Goal: Information Seeking & Learning: Find specific fact

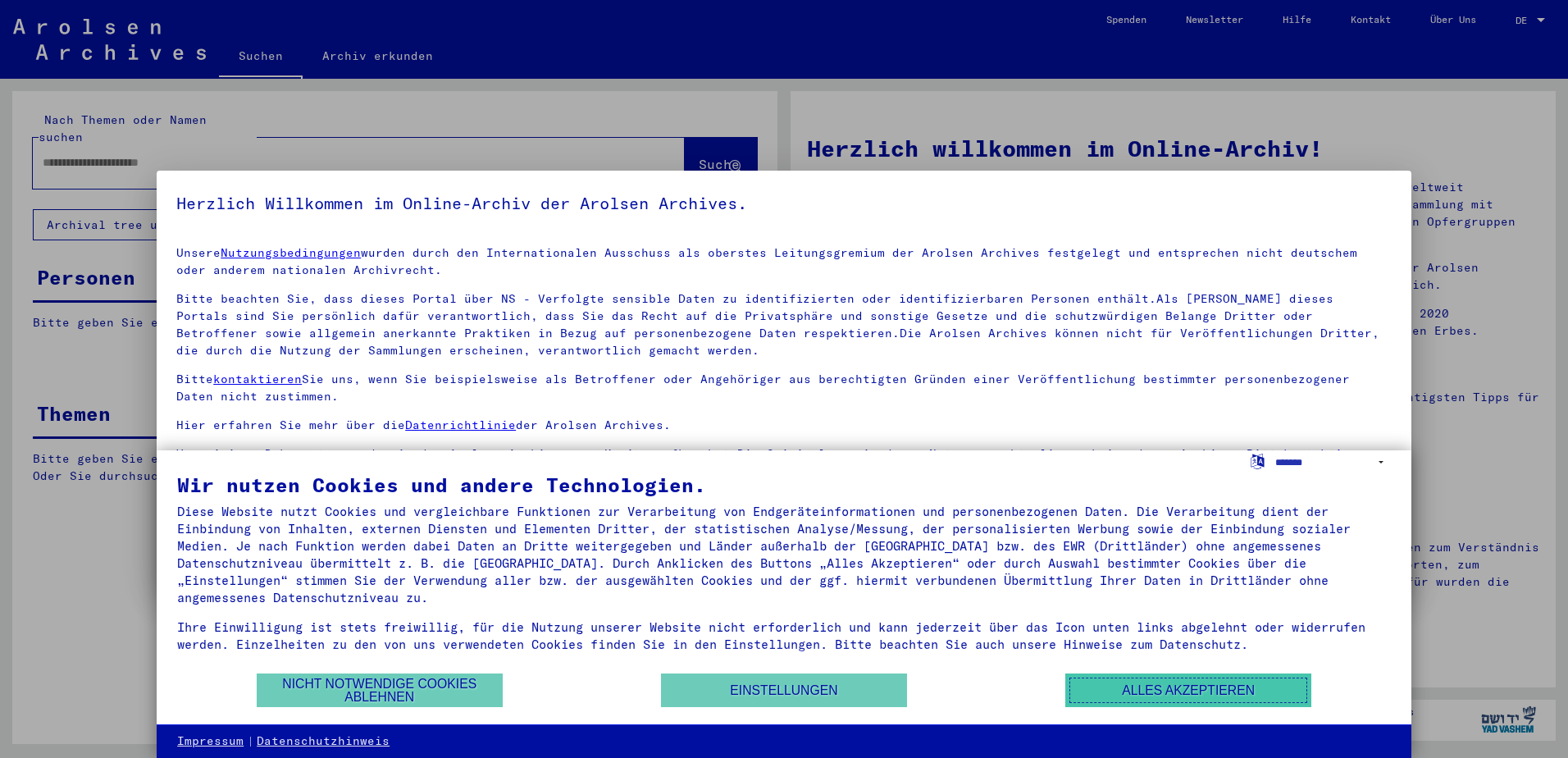
click at [1196, 691] on button "Alles akzeptieren" at bounding box center [1188, 690] width 246 height 33
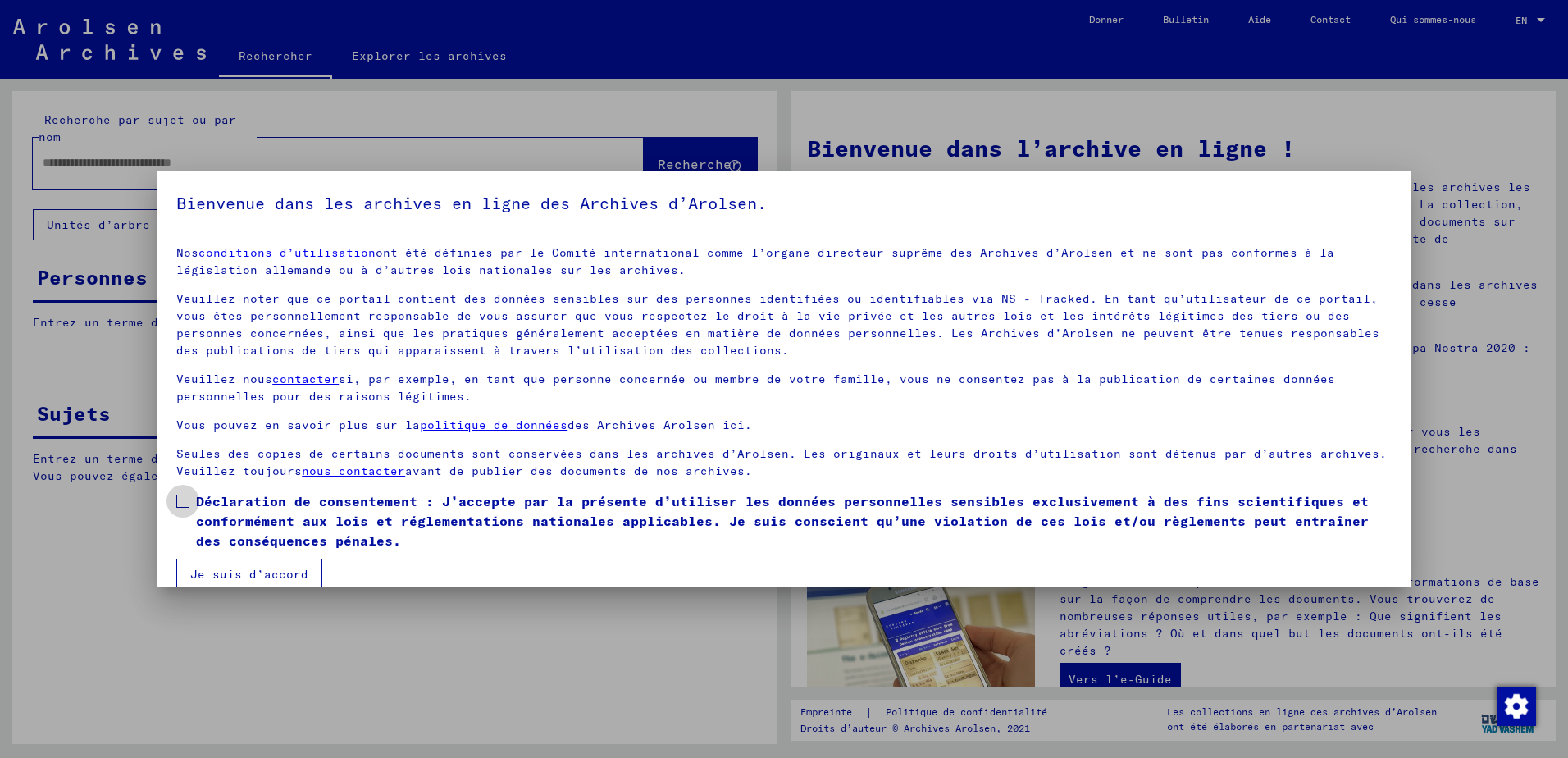
click at [179, 500] on span at bounding box center [183, 501] width 13 height 13
click at [219, 570] on button "Je suis d’accord" at bounding box center [249, 574] width 146 height 32
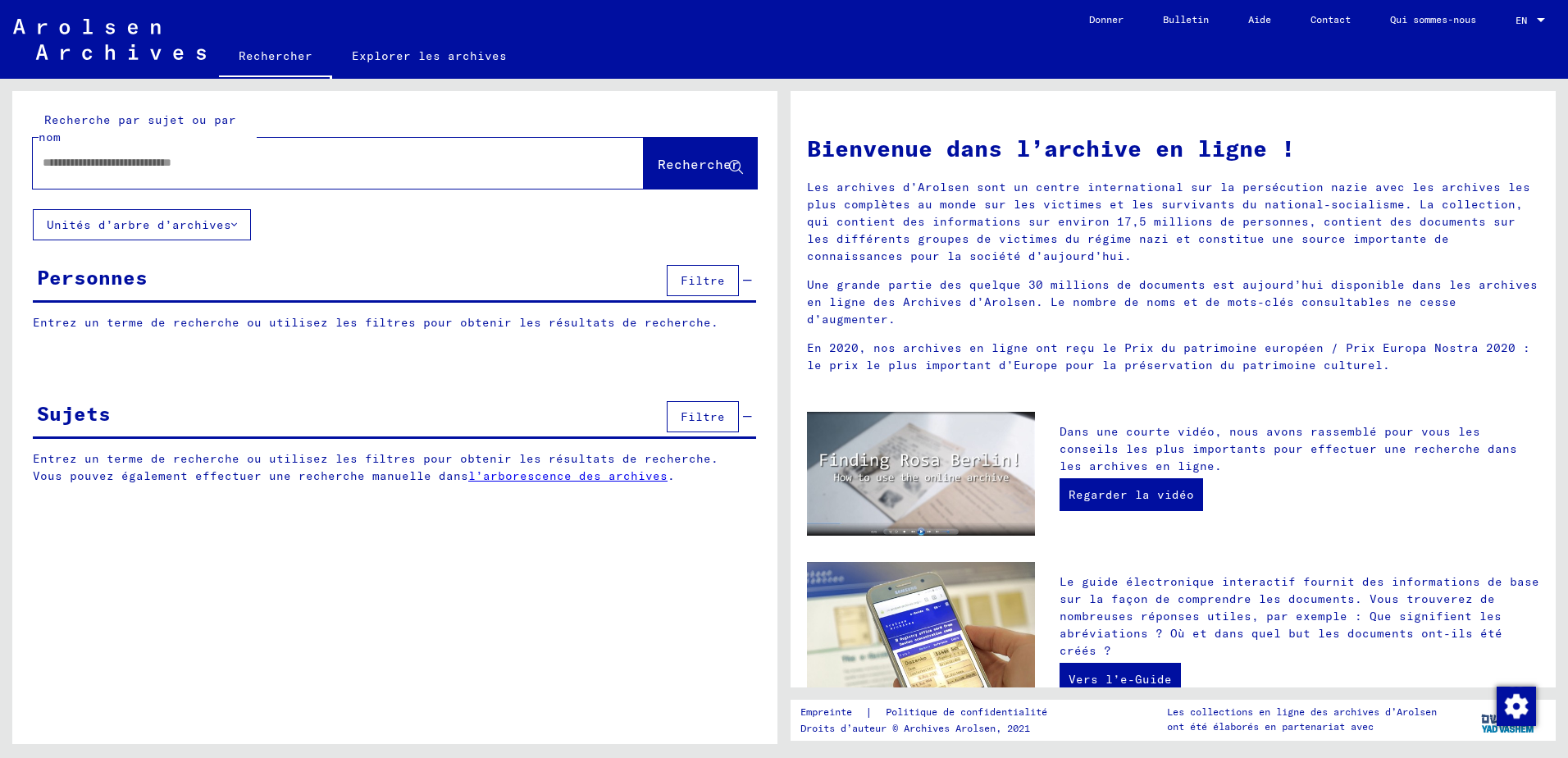
click at [121, 158] on input "text" at bounding box center [319, 163] width 552 height 18
click at [137, 163] on input "text" at bounding box center [319, 163] width 552 height 18
type input "**********"
click at [669, 159] on span "Rechercher" at bounding box center [699, 164] width 82 height 17
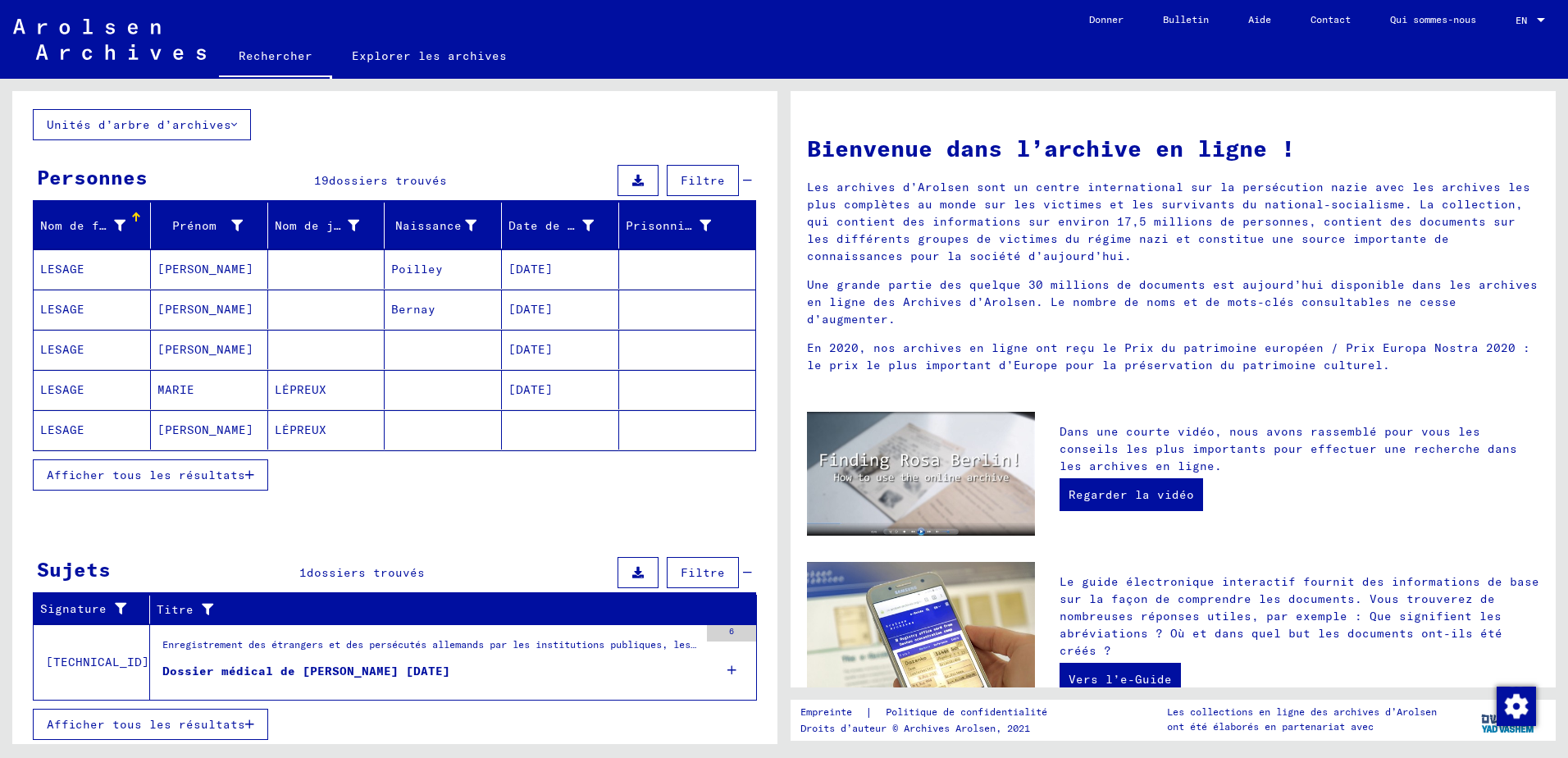
scroll to position [105, 0]
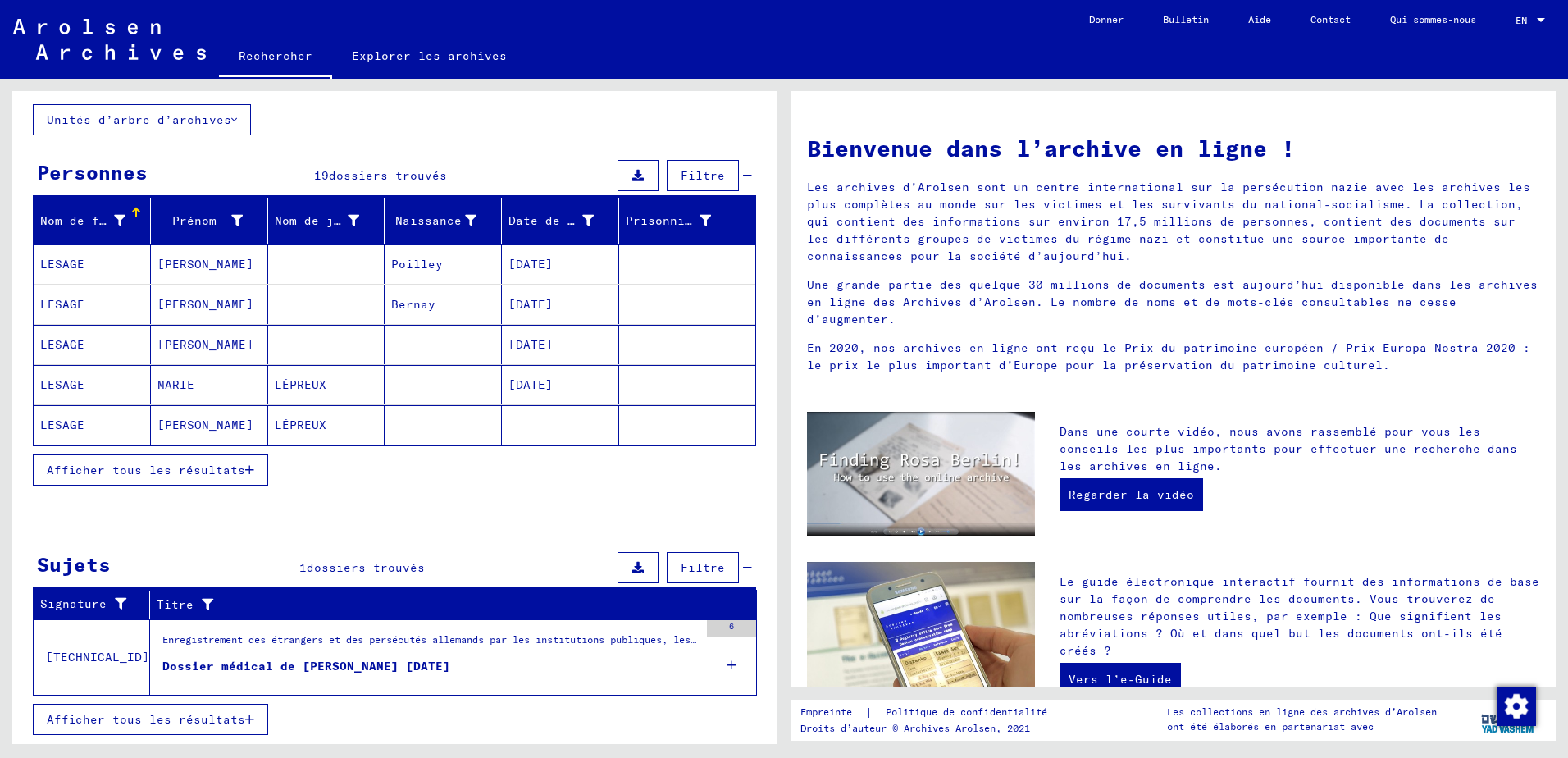
click at [192, 471] on span "Afficher tous les résultats" at bounding box center [146, 470] width 199 height 15
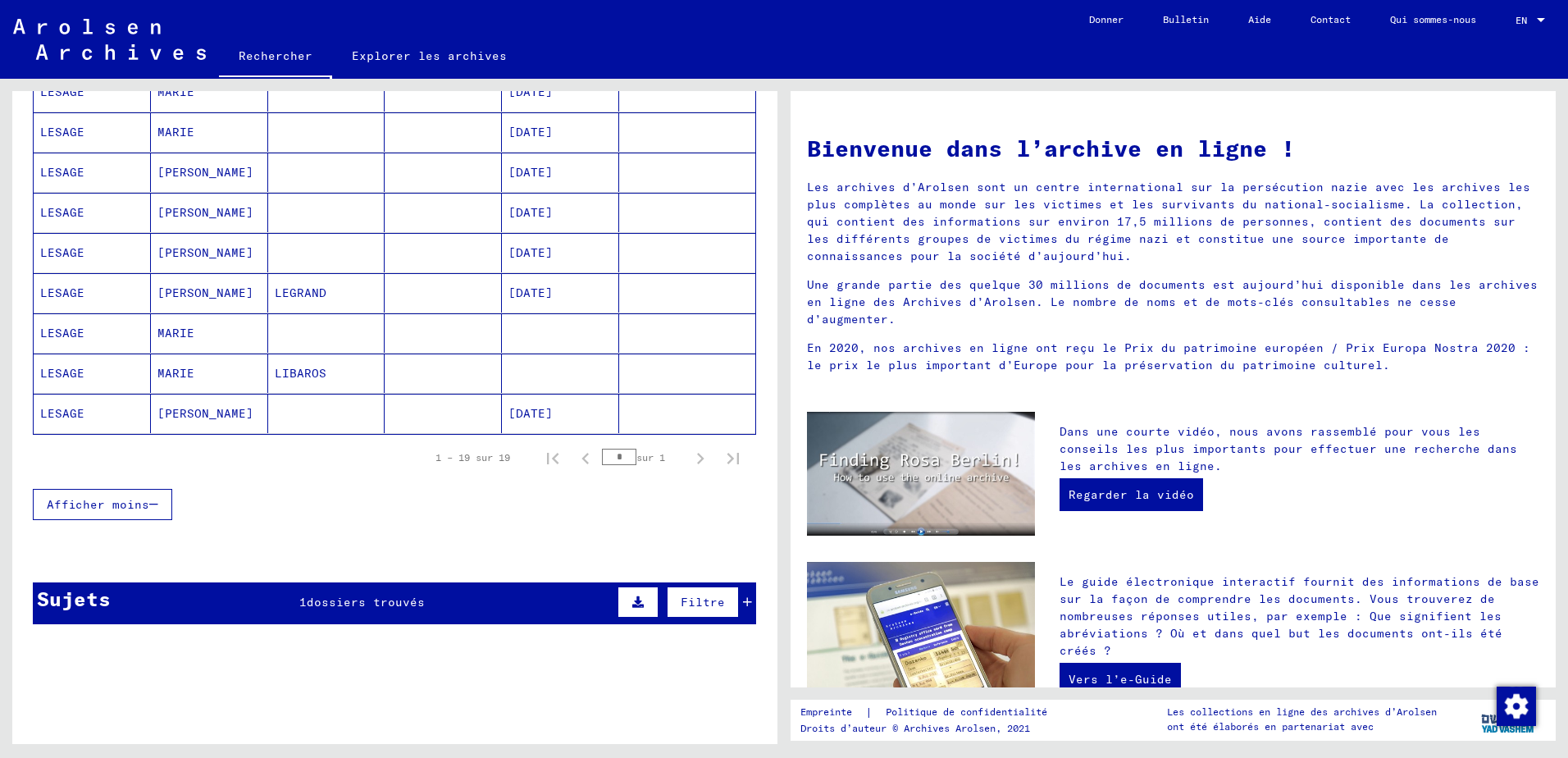
scroll to position [700, 0]
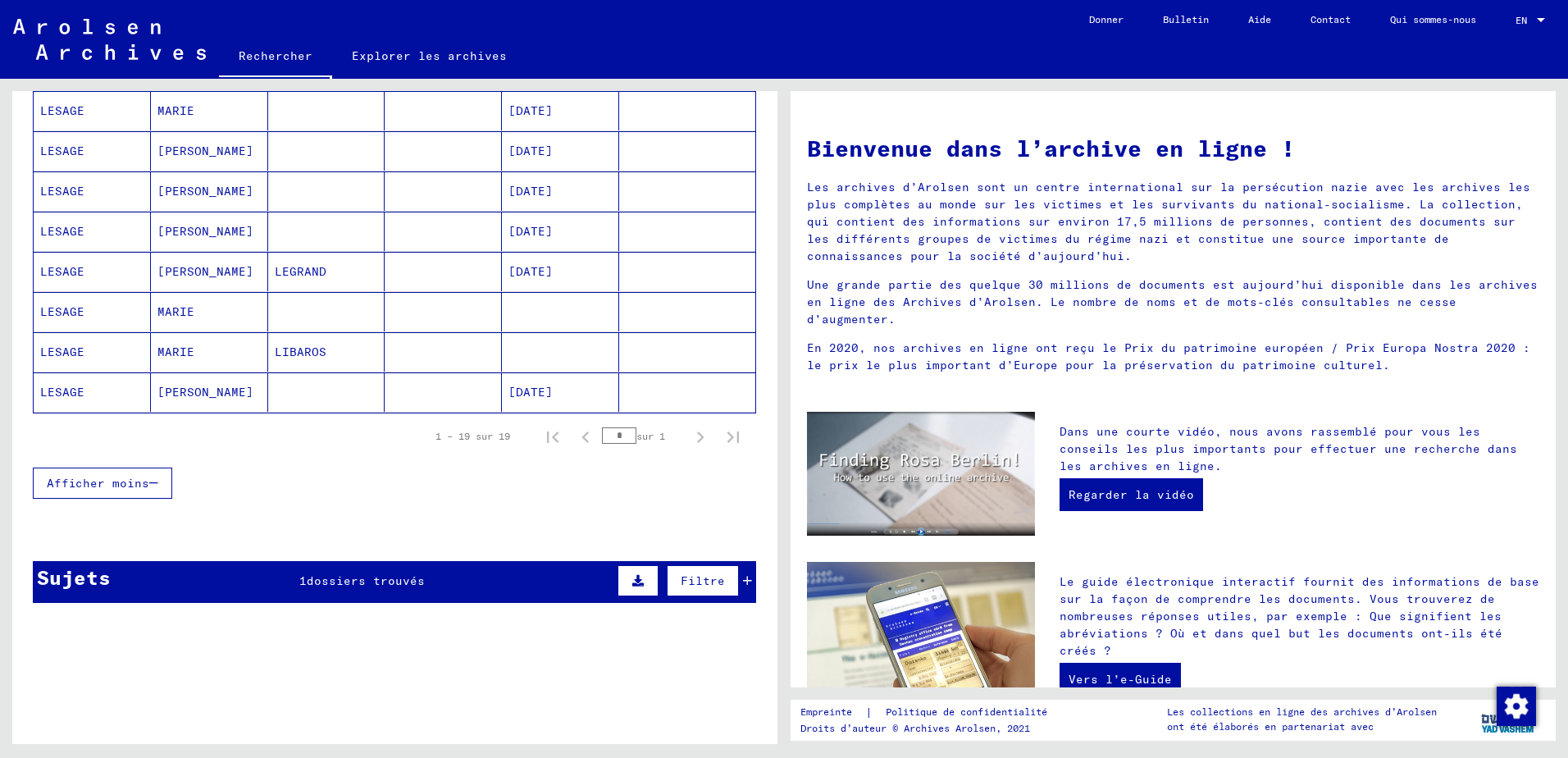
click at [341, 579] on span "dossiers trouvés" at bounding box center [365, 581] width 118 height 15
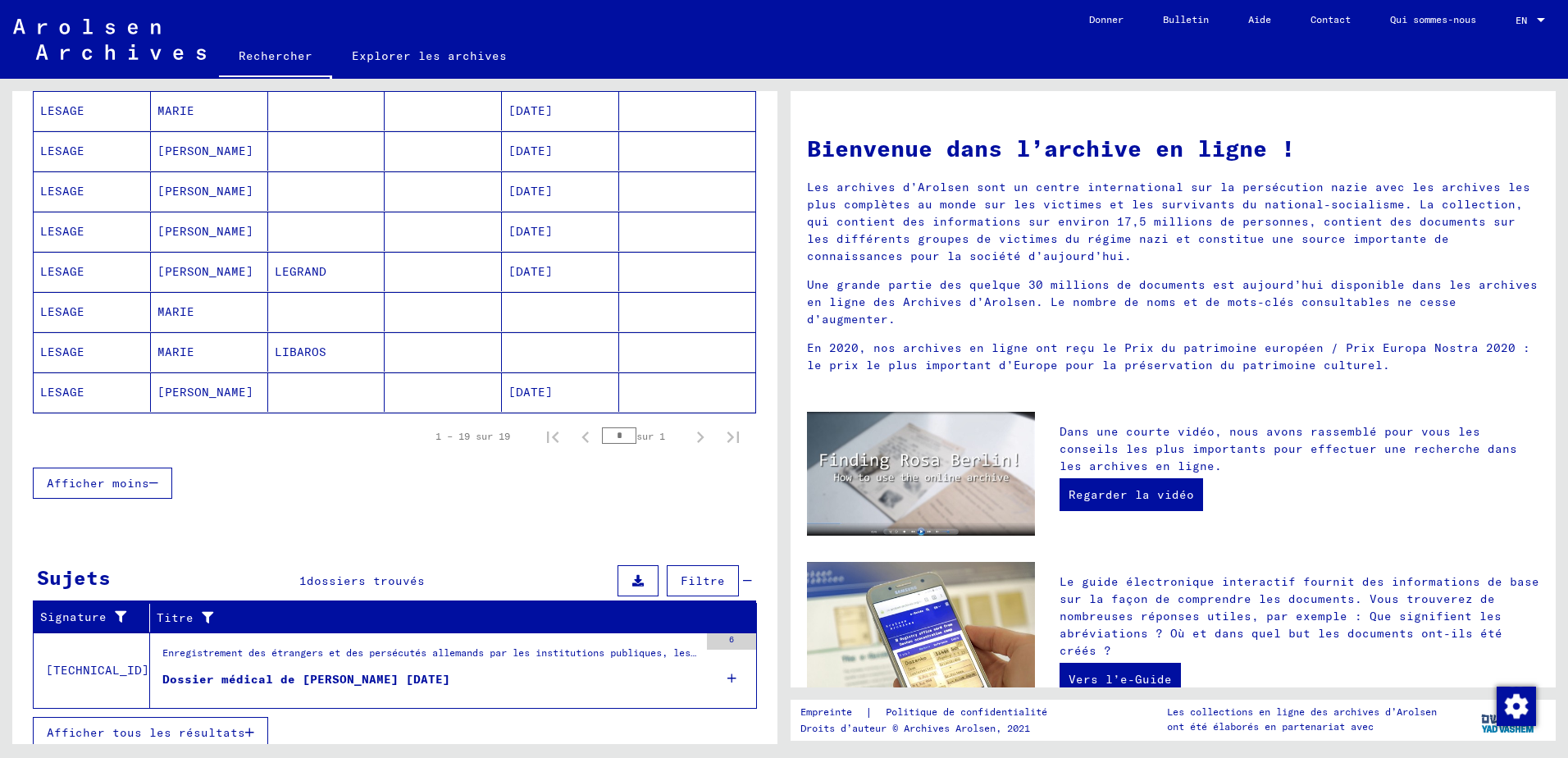
click at [286, 675] on div "Dossier médical de [PERSON_NAME] [DATE]" at bounding box center [307, 679] width 288 height 18
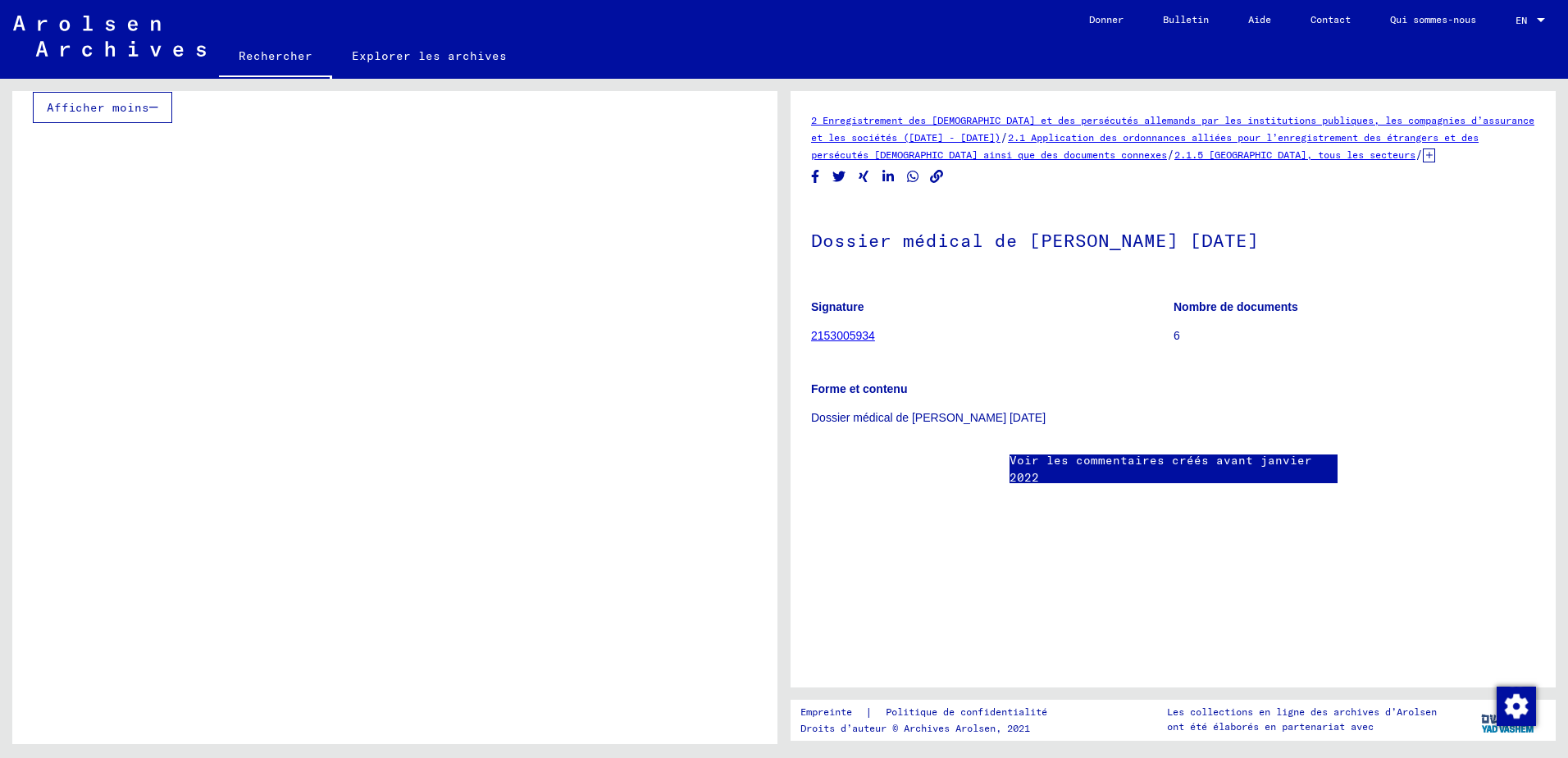
click at [837, 334] on link "2153005934" at bounding box center [843, 335] width 64 height 13
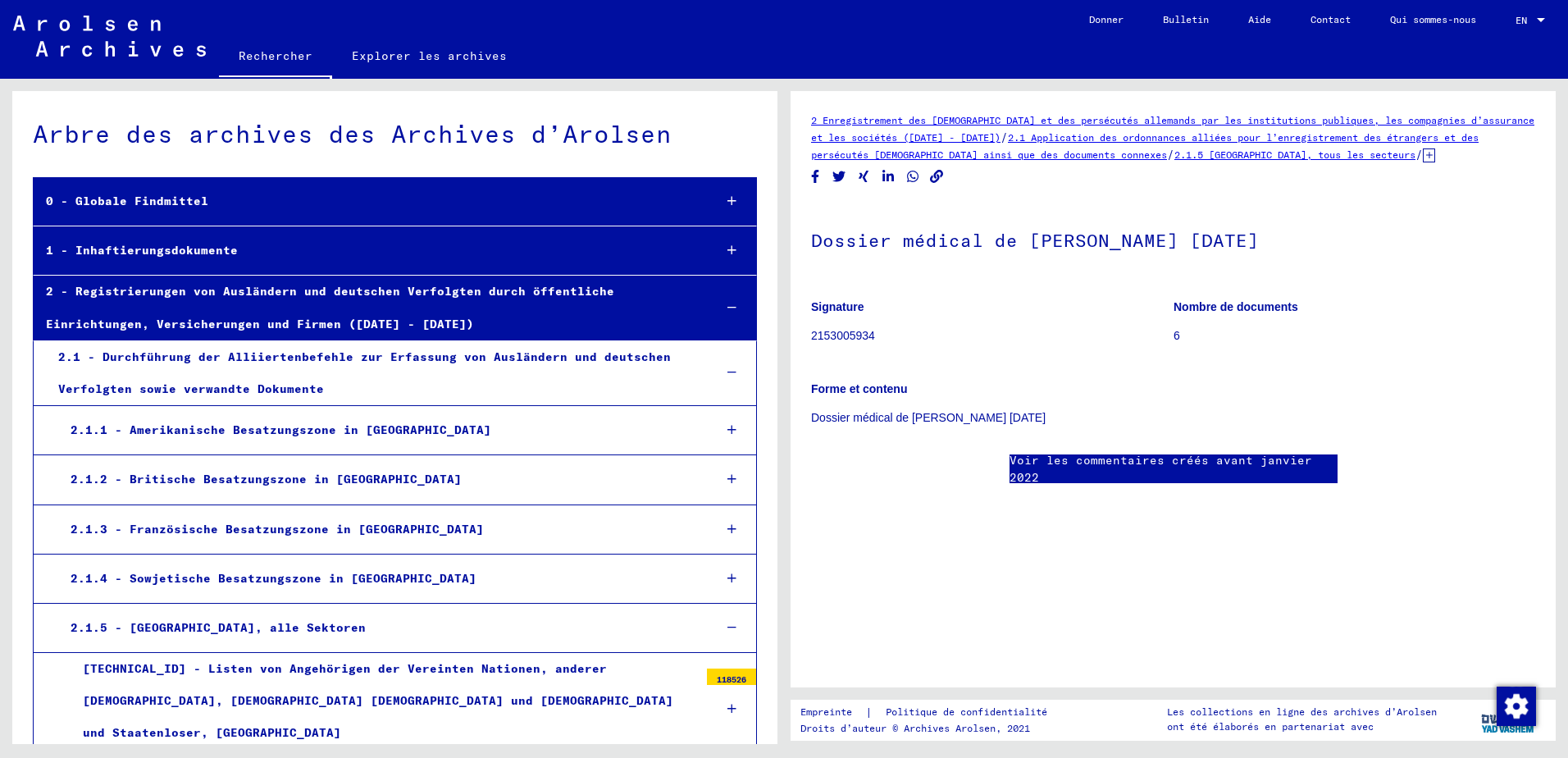
scroll to position [15519, 0]
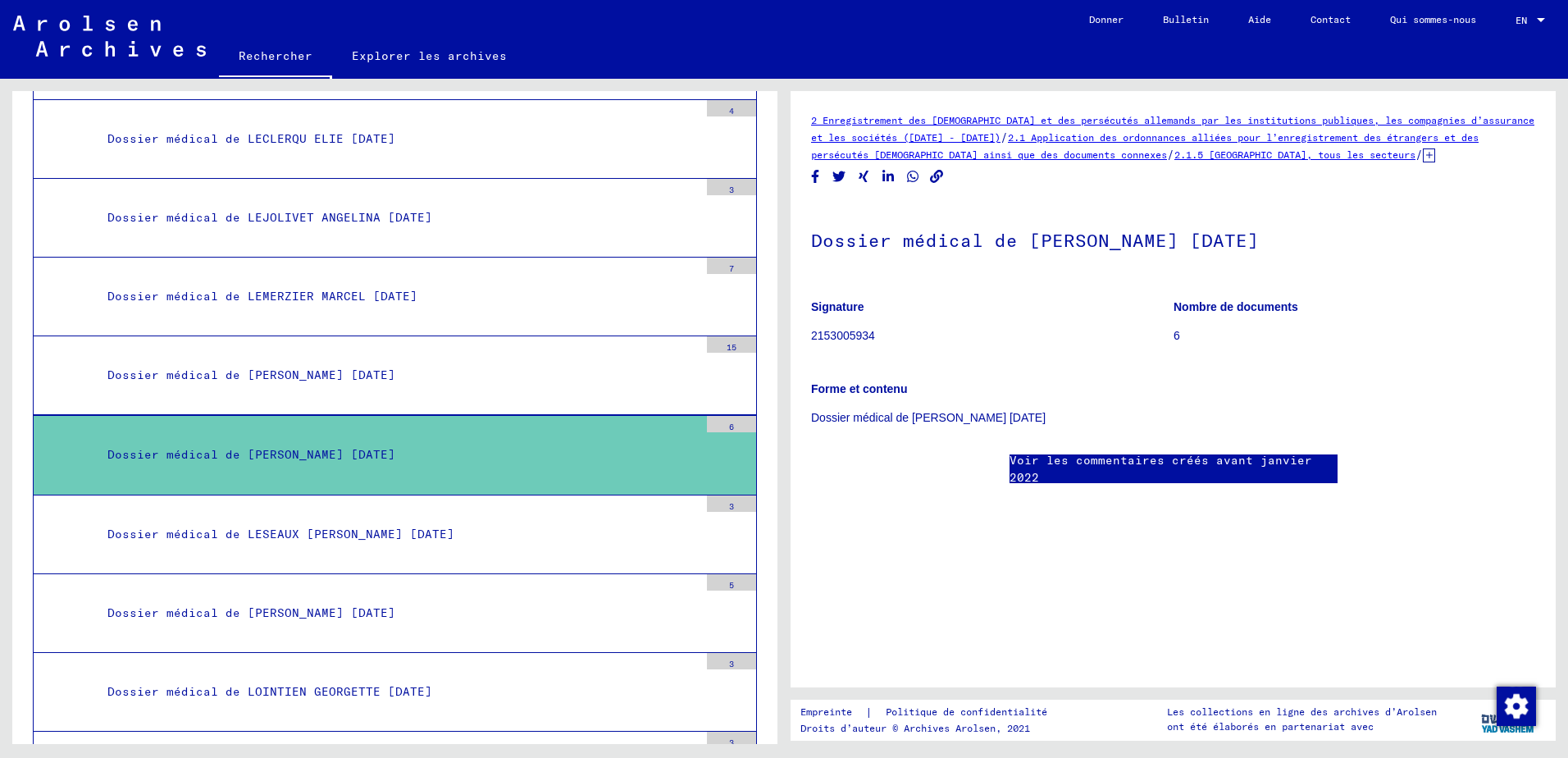
click at [283, 438] on div "Dossier médical de [PERSON_NAME] [DATE]" at bounding box center [397, 454] width 604 height 32
click at [714, 416] on div "6" at bounding box center [731, 425] width 49 height 17
click at [1179, 469] on link "Voir les commentaires créés avant janvier 2022" at bounding box center [1173, 468] width 328 height 34
click at [1052, 185] on div "2 Enregistrement des étrangers et des persécutés allemands par les institutions…" at bounding box center [1172, 314] width 724 height 405
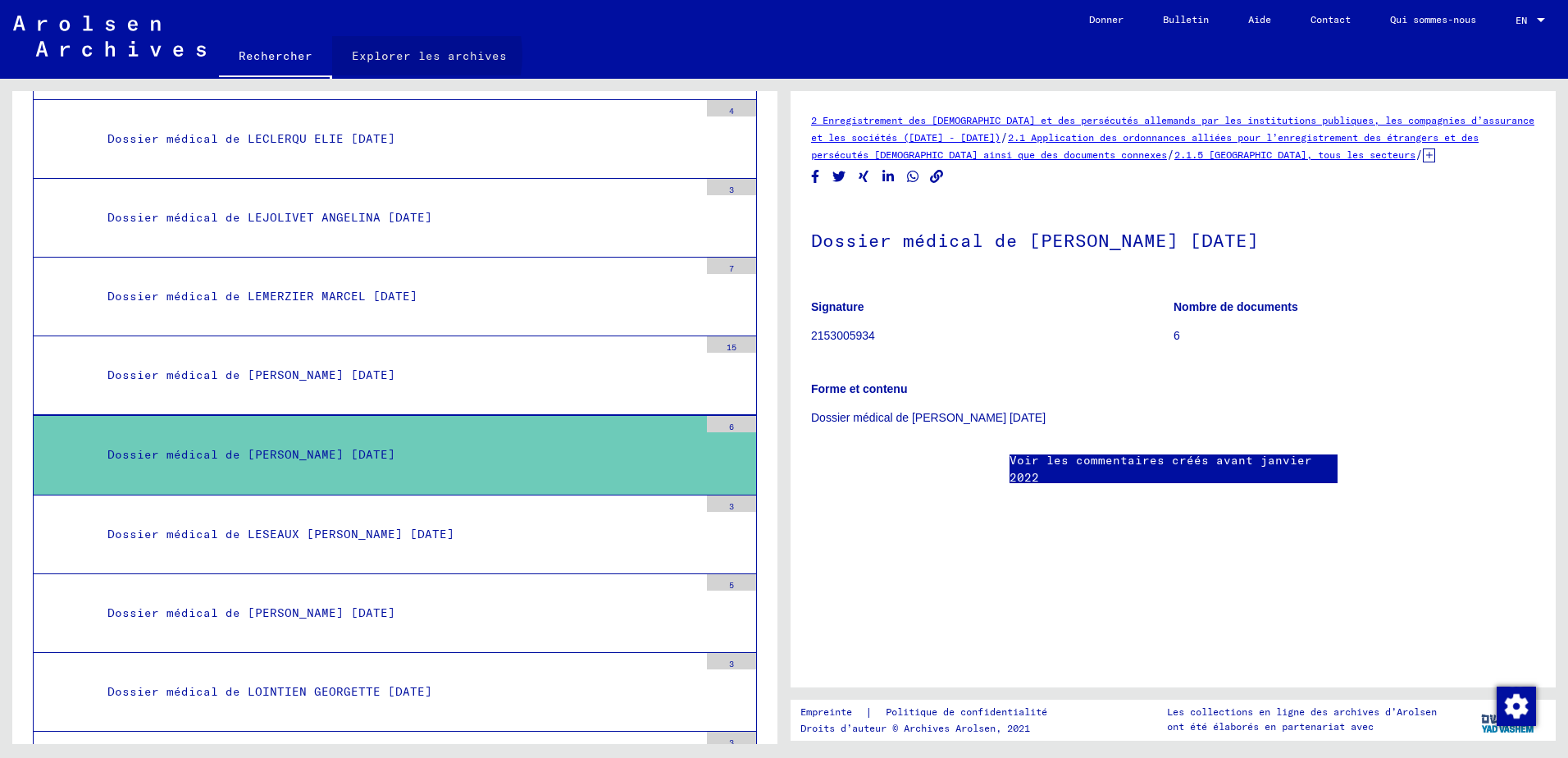
click at [397, 55] on link "Explorer les archives" at bounding box center [429, 56] width 194 height 39
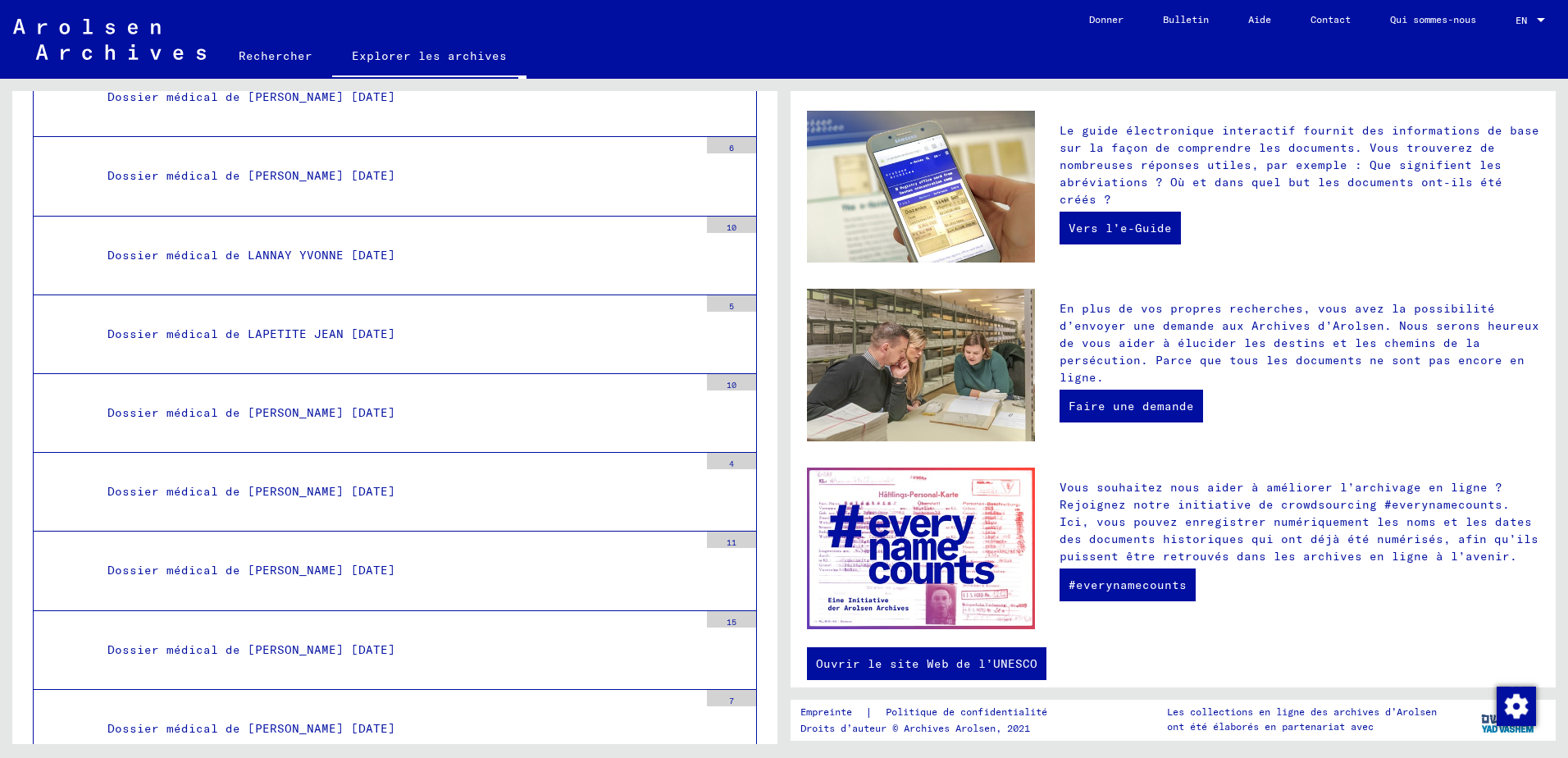
scroll to position [14206, 0]
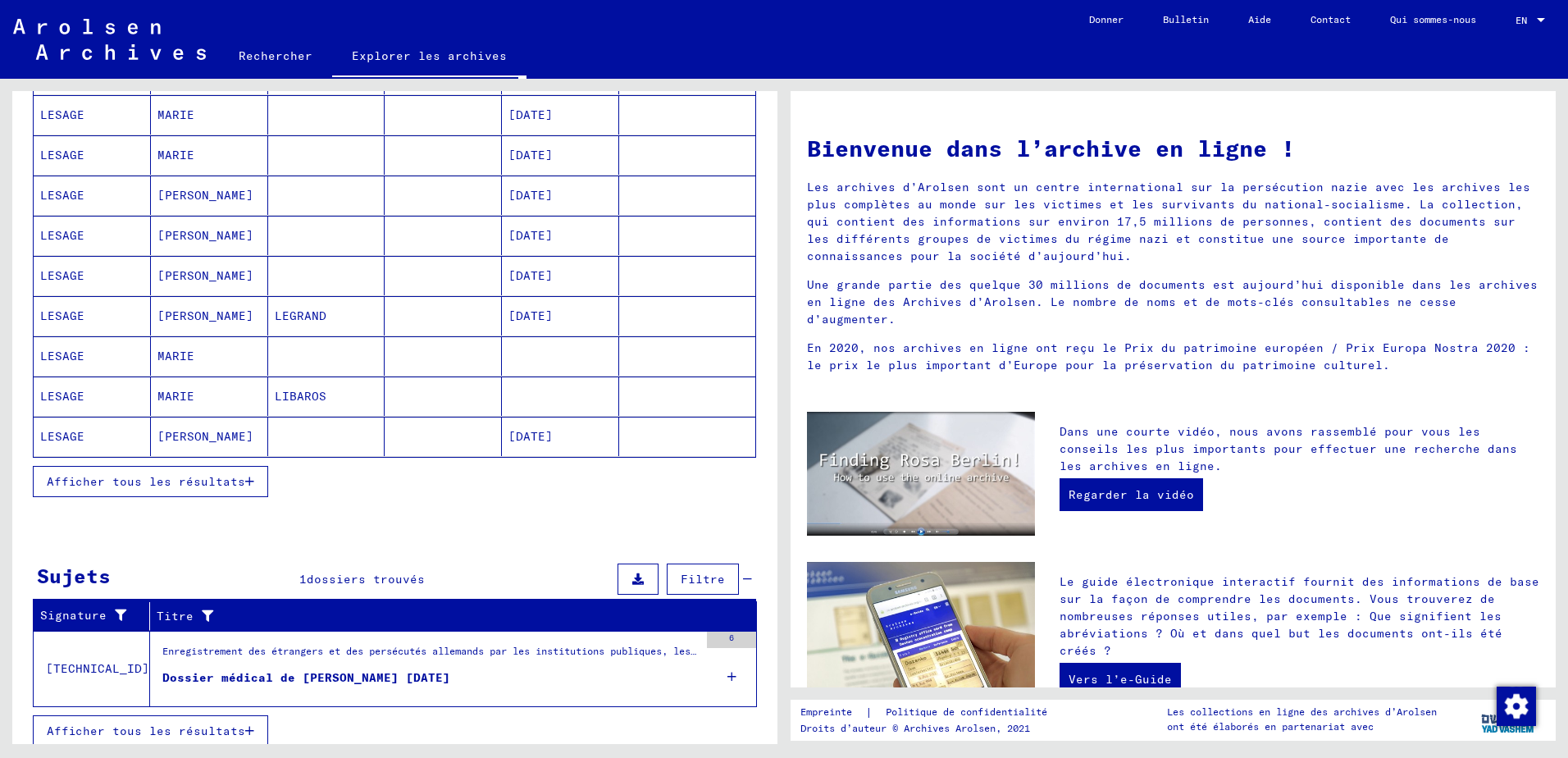
scroll to position [668, 0]
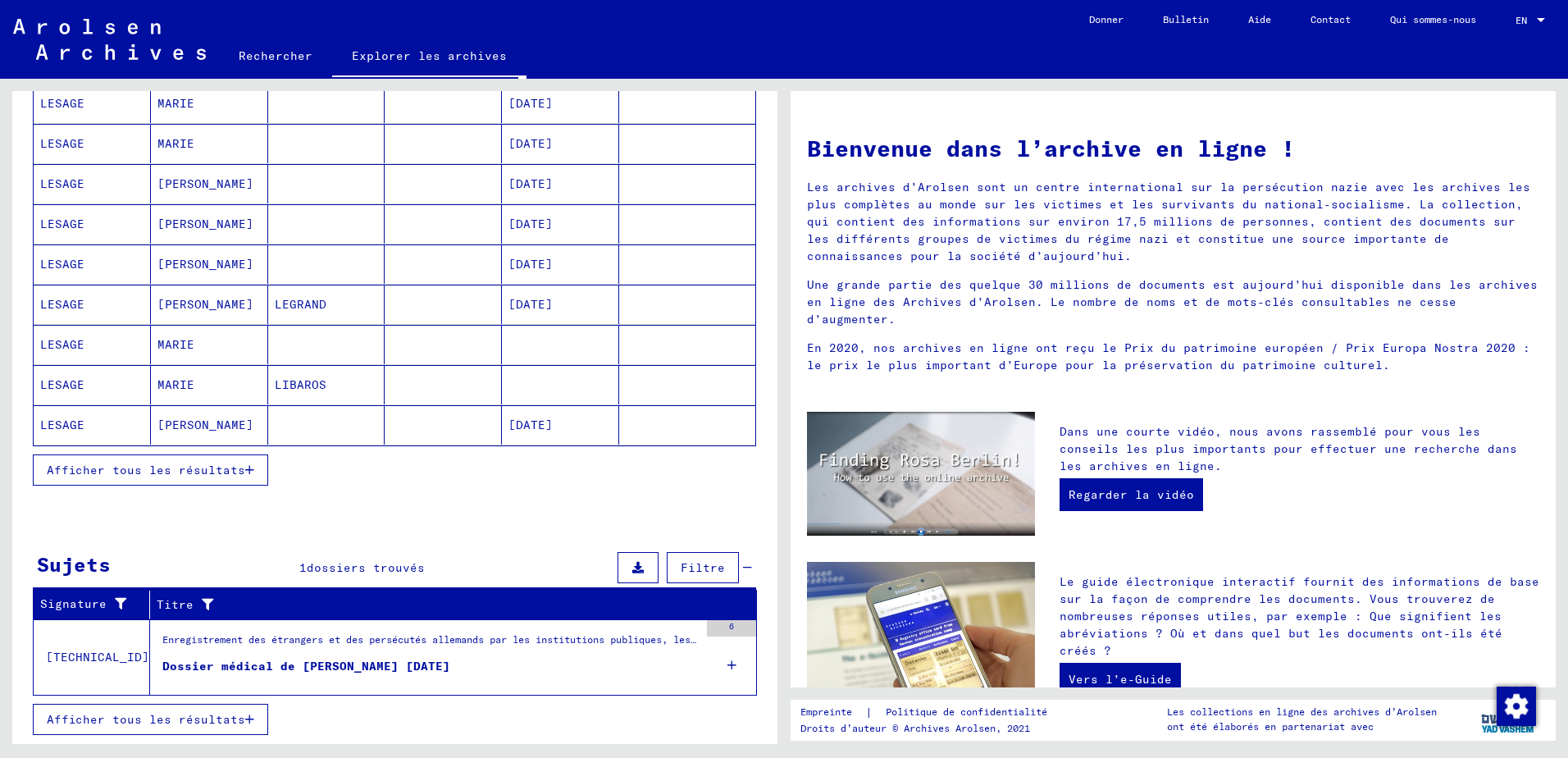
click at [329, 503] on div "Nom de famille Prénom Nom de jeune fille Naissance Date de naissance Prisonnier…" at bounding box center [395, 71] width 765 height 871
click at [248, 461] on button "Afficher tous les résultats" at bounding box center [150, 470] width 235 height 32
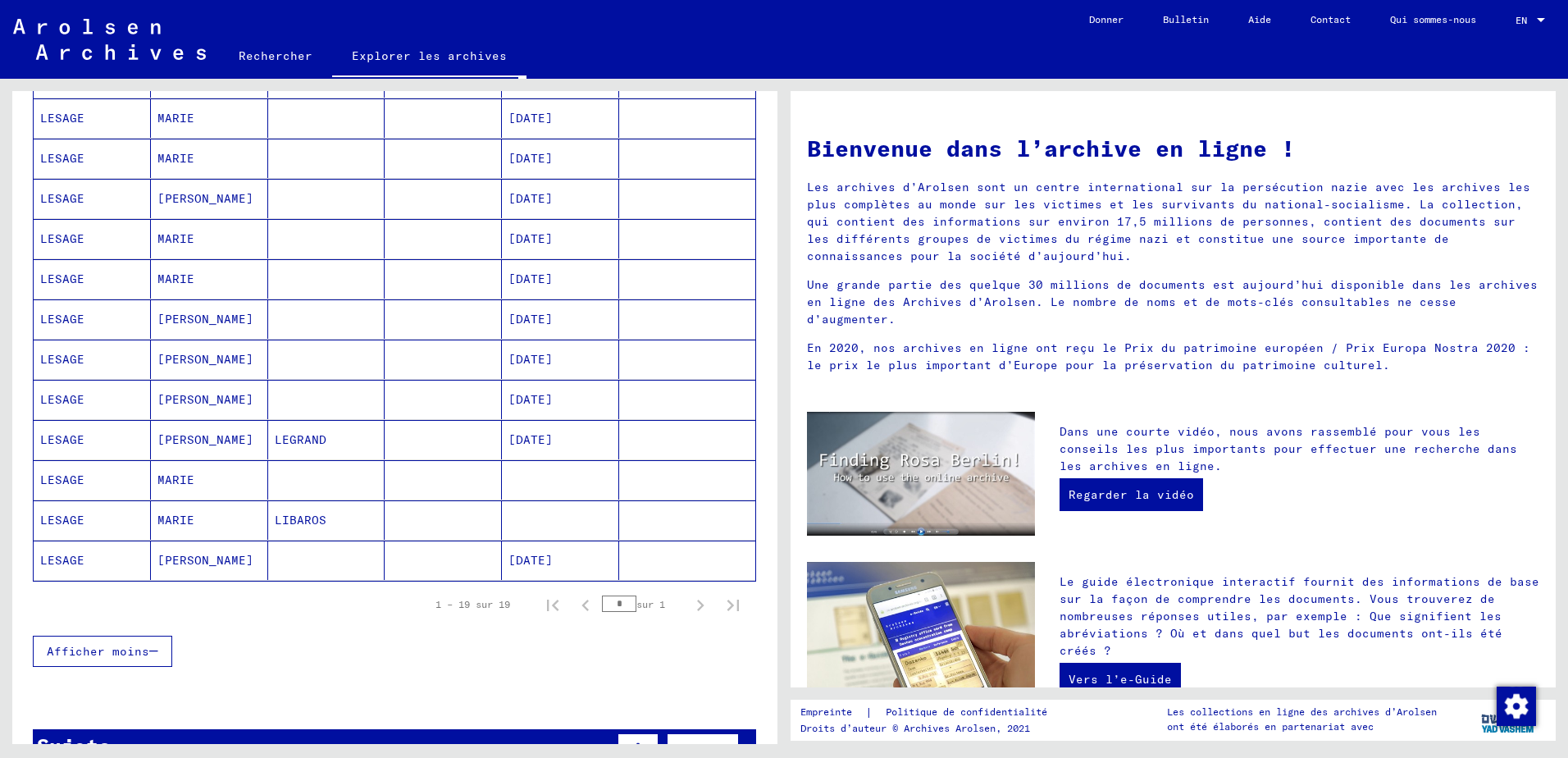
scroll to position [503, 0]
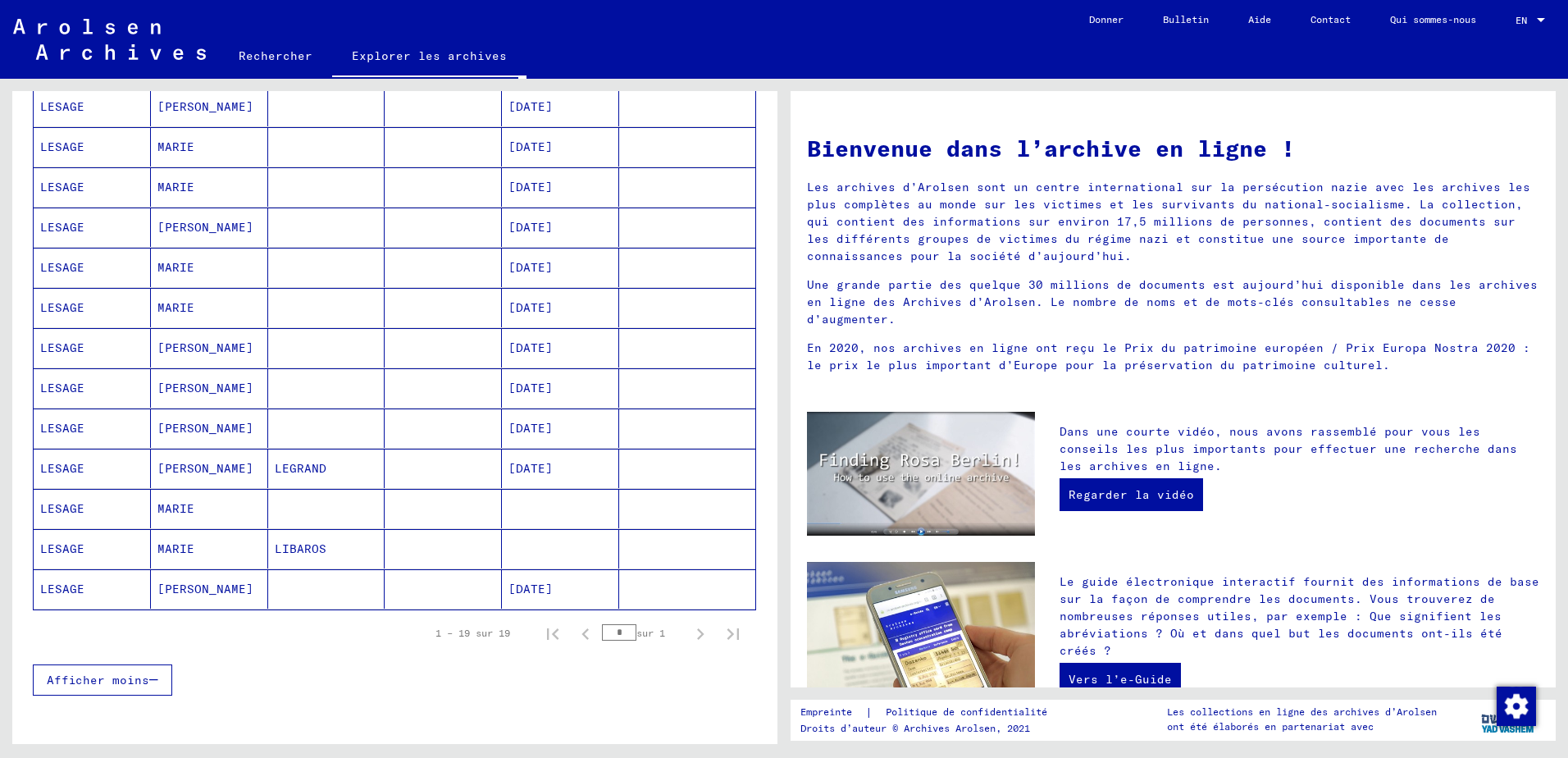
click at [72, 511] on mat-cell "LESAGE" at bounding box center [92, 508] width 117 height 39
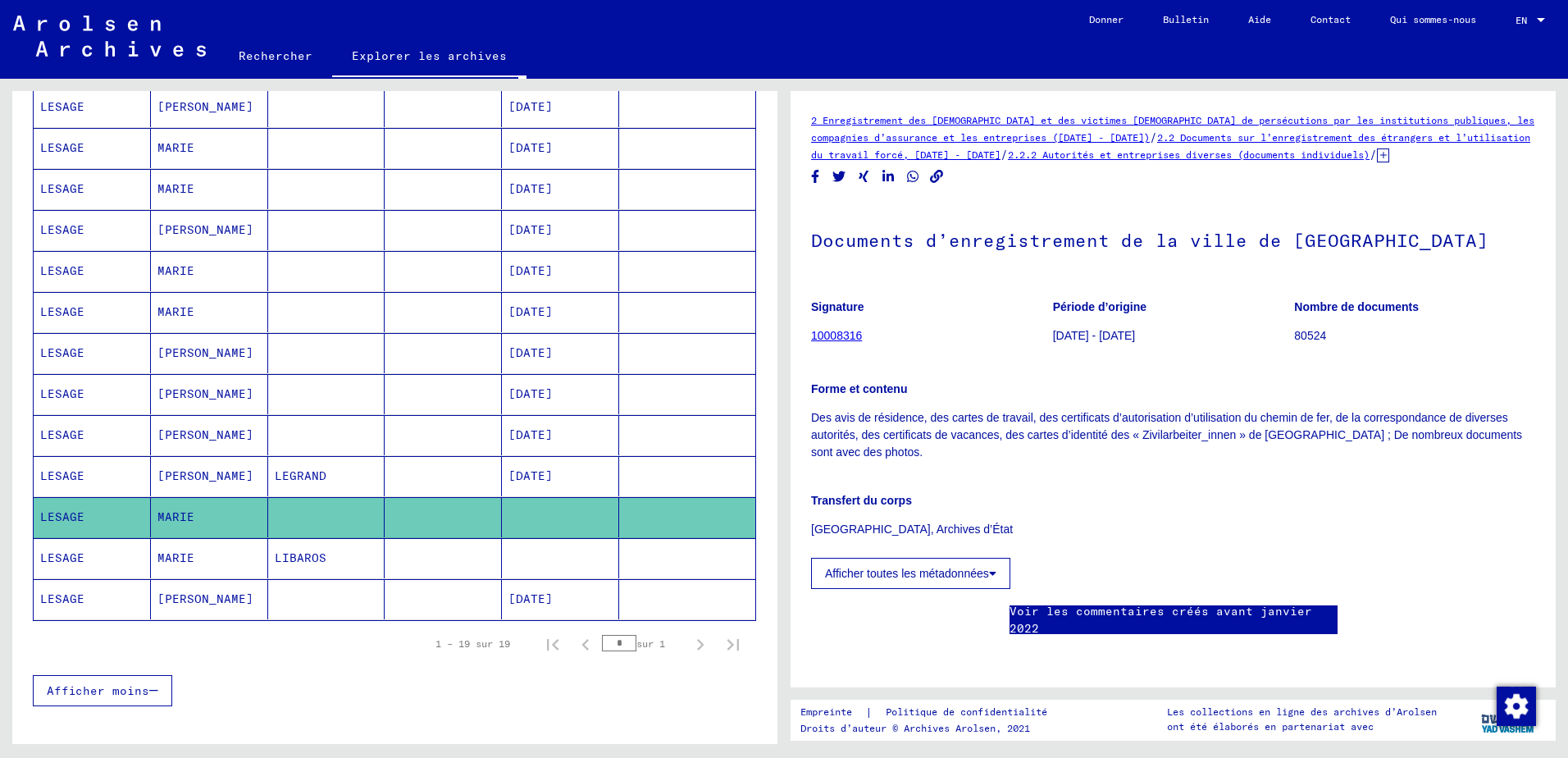
click at [938, 578] on font "Afficher toutes les métadonnées" at bounding box center [907, 573] width 164 height 13
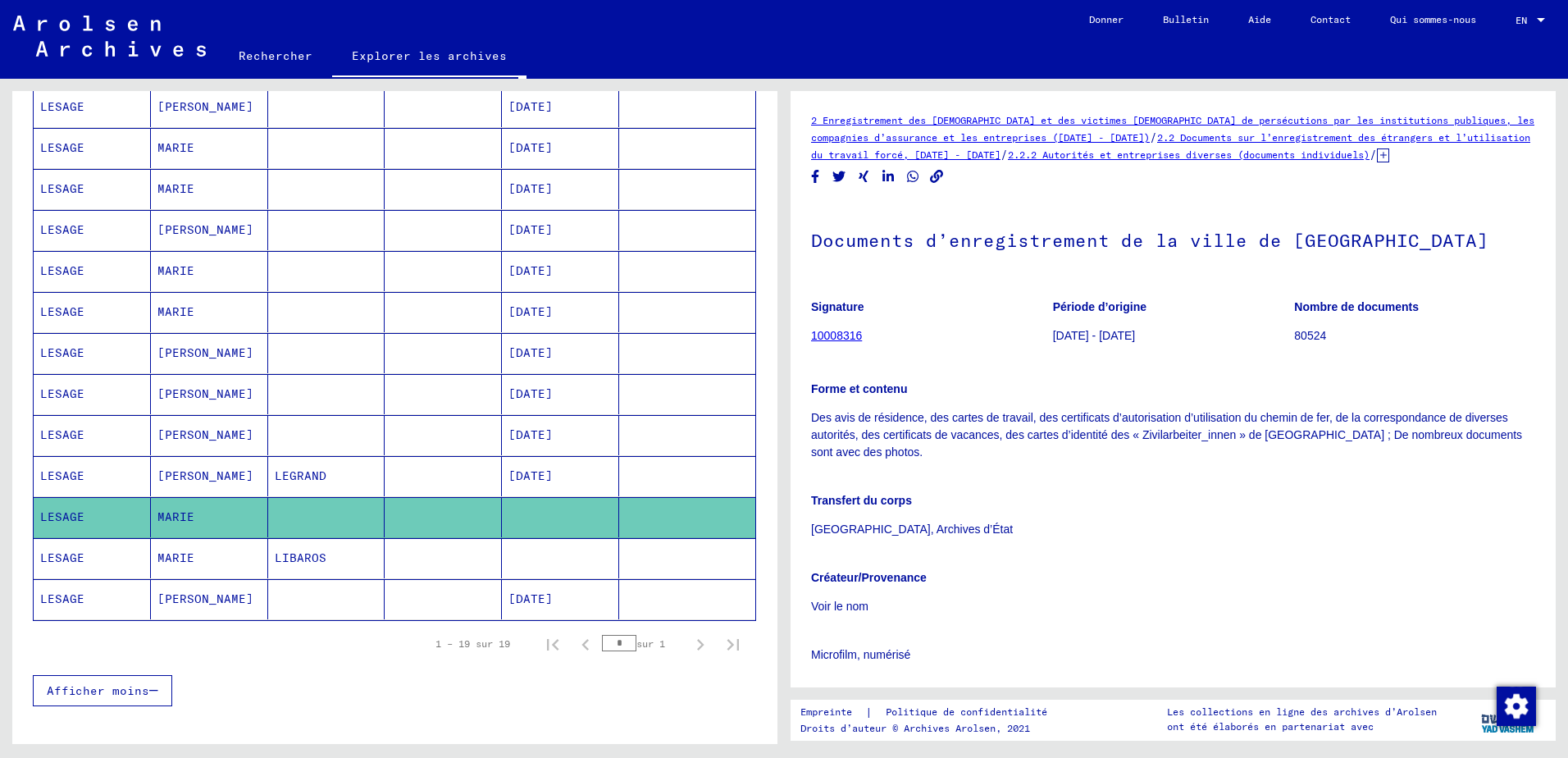
click at [843, 334] on link "10008316" at bounding box center [836, 335] width 51 height 13
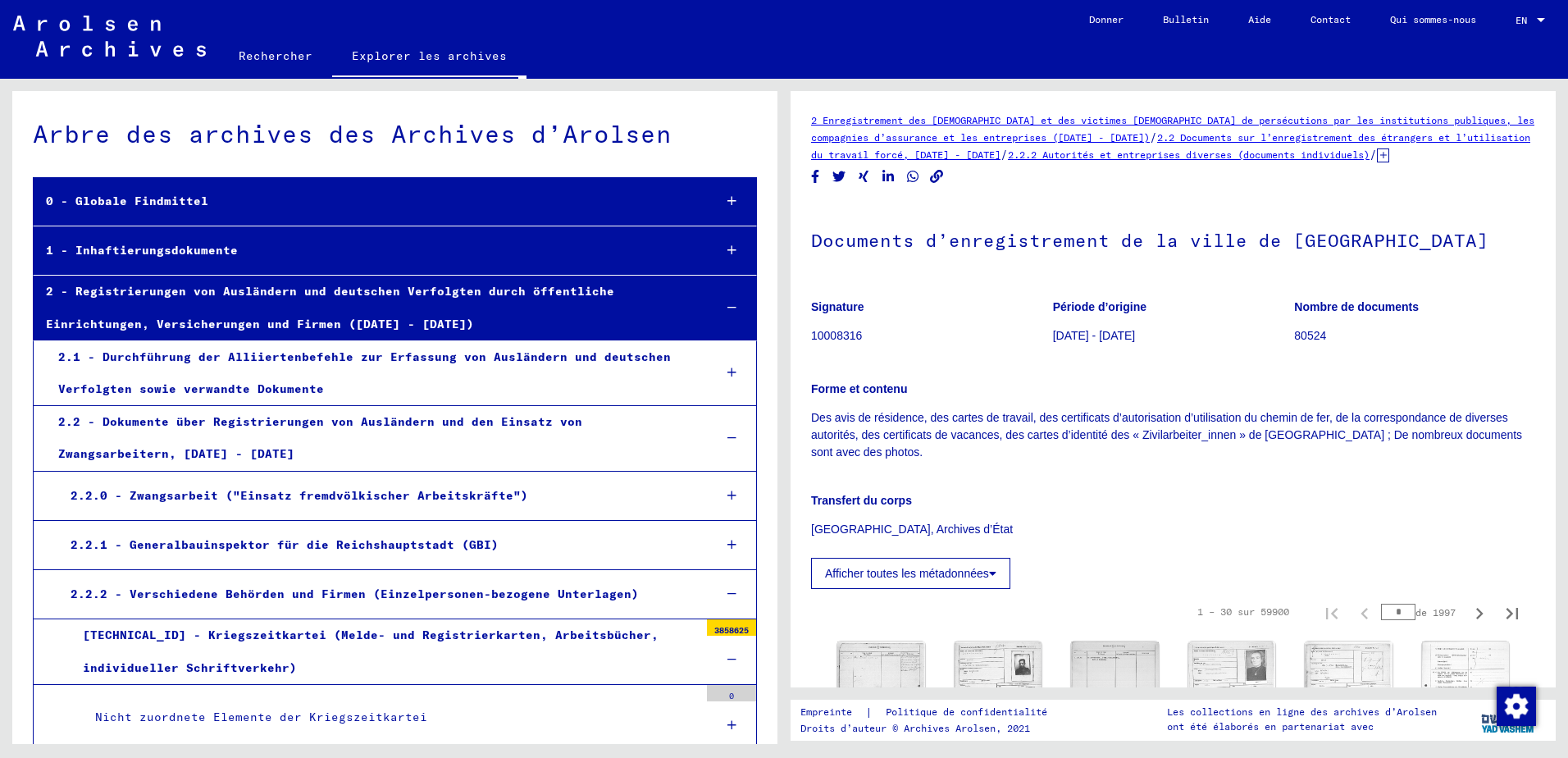
scroll to position [75599, 0]
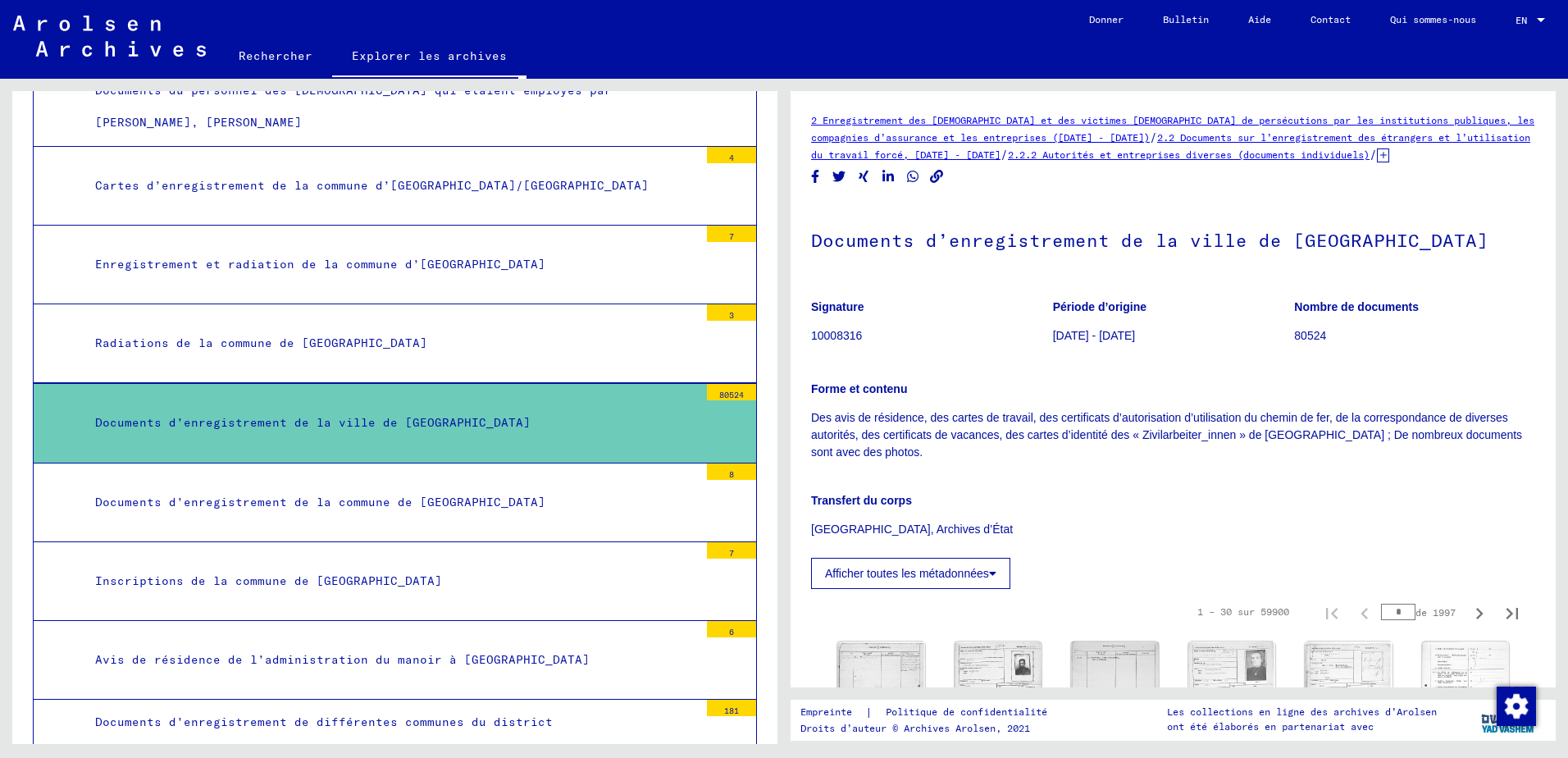
click at [972, 479] on div "Transfert du corps Szczecin, Archives d’État" at bounding box center [1172, 504] width 724 height 66
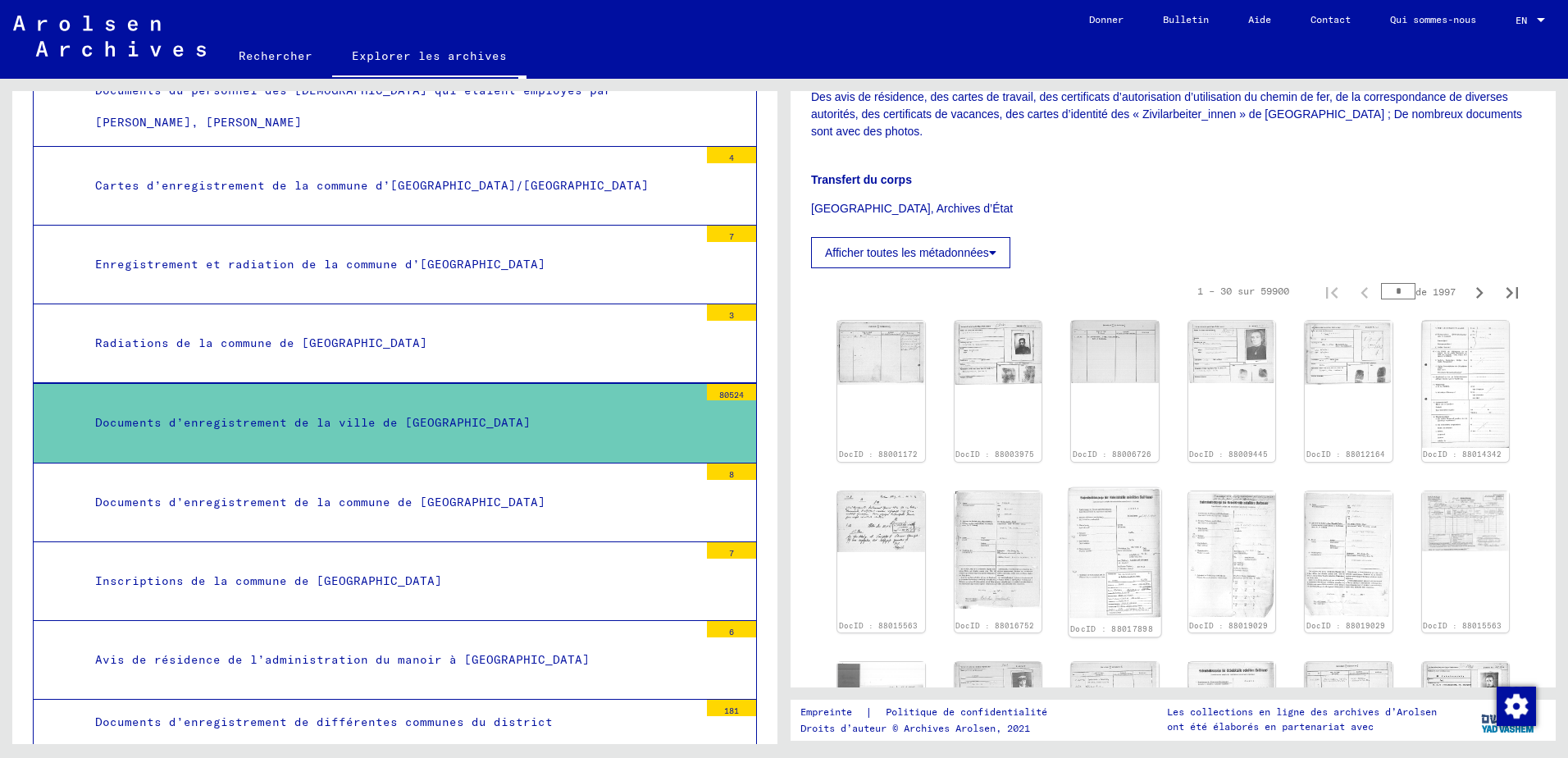
scroll to position [328, 0]
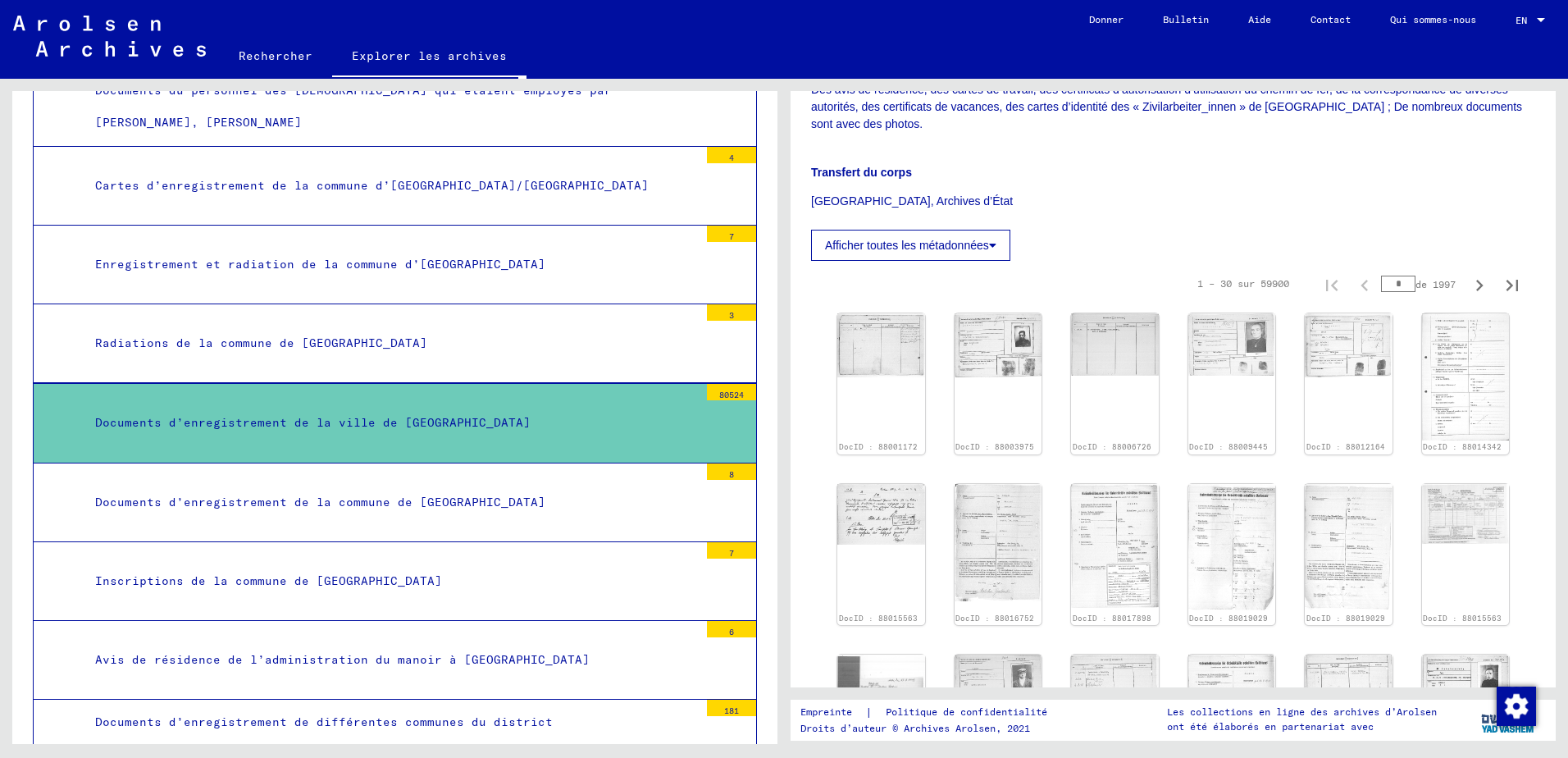
click at [1145, 203] on p "[GEOGRAPHIC_DATA], Archives d’État" at bounding box center [1172, 201] width 724 height 18
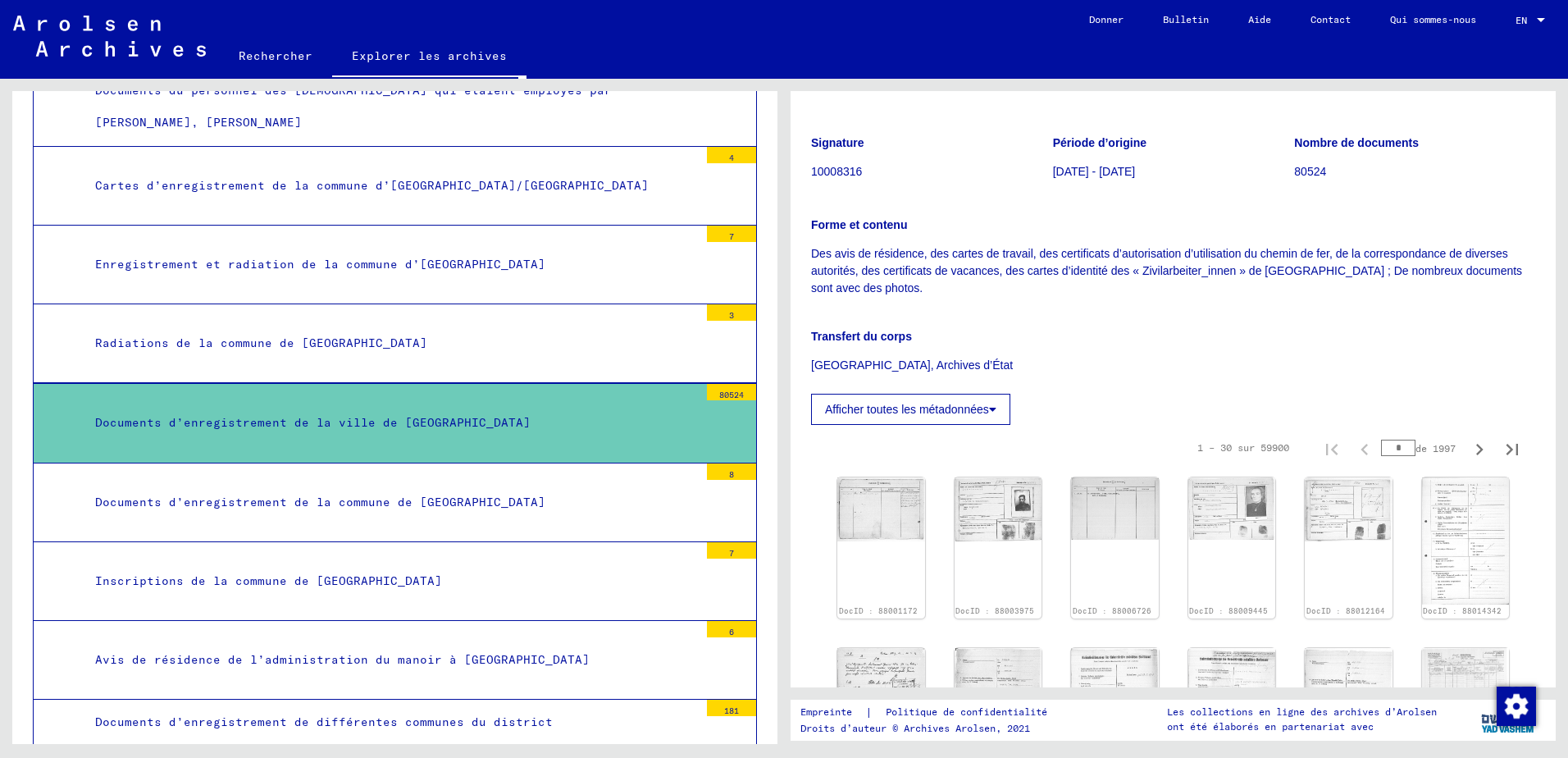
scroll to position [246, 0]
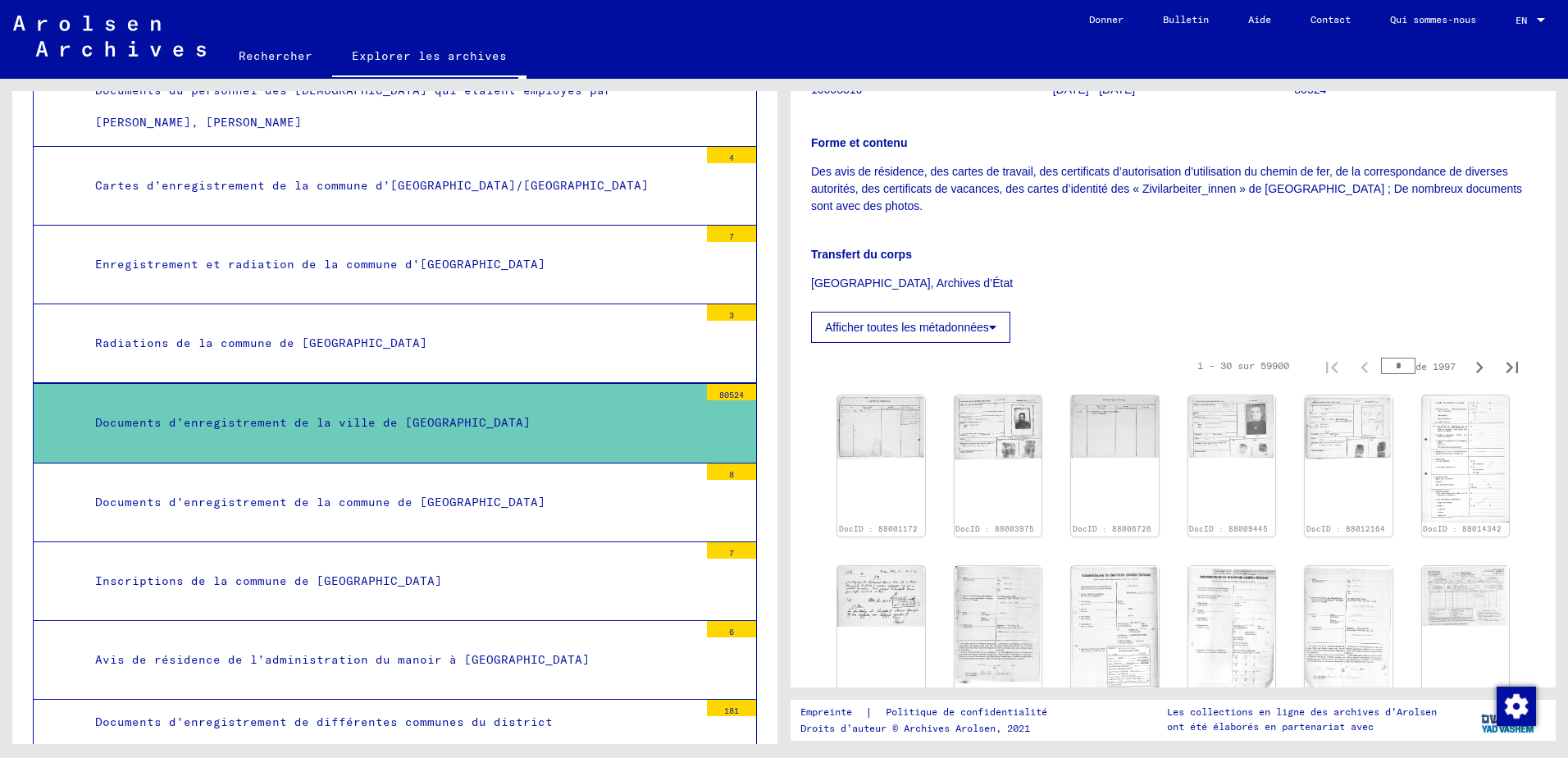
click at [953, 329] on font "Afficher toutes les métadonnées" at bounding box center [907, 327] width 164 height 13
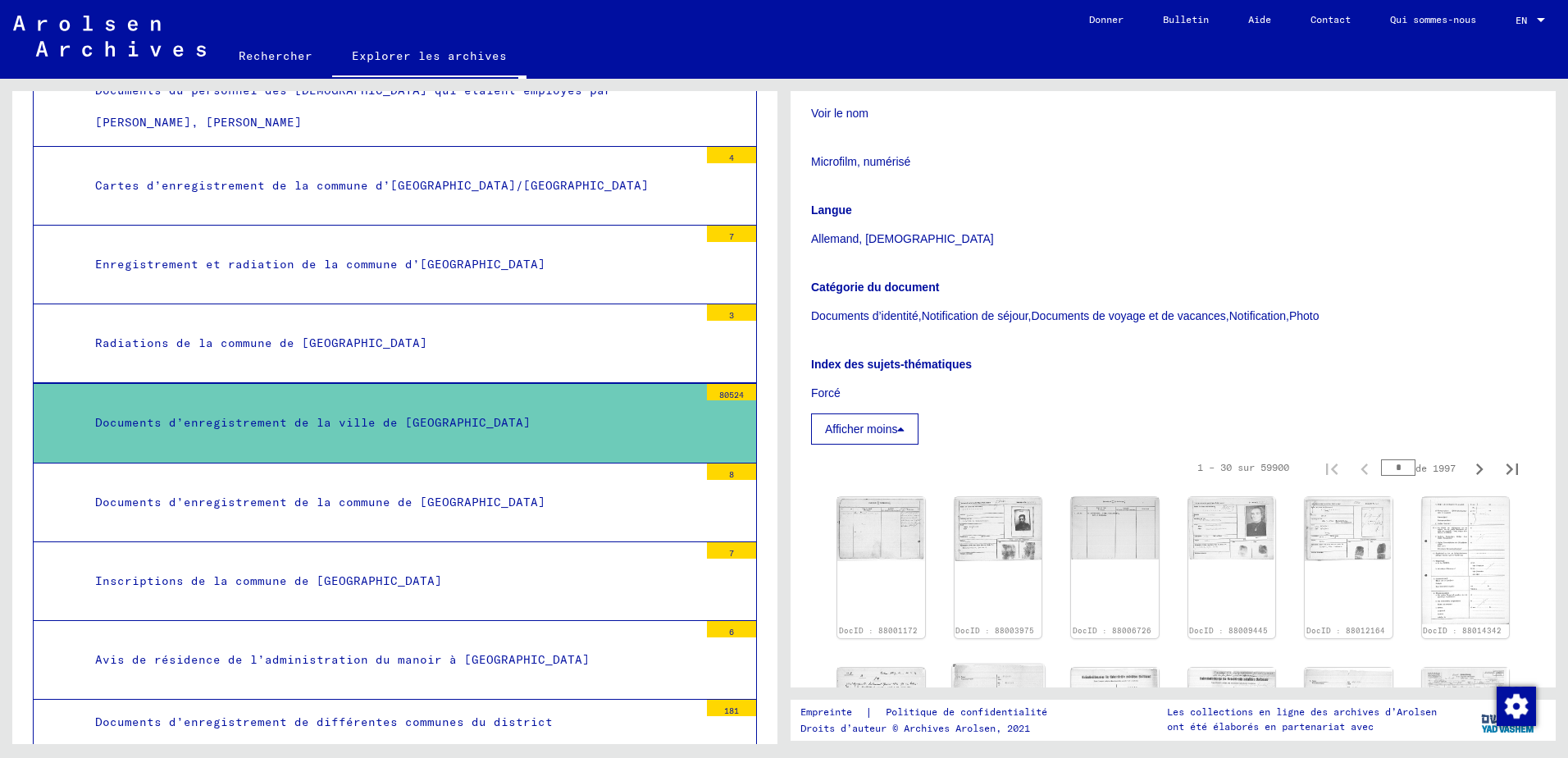
scroll to position [492, 0]
click at [1005, 525] on img at bounding box center [998, 528] width 92 height 67
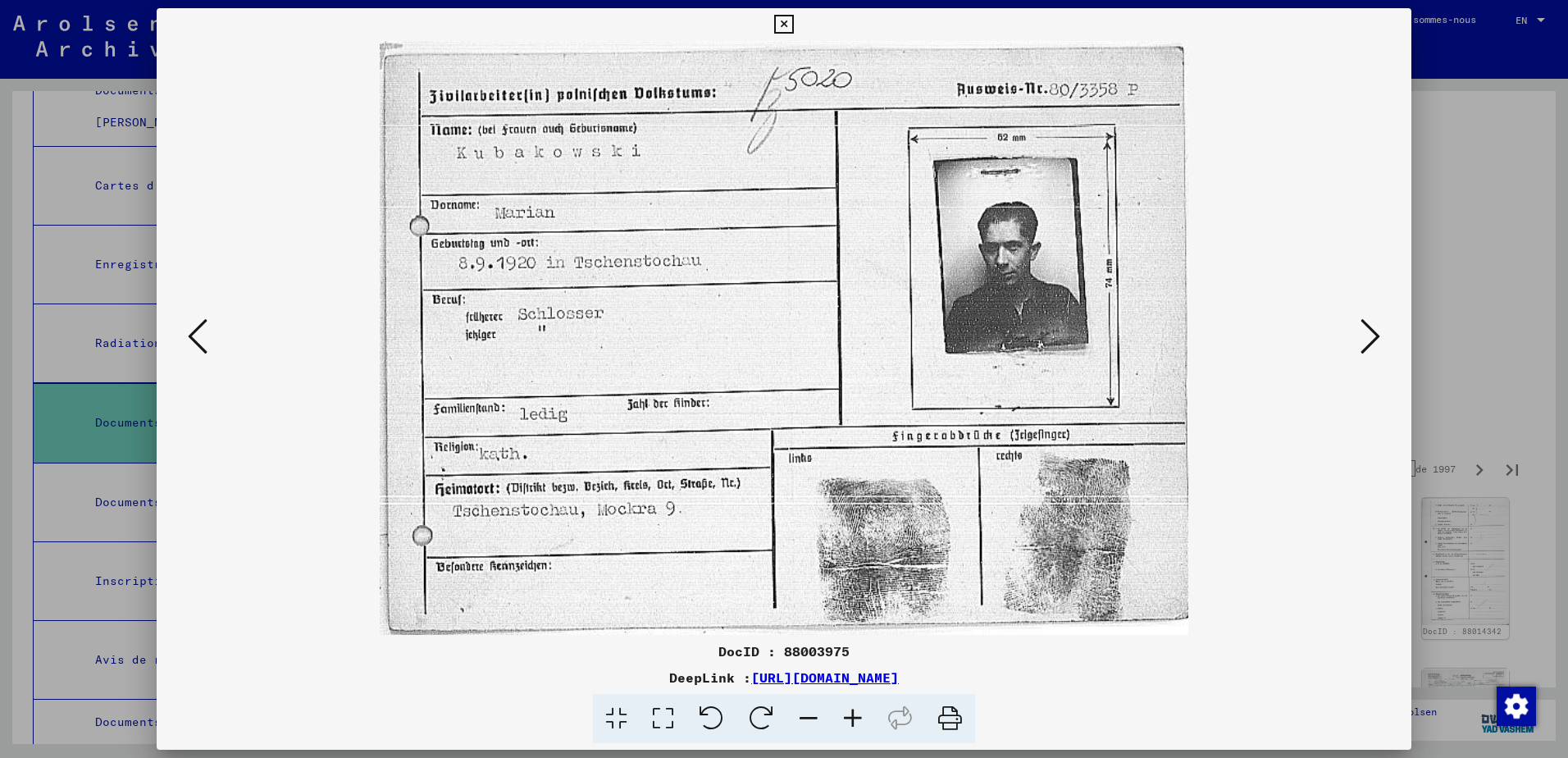
click at [1371, 338] on icon at bounding box center [1369, 336] width 20 height 39
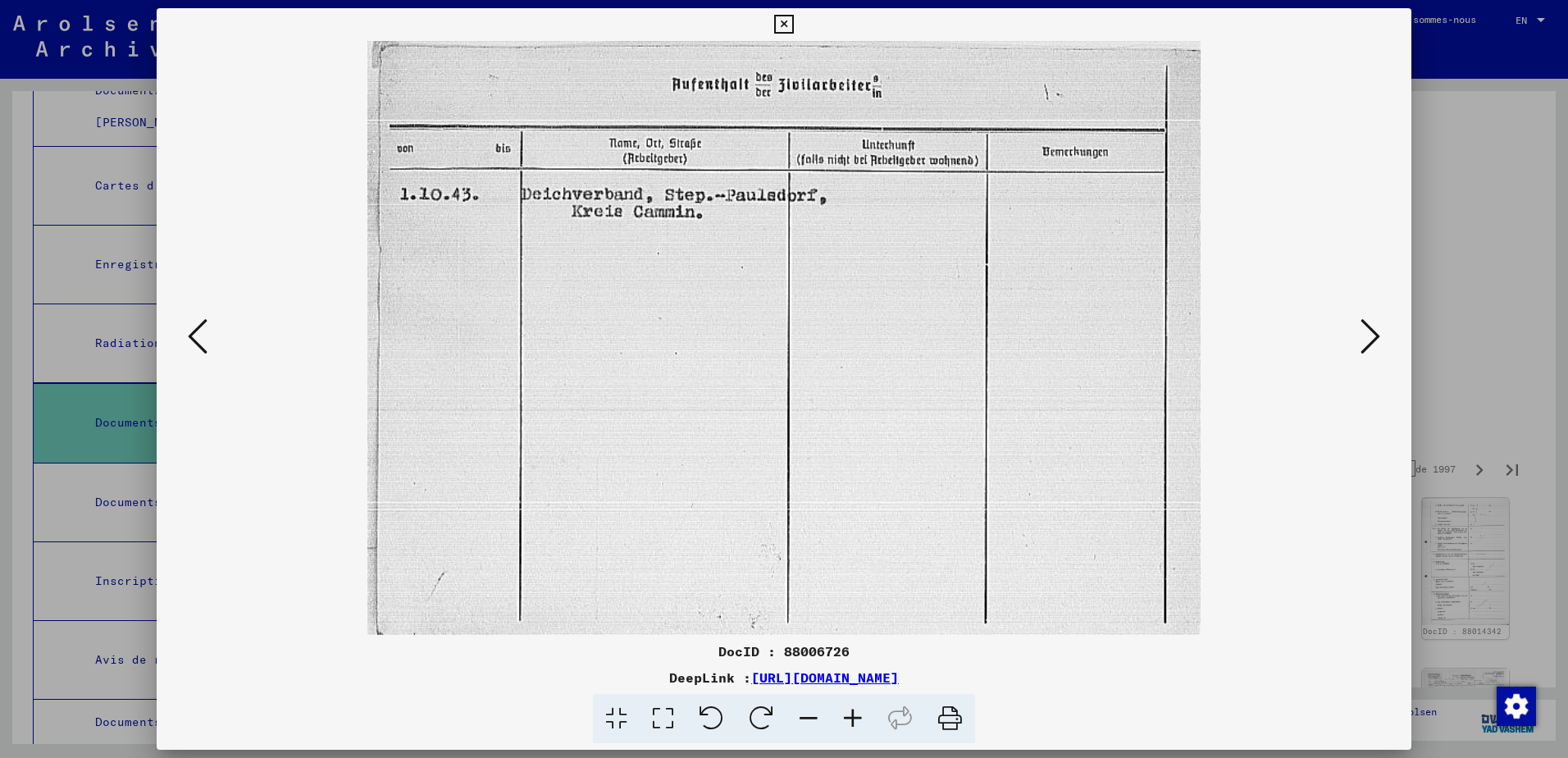
click at [1371, 338] on icon at bounding box center [1369, 336] width 20 height 39
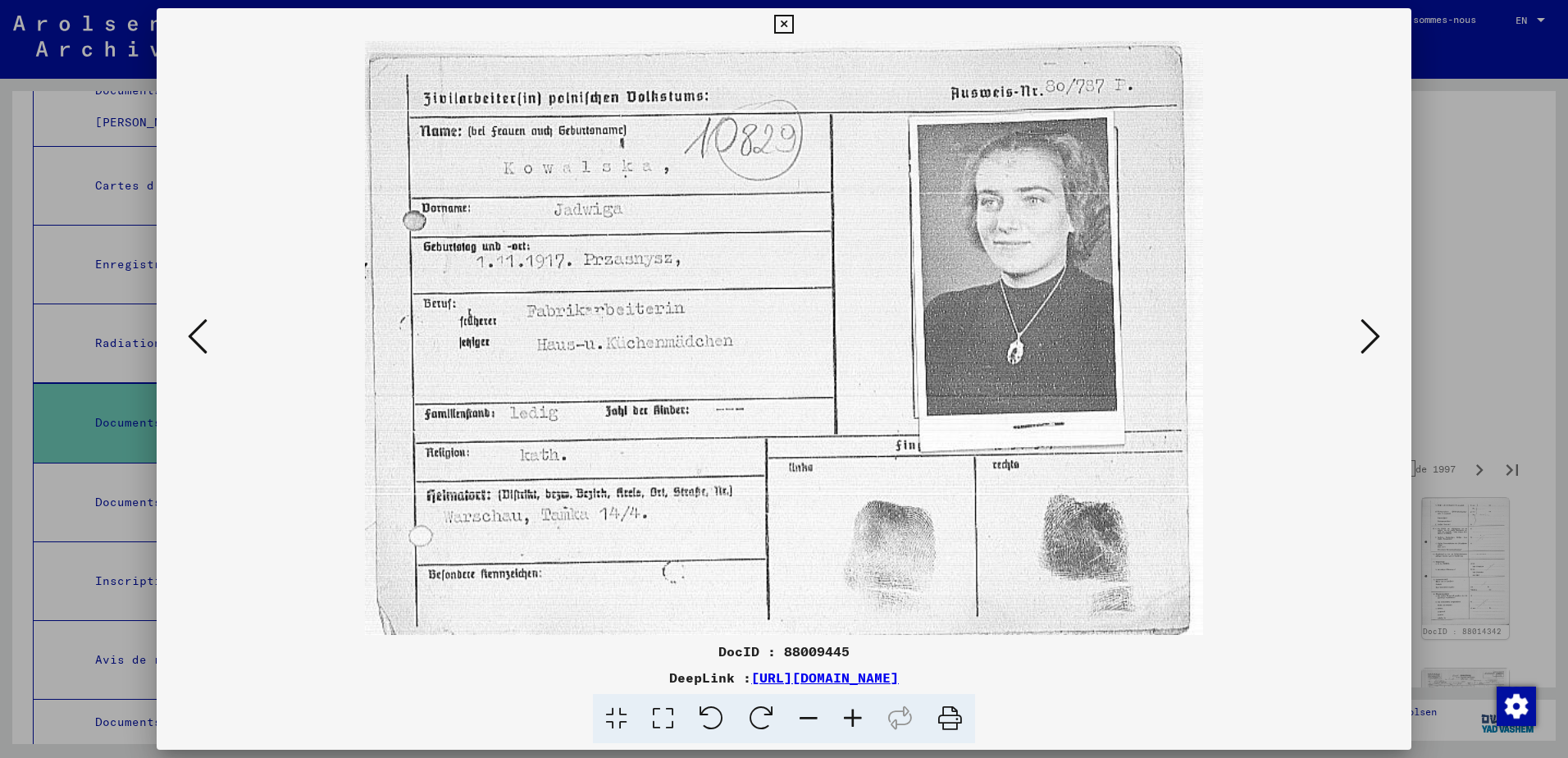
click at [1371, 338] on icon at bounding box center [1369, 336] width 20 height 39
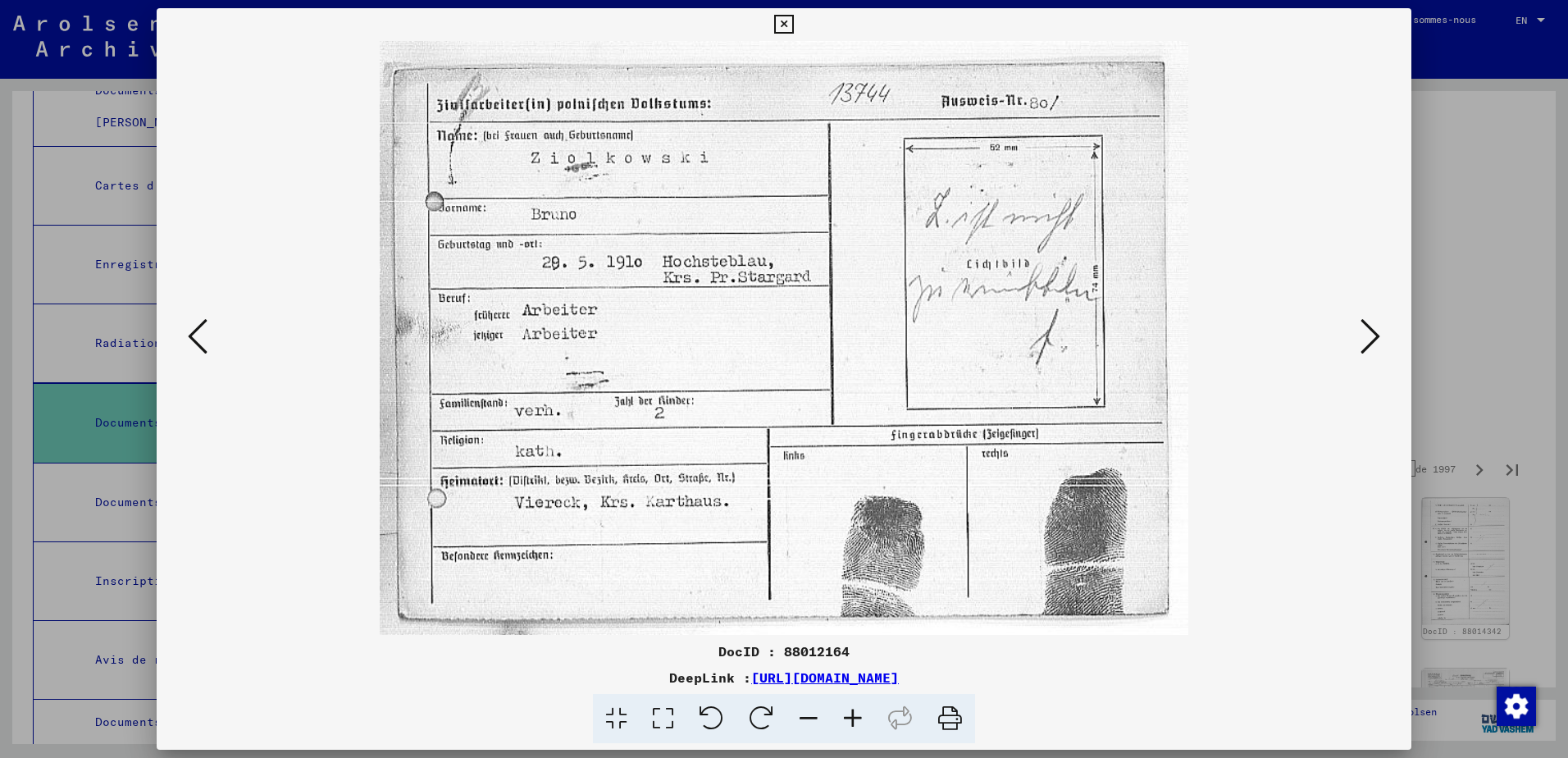
click at [1371, 338] on icon at bounding box center [1369, 336] width 20 height 39
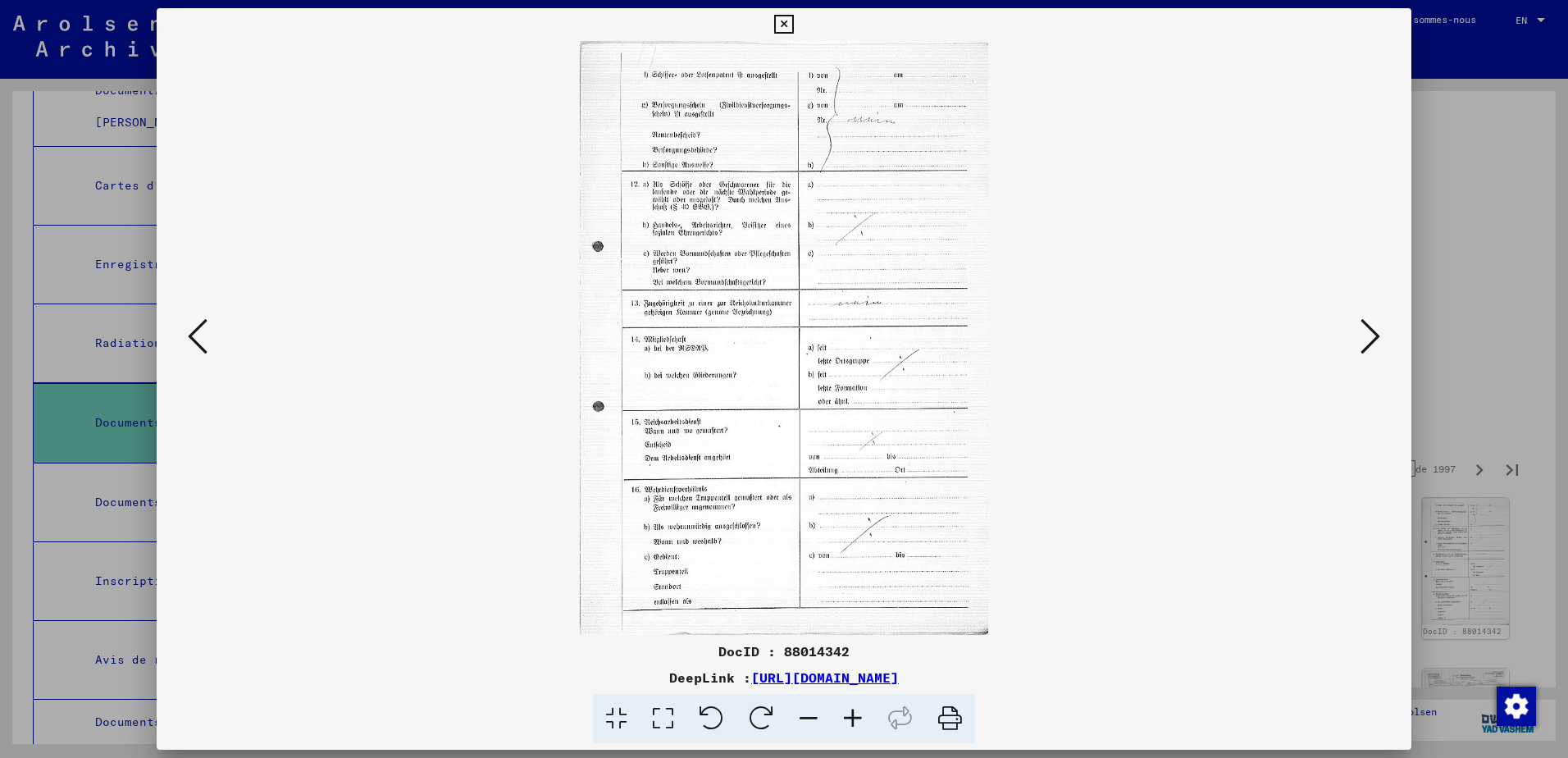
click at [1371, 338] on icon at bounding box center [1369, 336] width 20 height 39
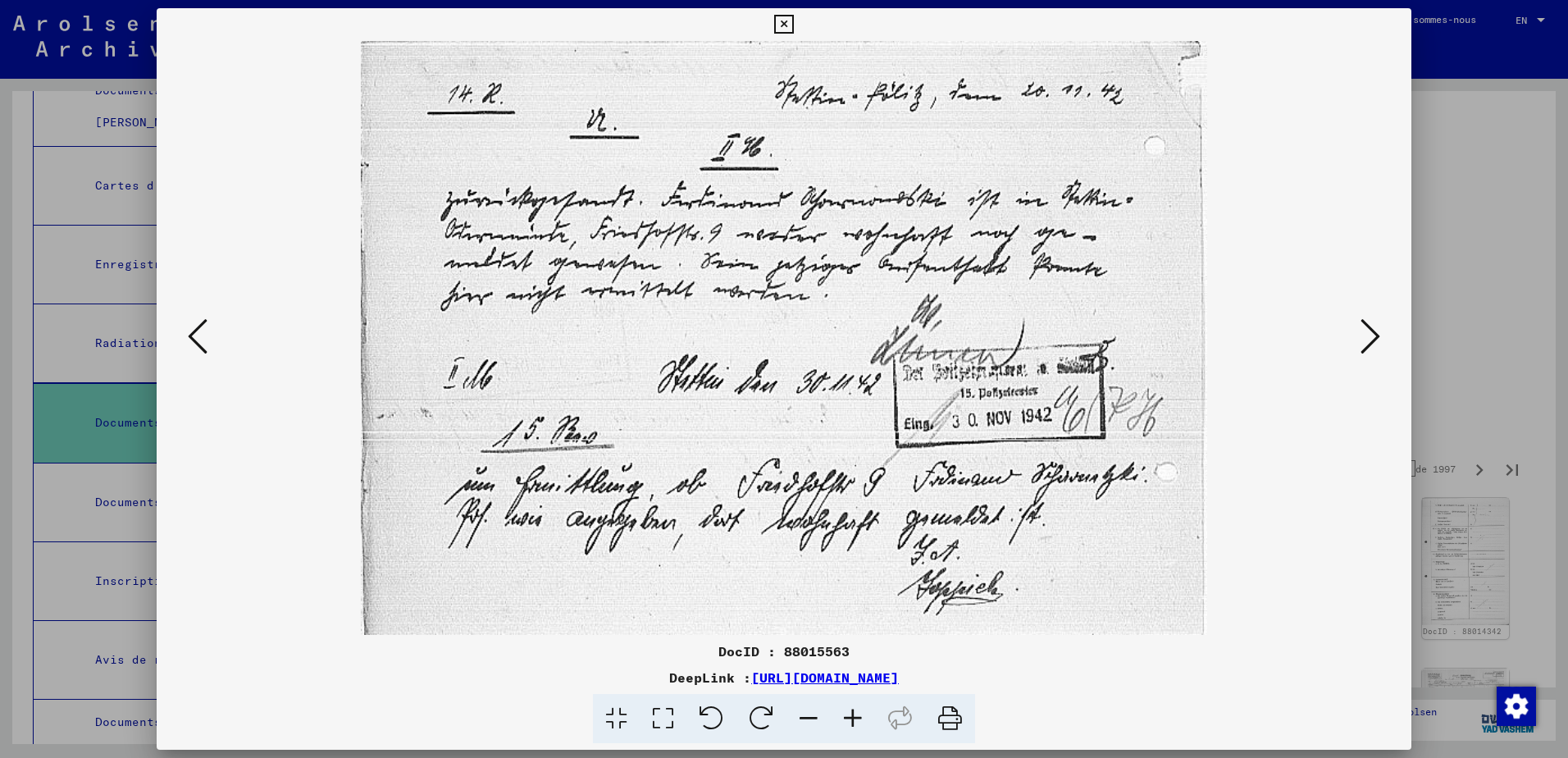
click at [1371, 338] on icon at bounding box center [1369, 336] width 20 height 39
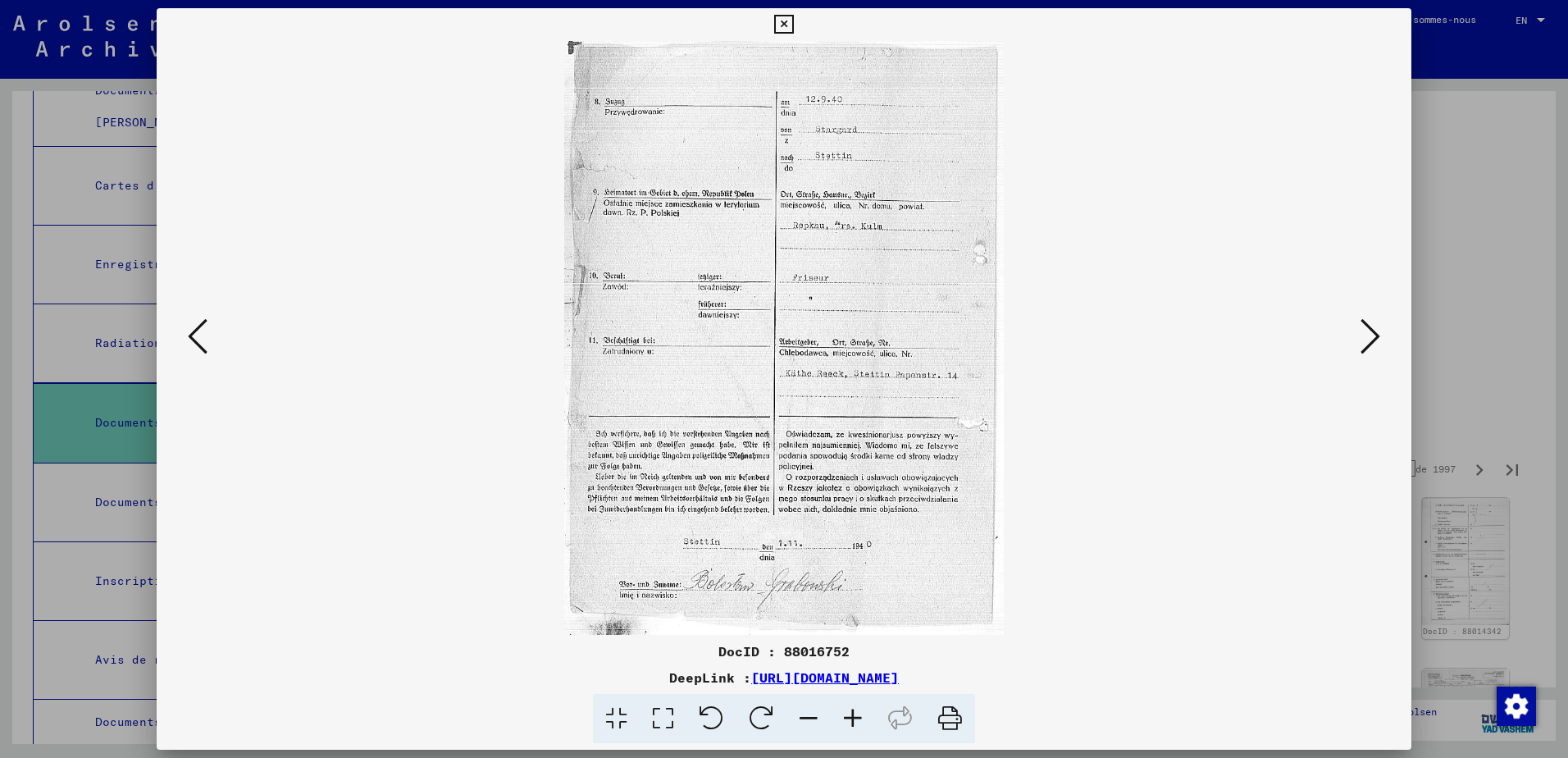
click at [1371, 338] on icon at bounding box center [1369, 336] width 20 height 39
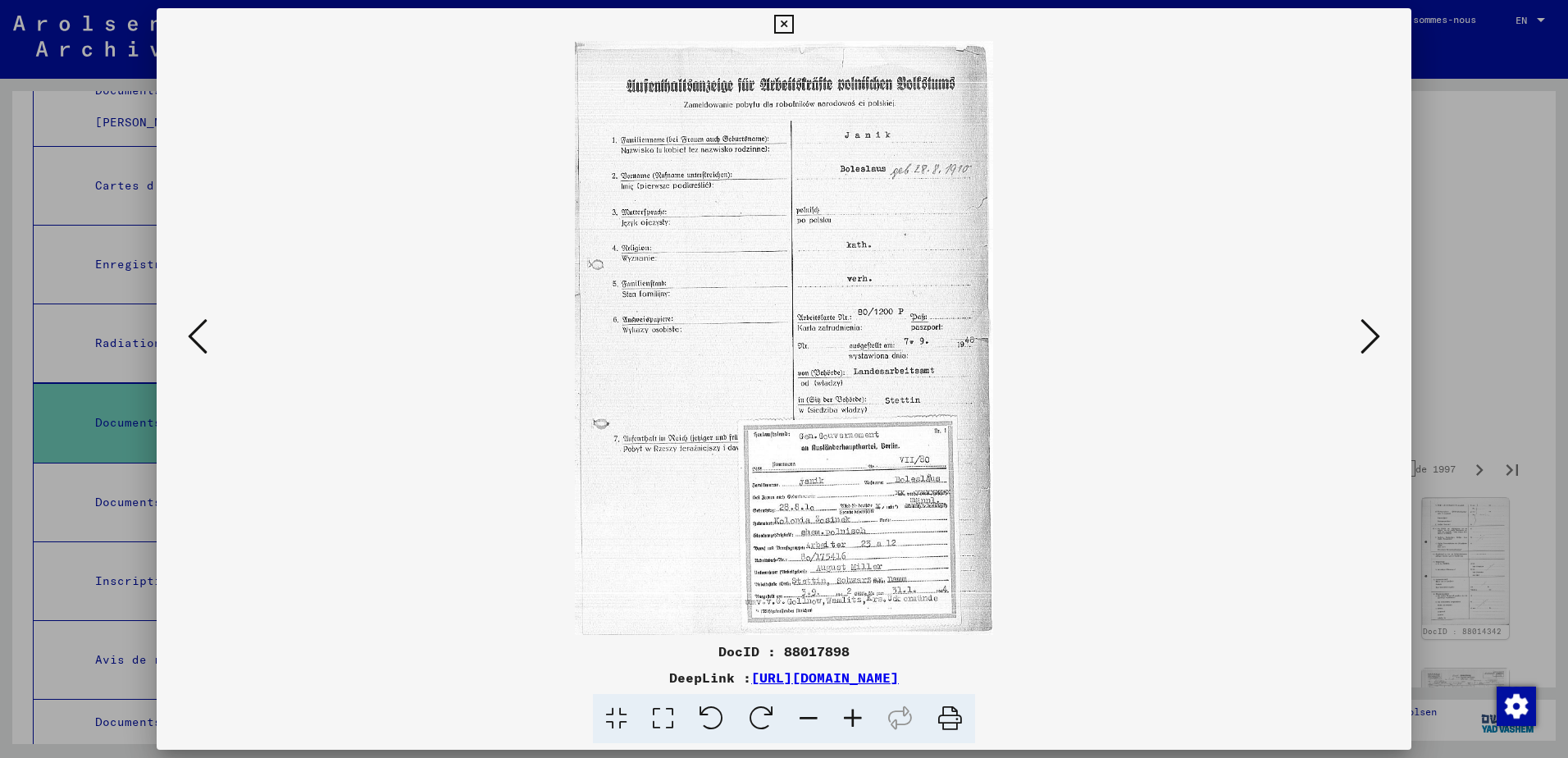
click at [1371, 338] on icon at bounding box center [1369, 336] width 20 height 39
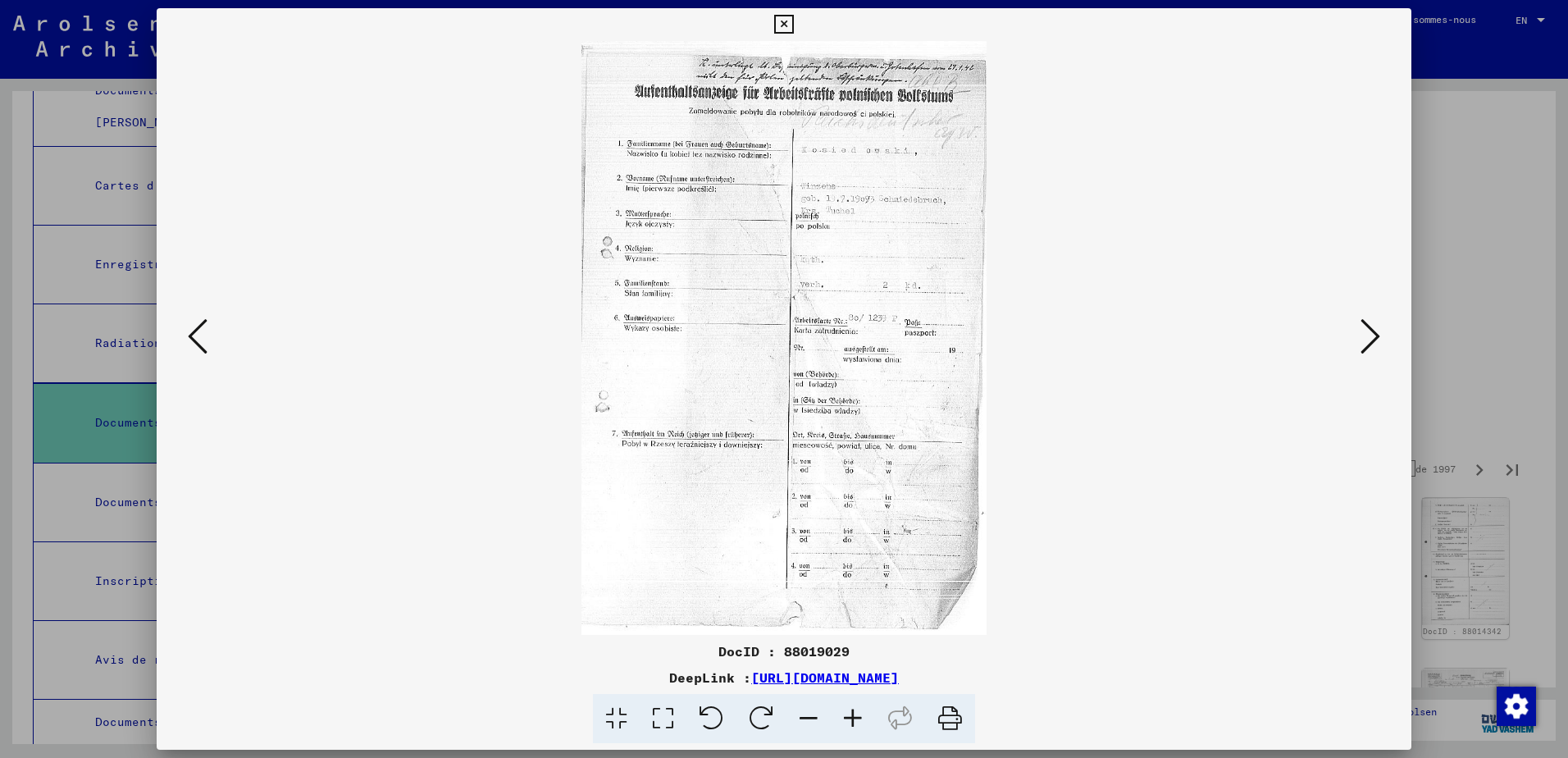
click at [1371, 338] on icon at bounding box center [1369, 336] width 20 height 39
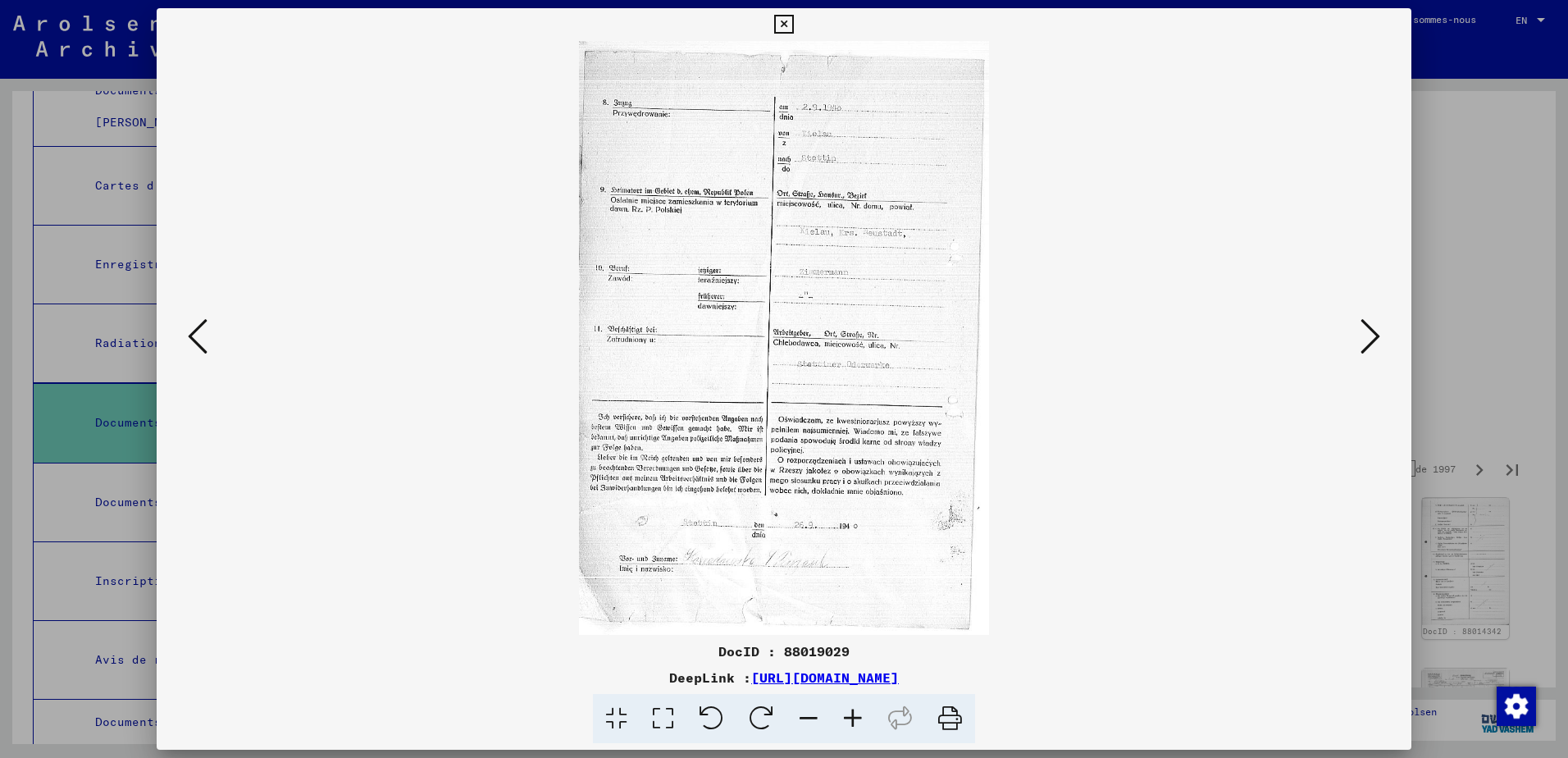
click at [1371, 338] on icon at bounding box center [1369, 336] width 20 height 39
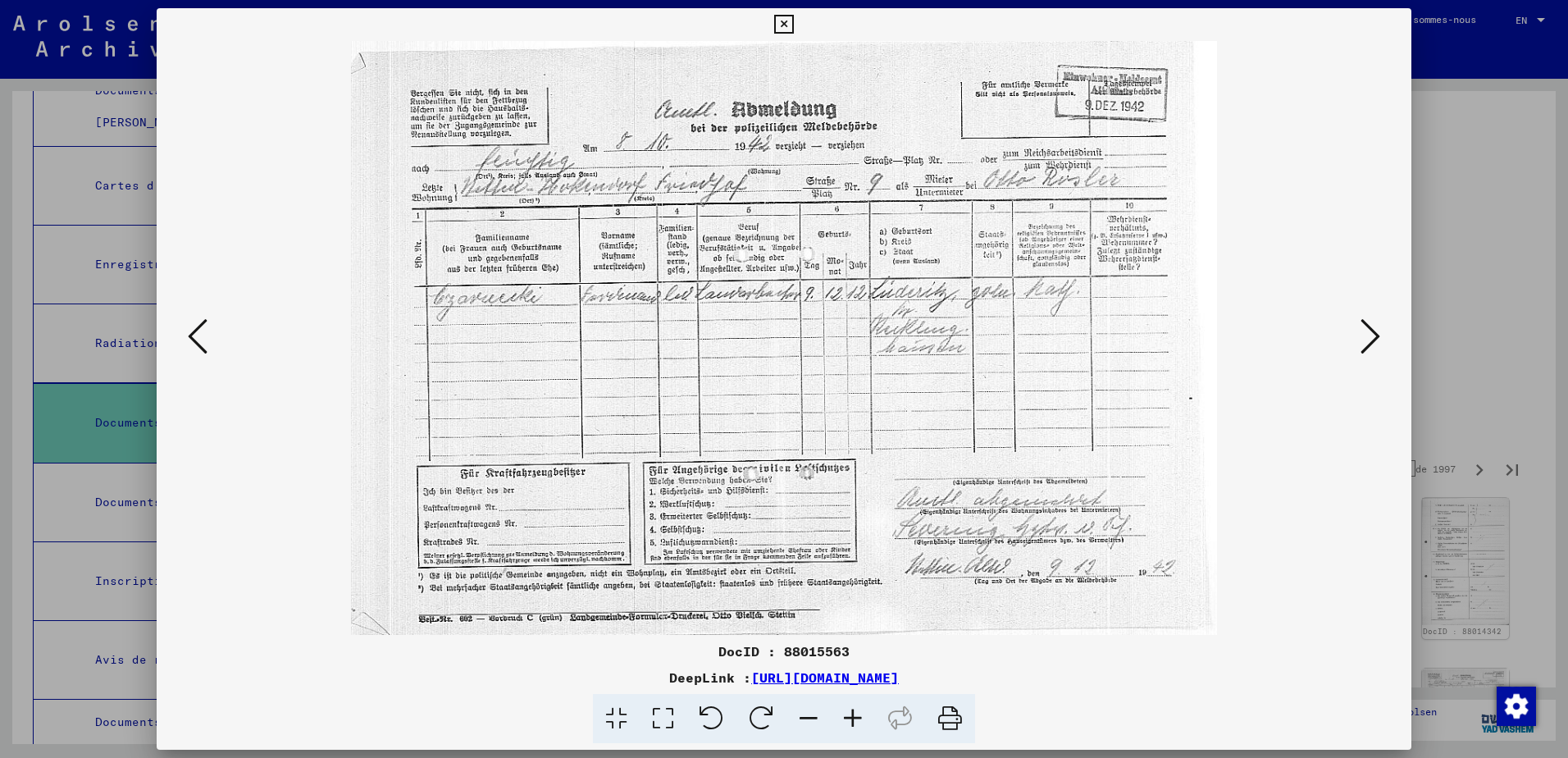
click at [1371, 338] on icon at bounding box center [1369, 336] width 20 height 39
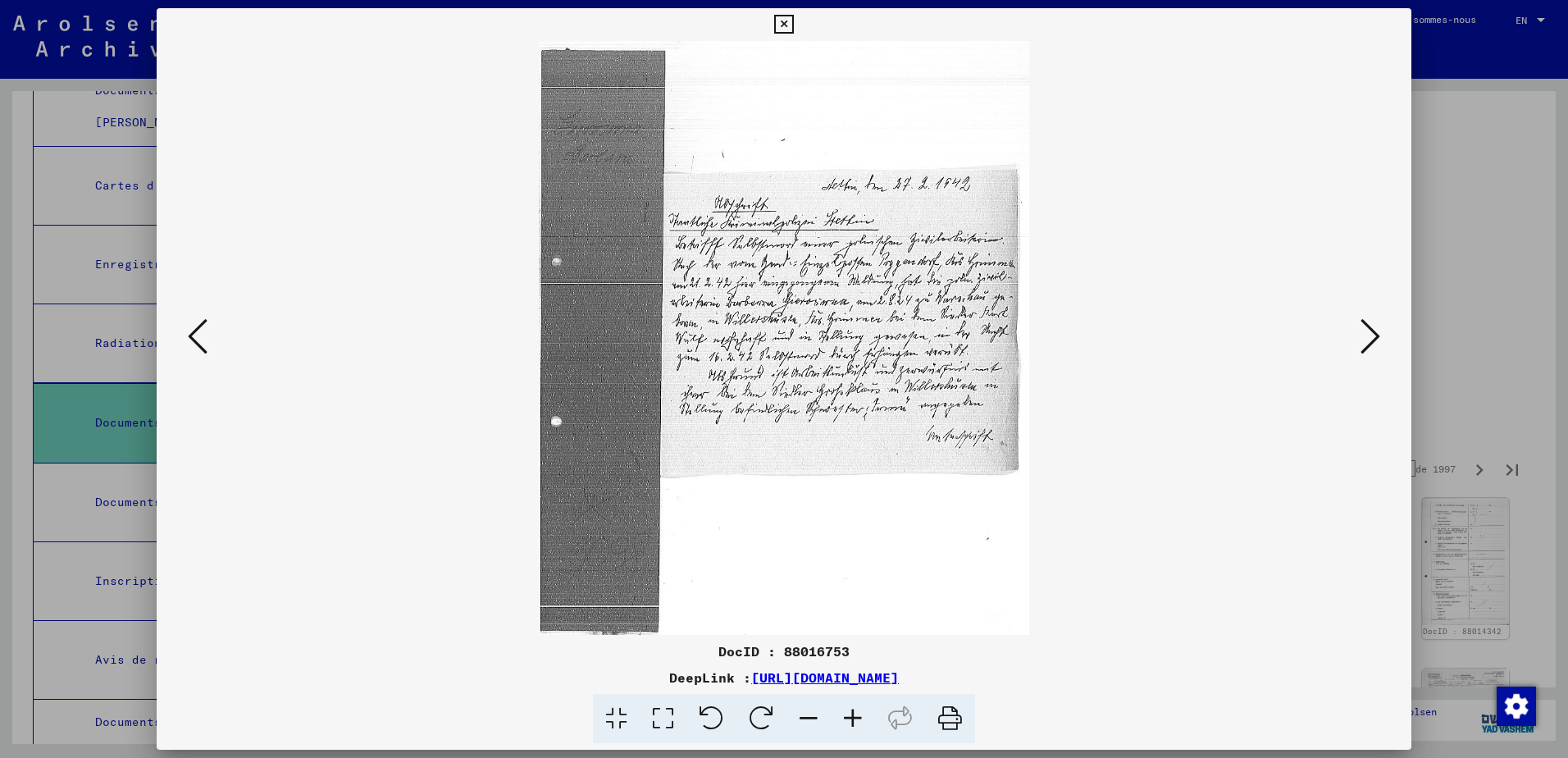
click at [1371, 338] on icon at bounding box center [1369, 336] width 20 height 39
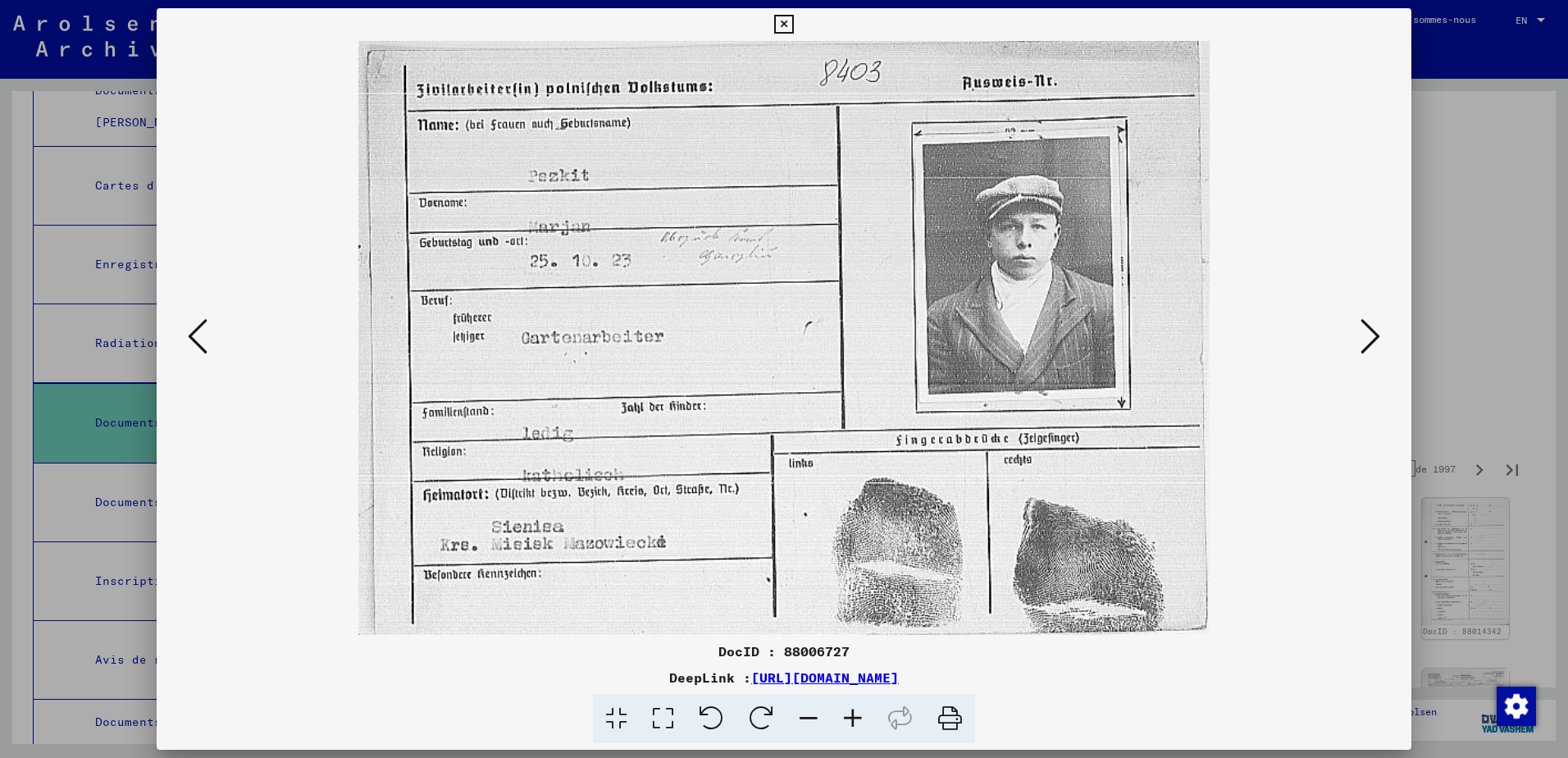
click at [1371, 338] on icon at bounding box center [1369, 336] width 20 height 39
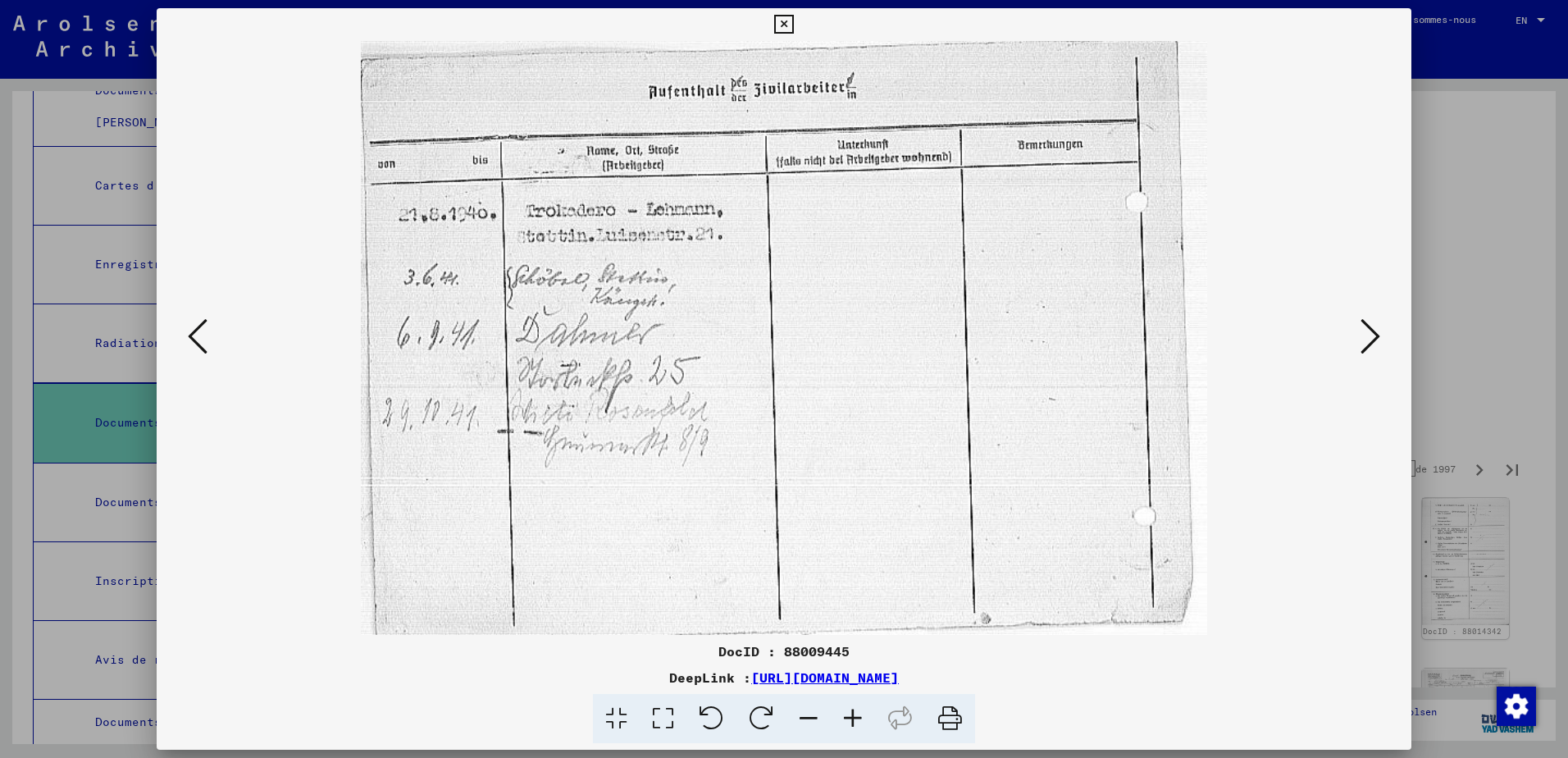
click at [1371, 338] on icon at bounding box center [1369, 336] width 20 height 39
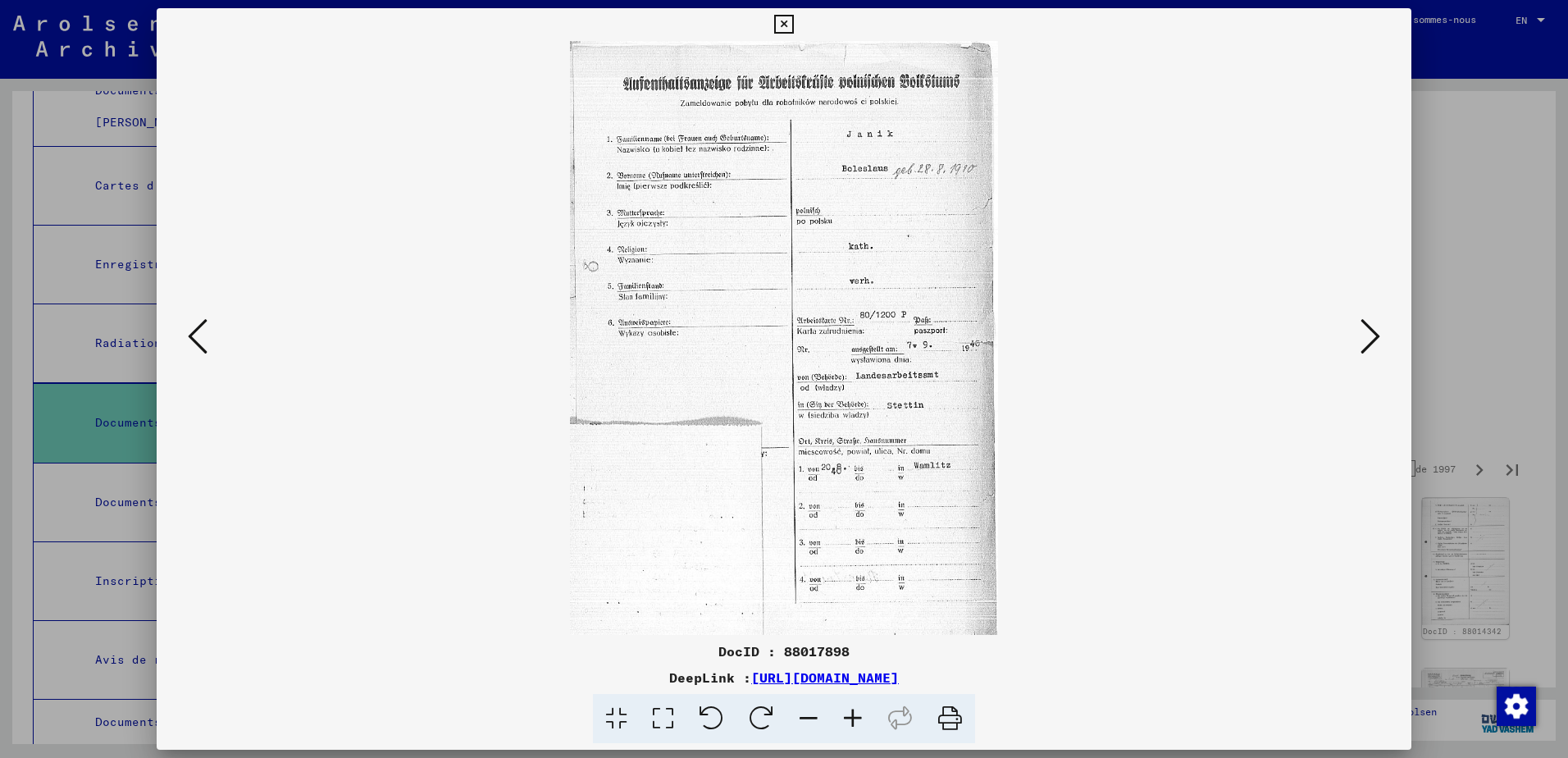
click at [1371, 338] on icon at bounding box center [1369, 336] width 20 height 39
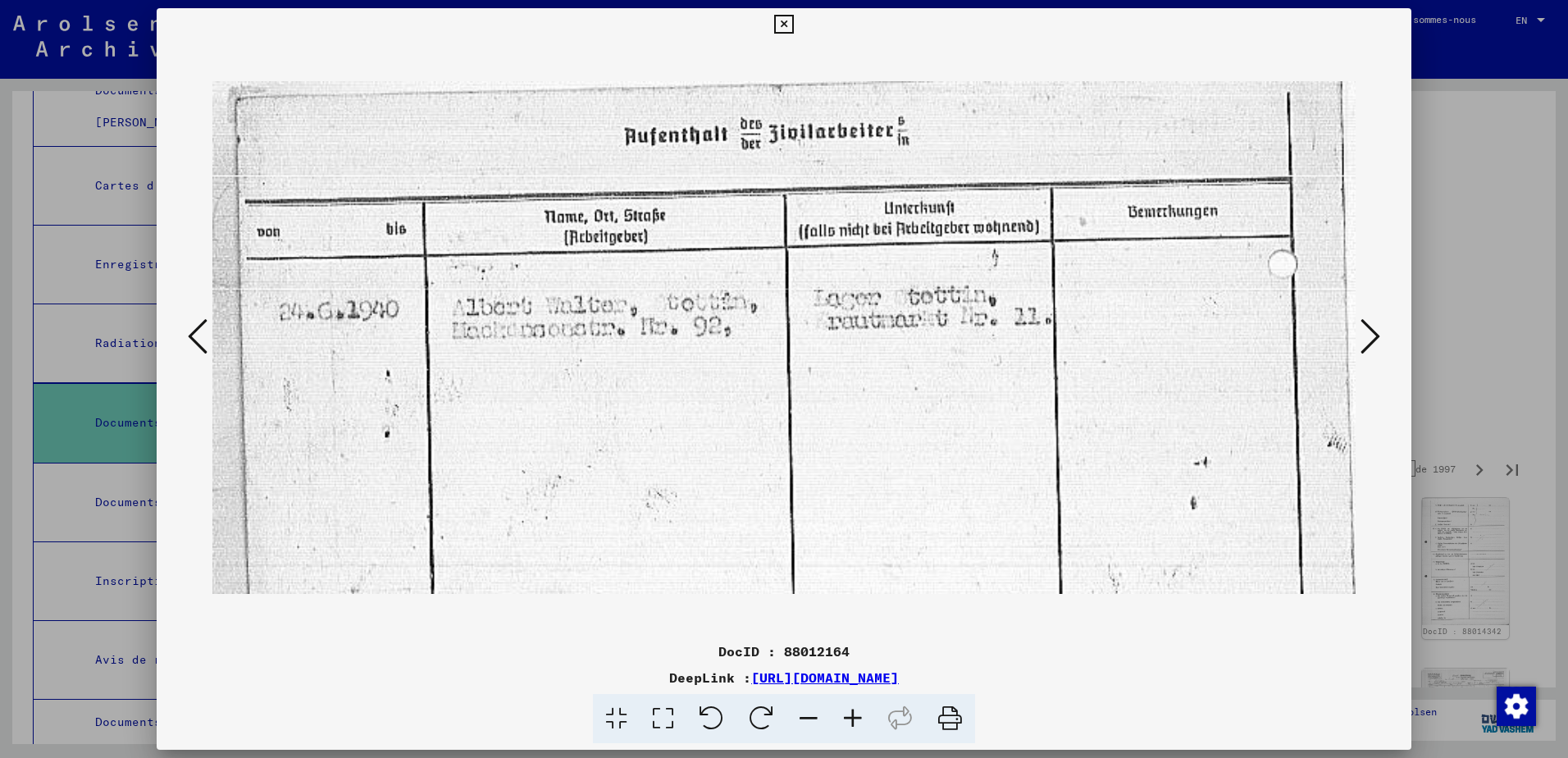
click at [1371, 338] on icon at bounding box center [1369, 336] width 20 height 39
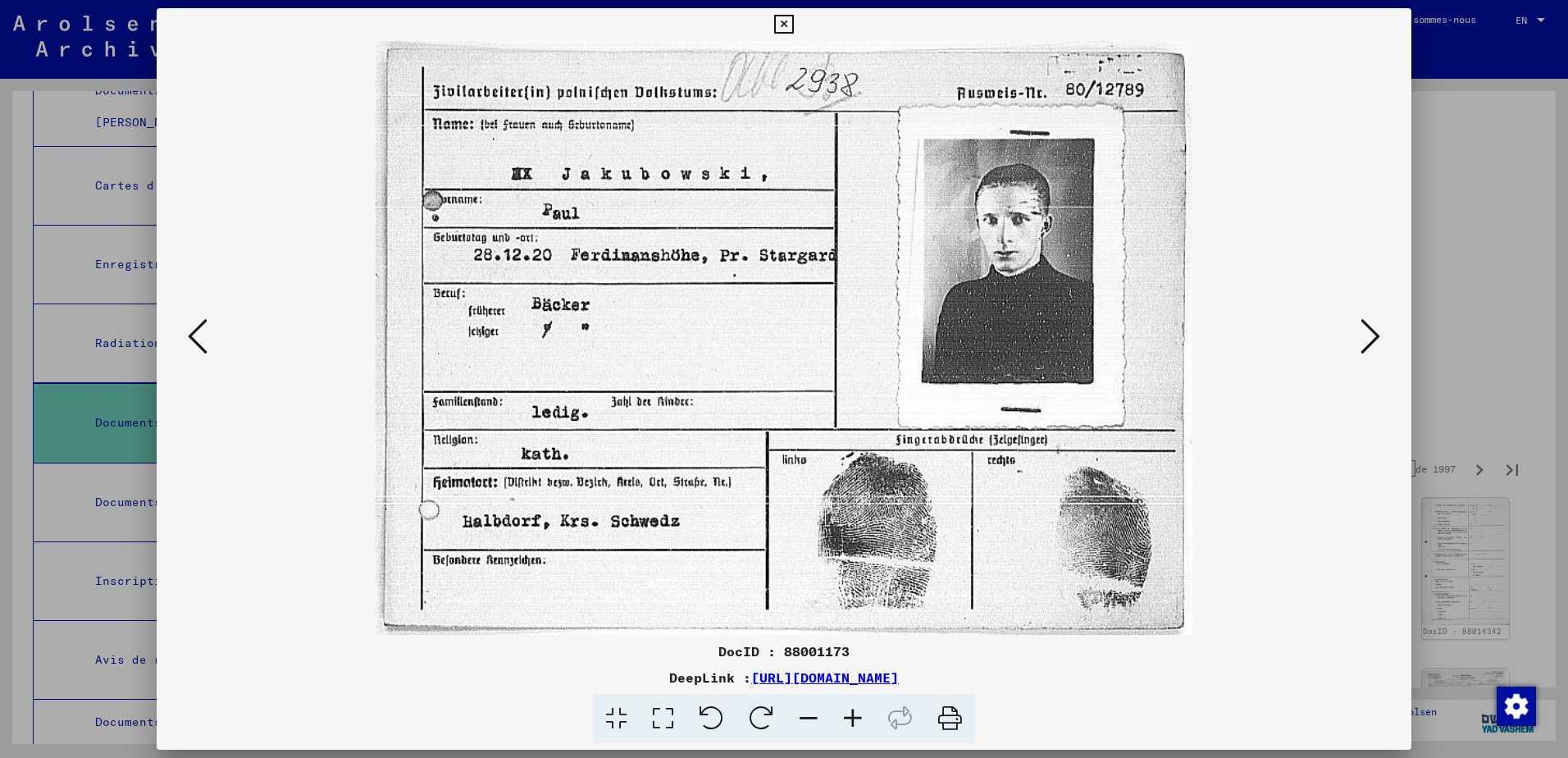
click at [1371, 338] on icon at bounding box center [1369, 336] width 20 height 39
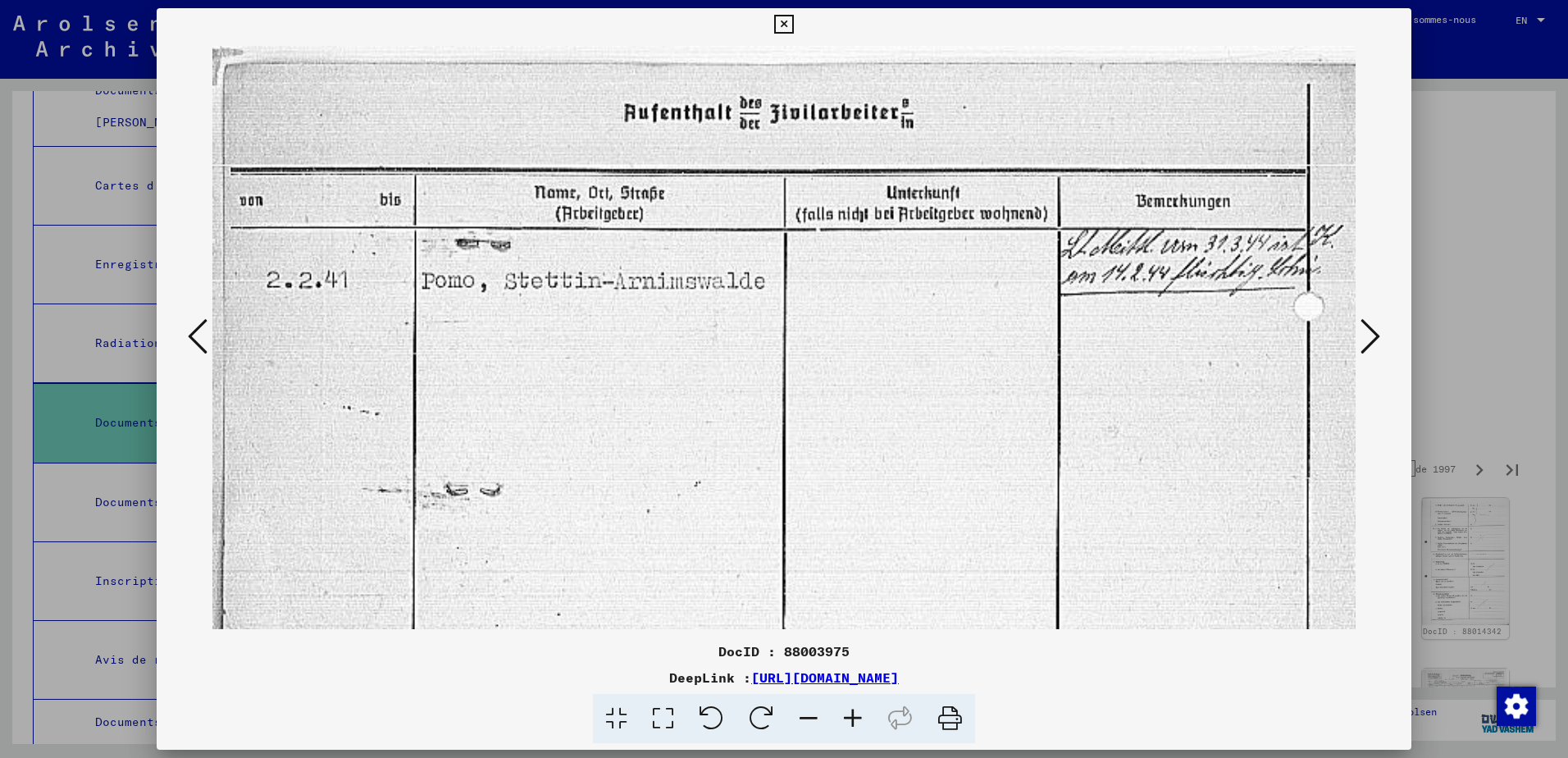
click at [1371, 338] on icon at bounding box center [1369, 336] width 20 height 39
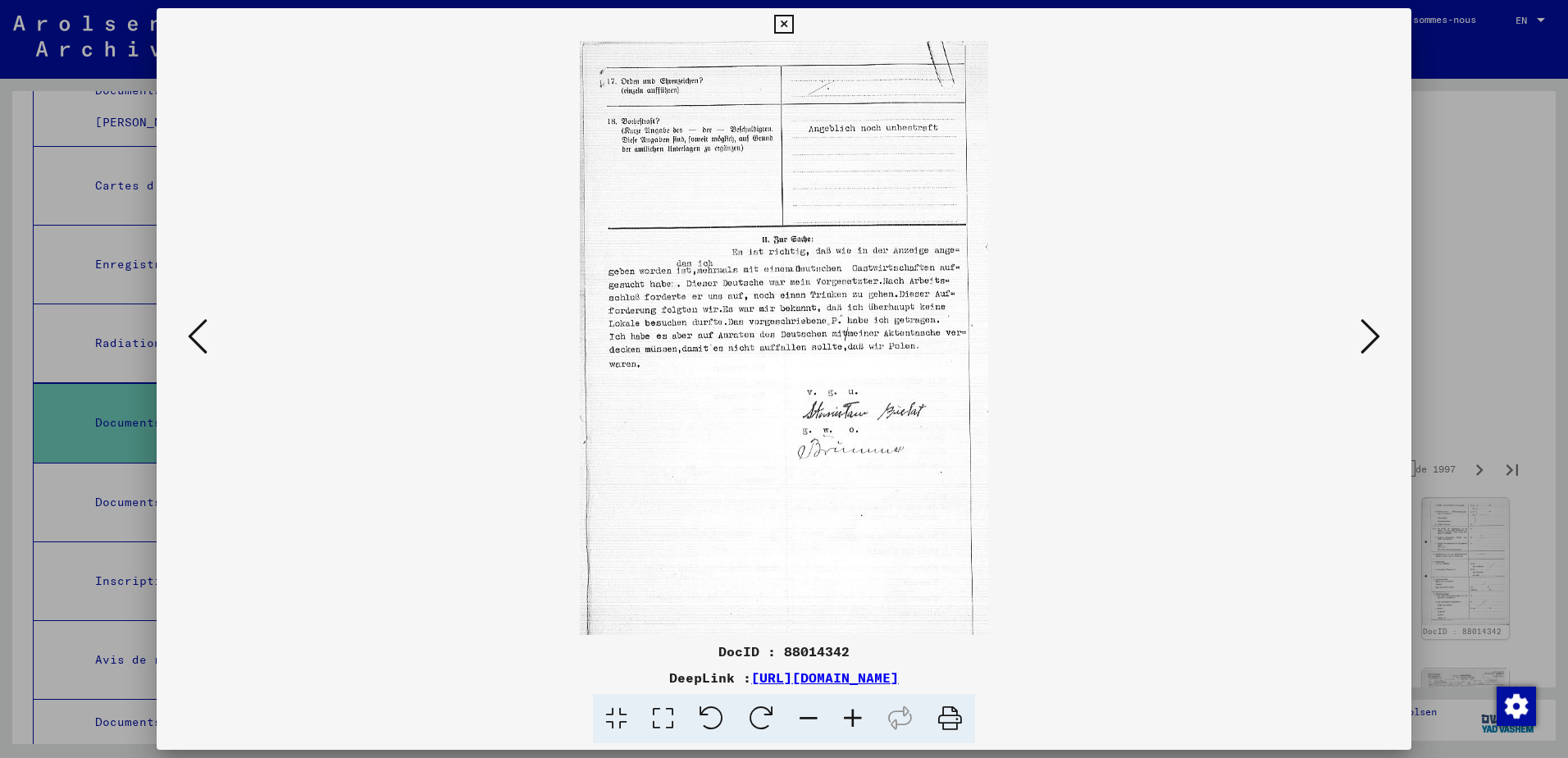
click at [1371, 338] on icon at bounding box center [1369, 336] width 20 height 39
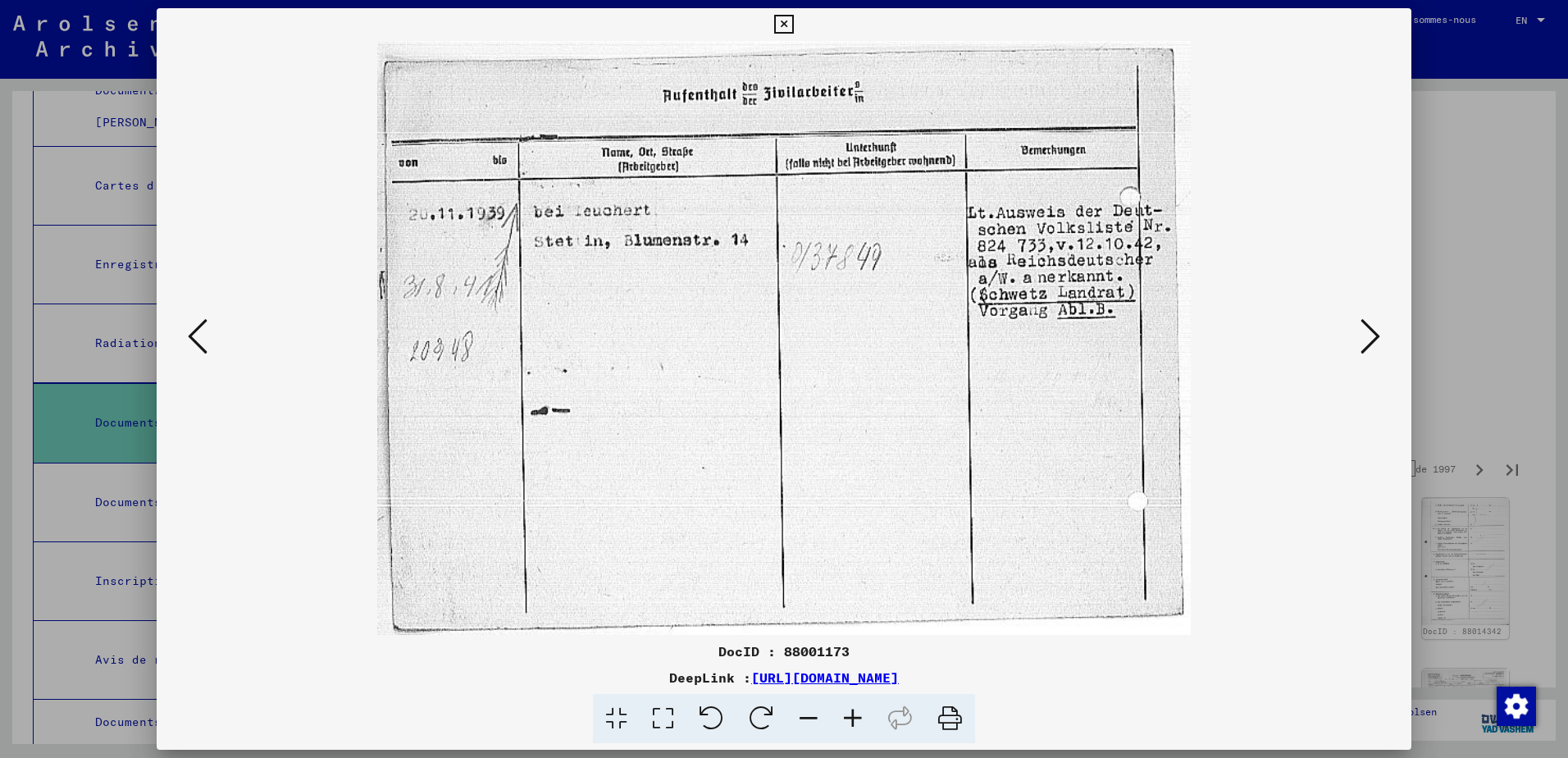
click at [1371, 338] on icon at bounding box center [1369, 336] width 20 height 39
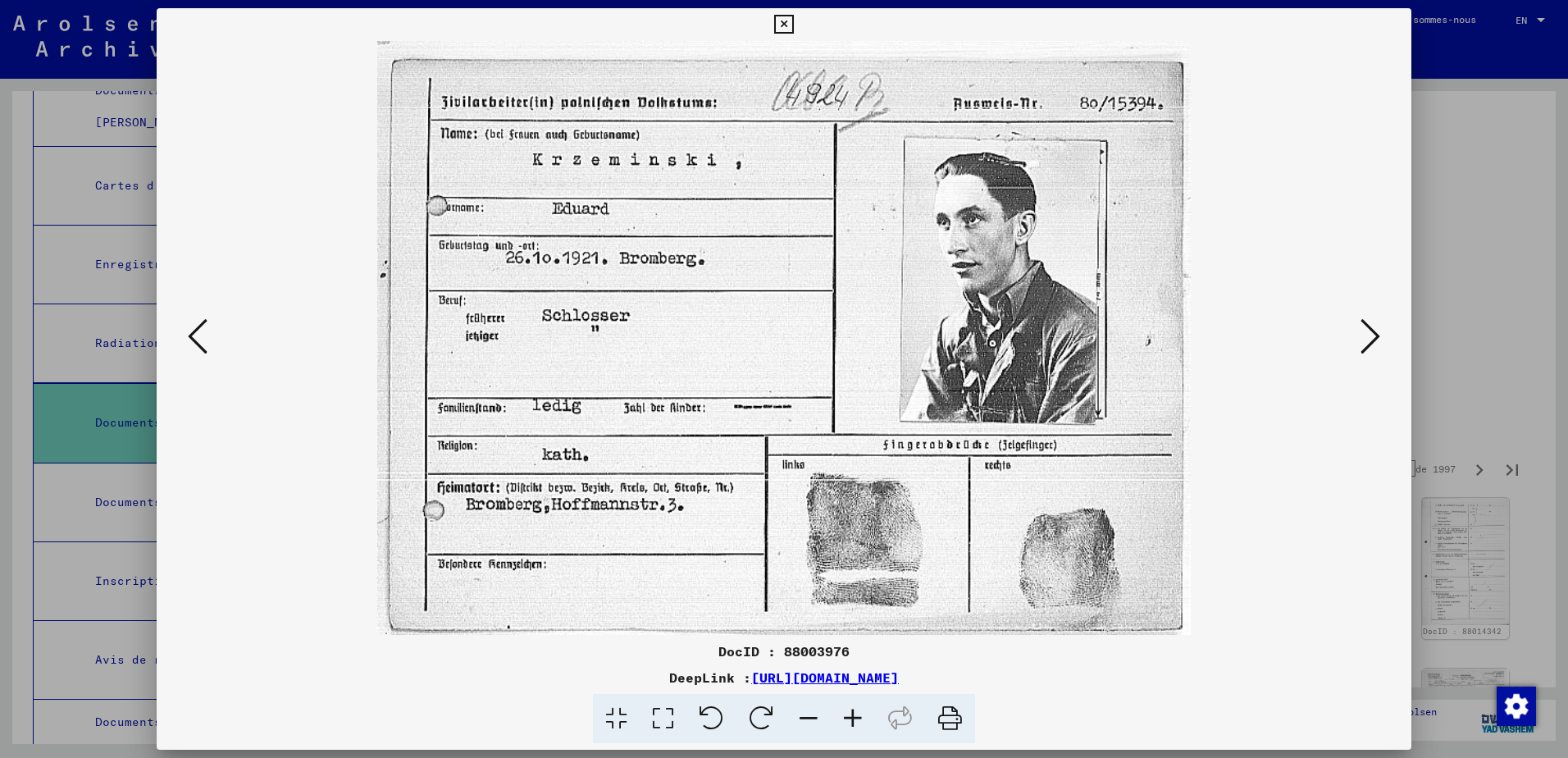
click at [1371, 338] on icon at bounding box center [1369, 336] width 20 height 39
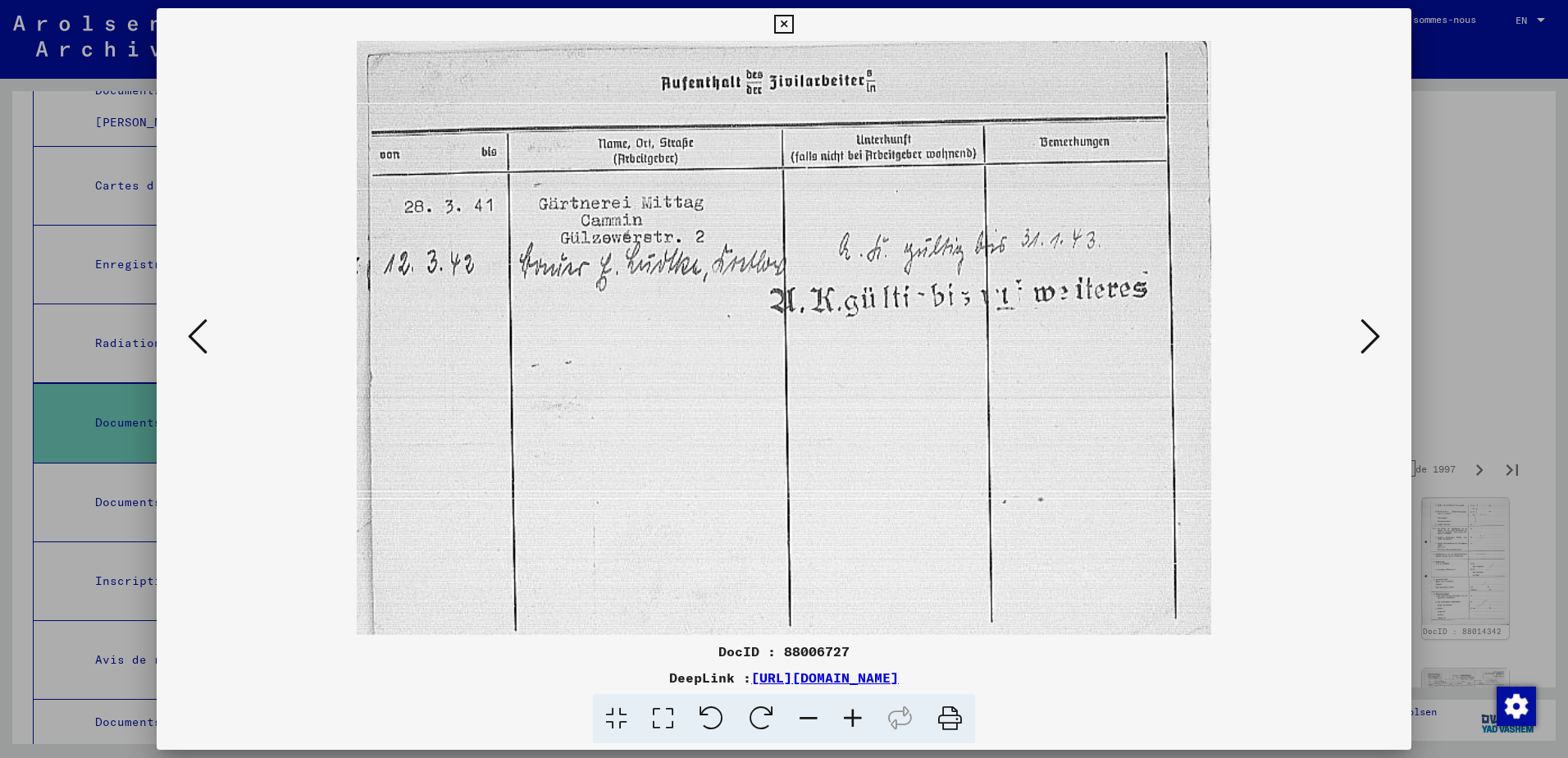
click at [1371, 338] on icon at bounding box center [1369, 336] width 20 height 39
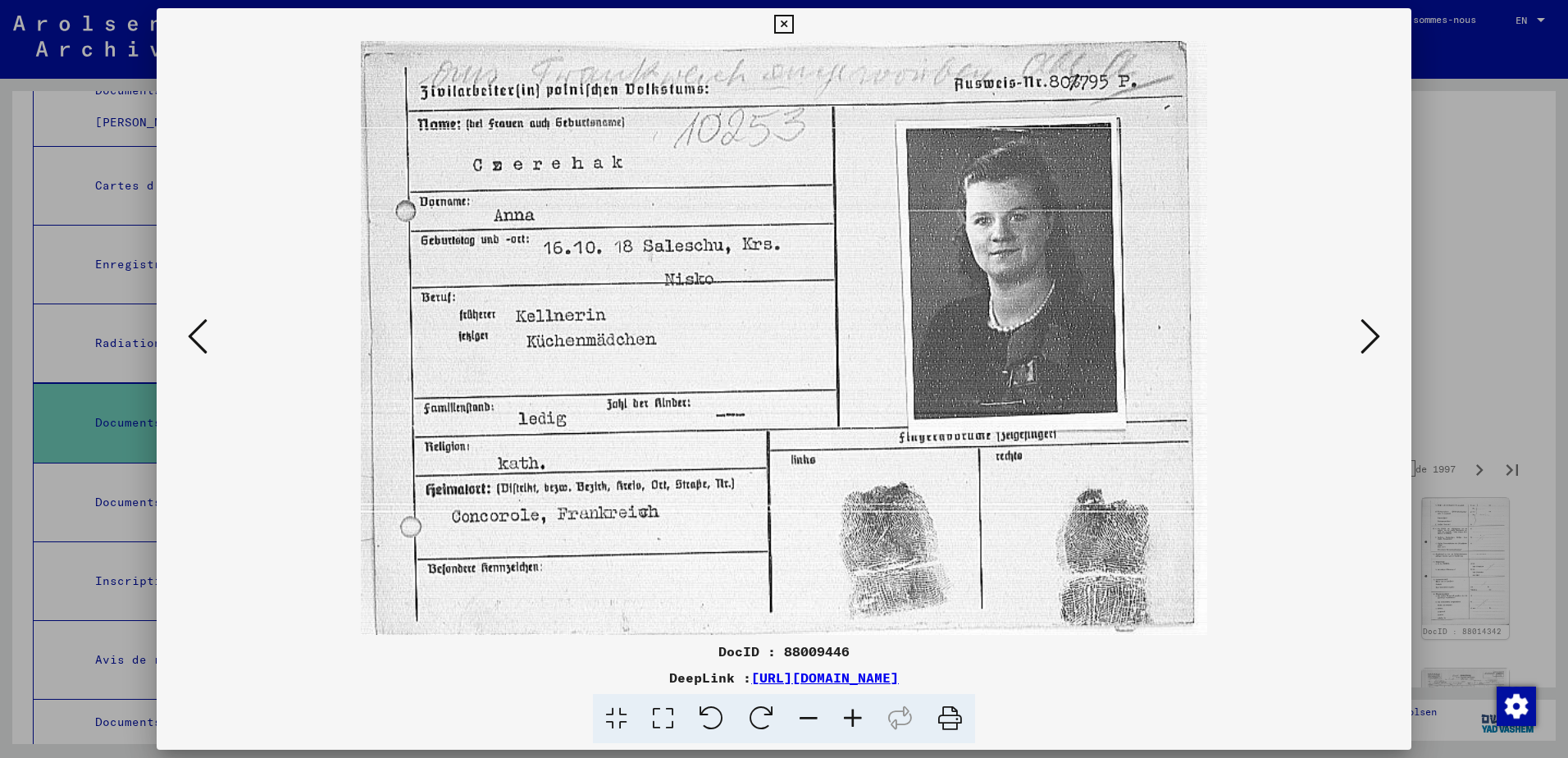
click at [1371, 338] on icon at bounding box center [1369, 336] width 20 height 39
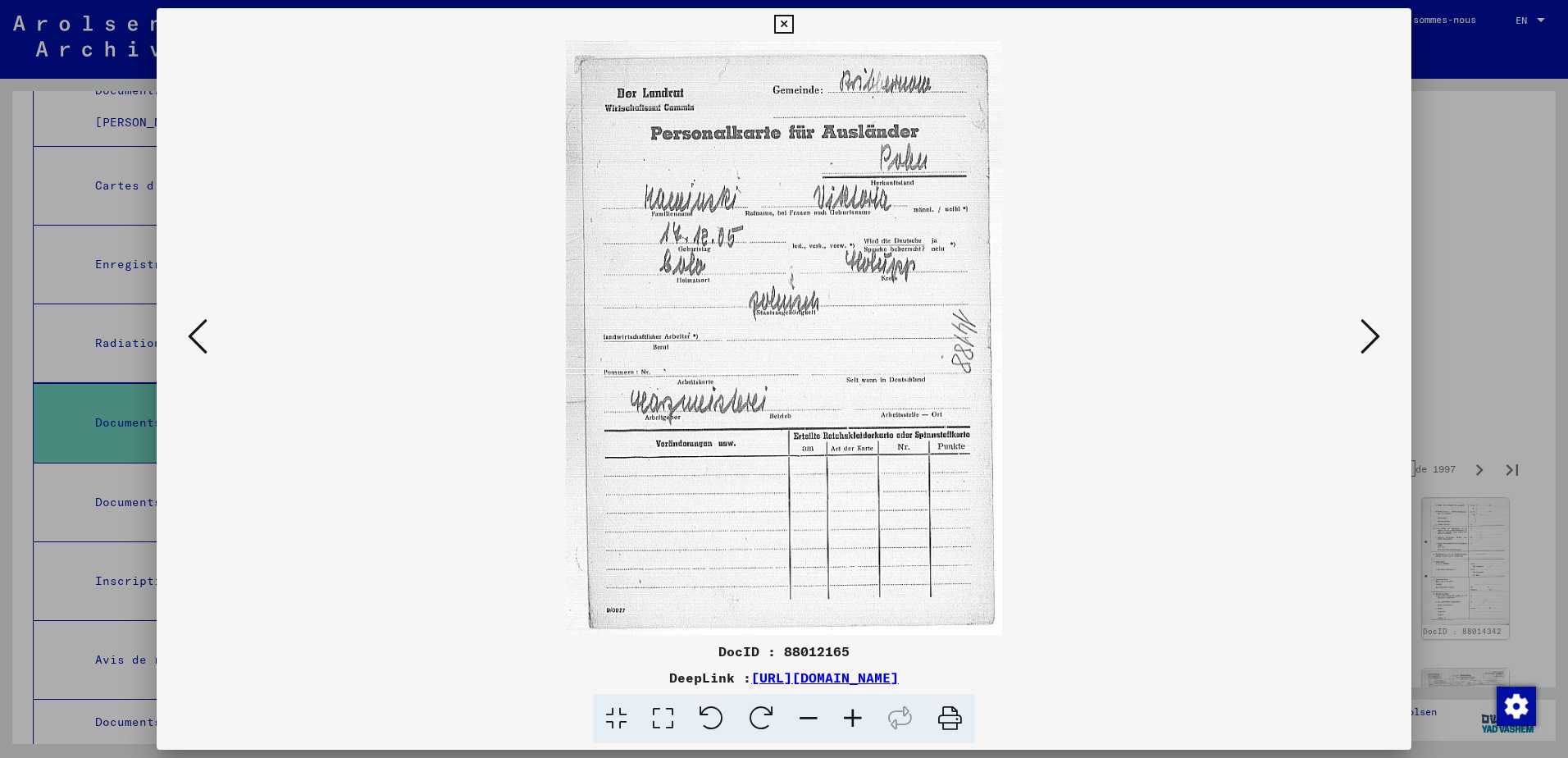
click at [1371, 338] on icon at bounding box center [1369, 336] width 20 height 39
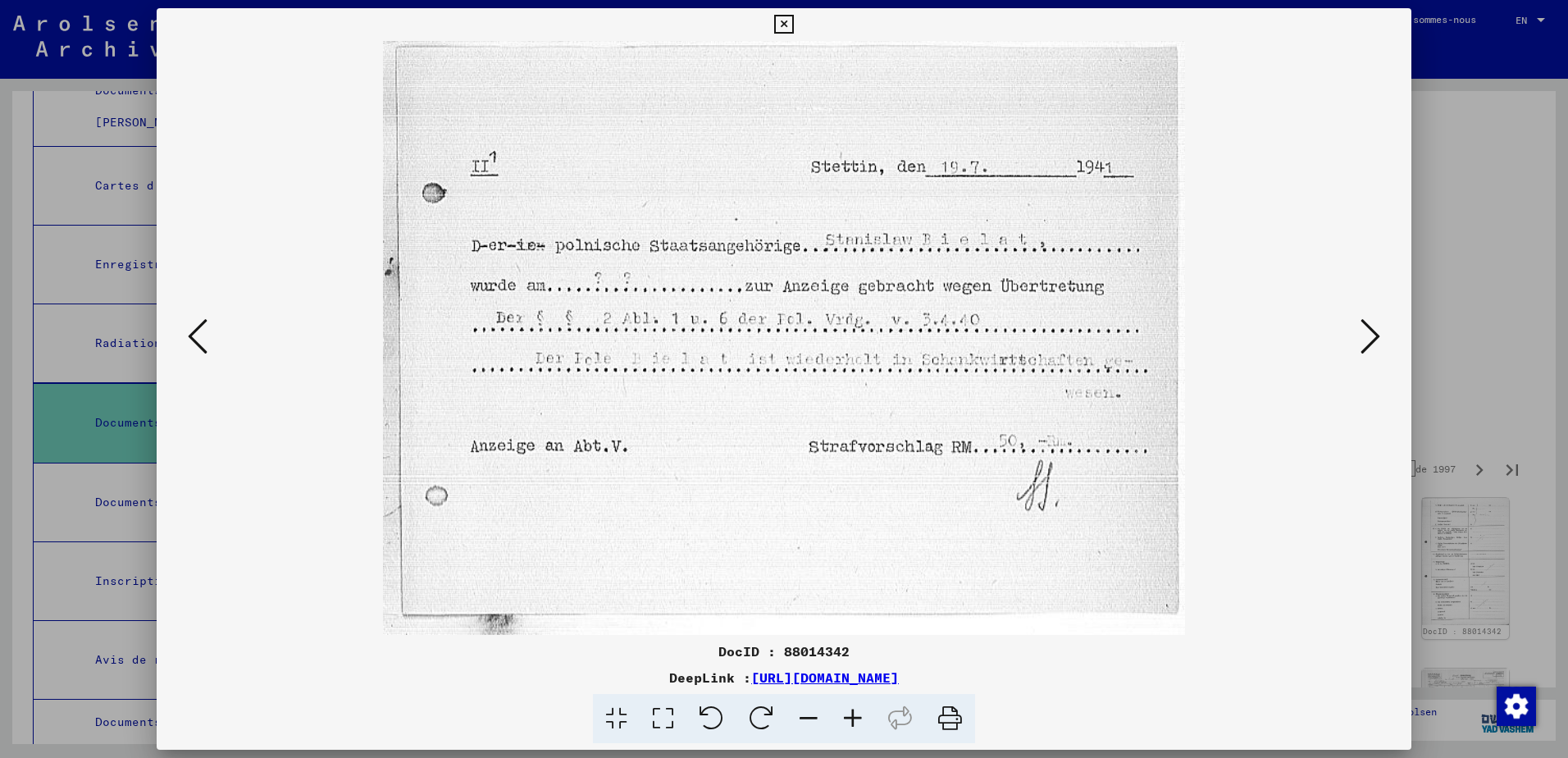
click at [1371, 338] on icon at bounding box center [1369, 336] width 20 height 39
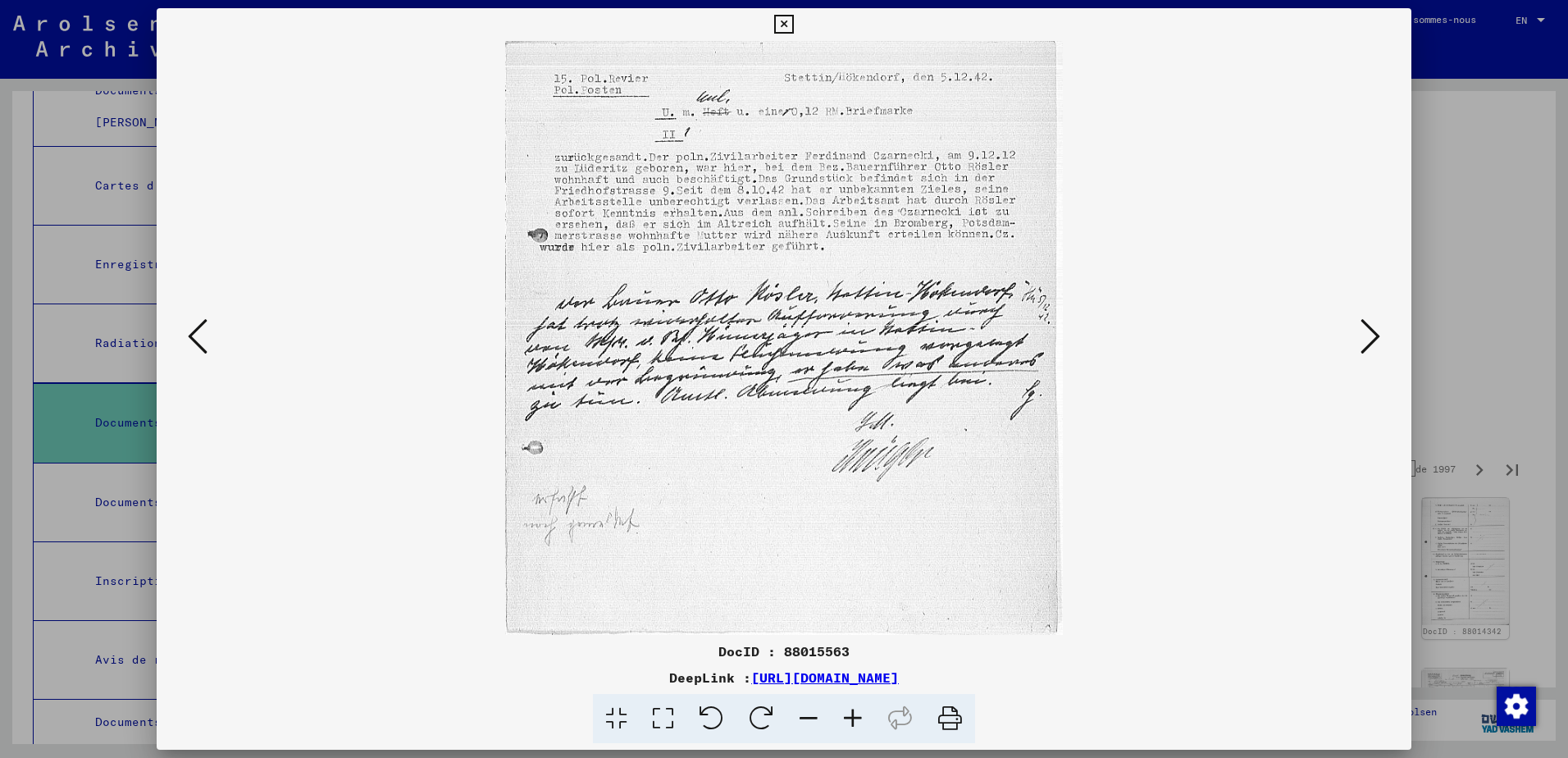
click at [1371, 338] on icon at bounding box center [1369, 336] width 20 height 39
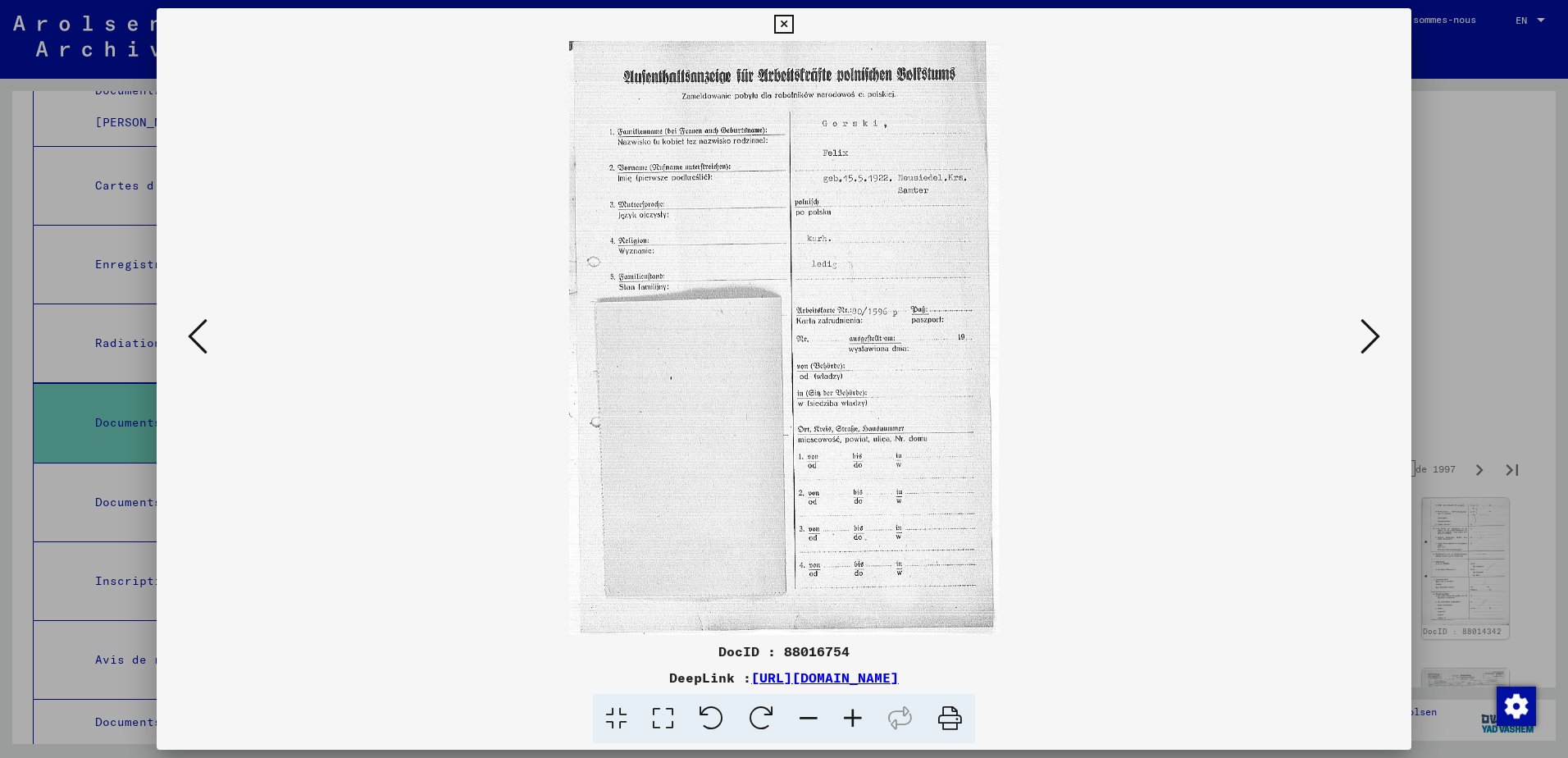
click at [1371, 338] on icon at bounding box center [1369, 336] width 20 height 39
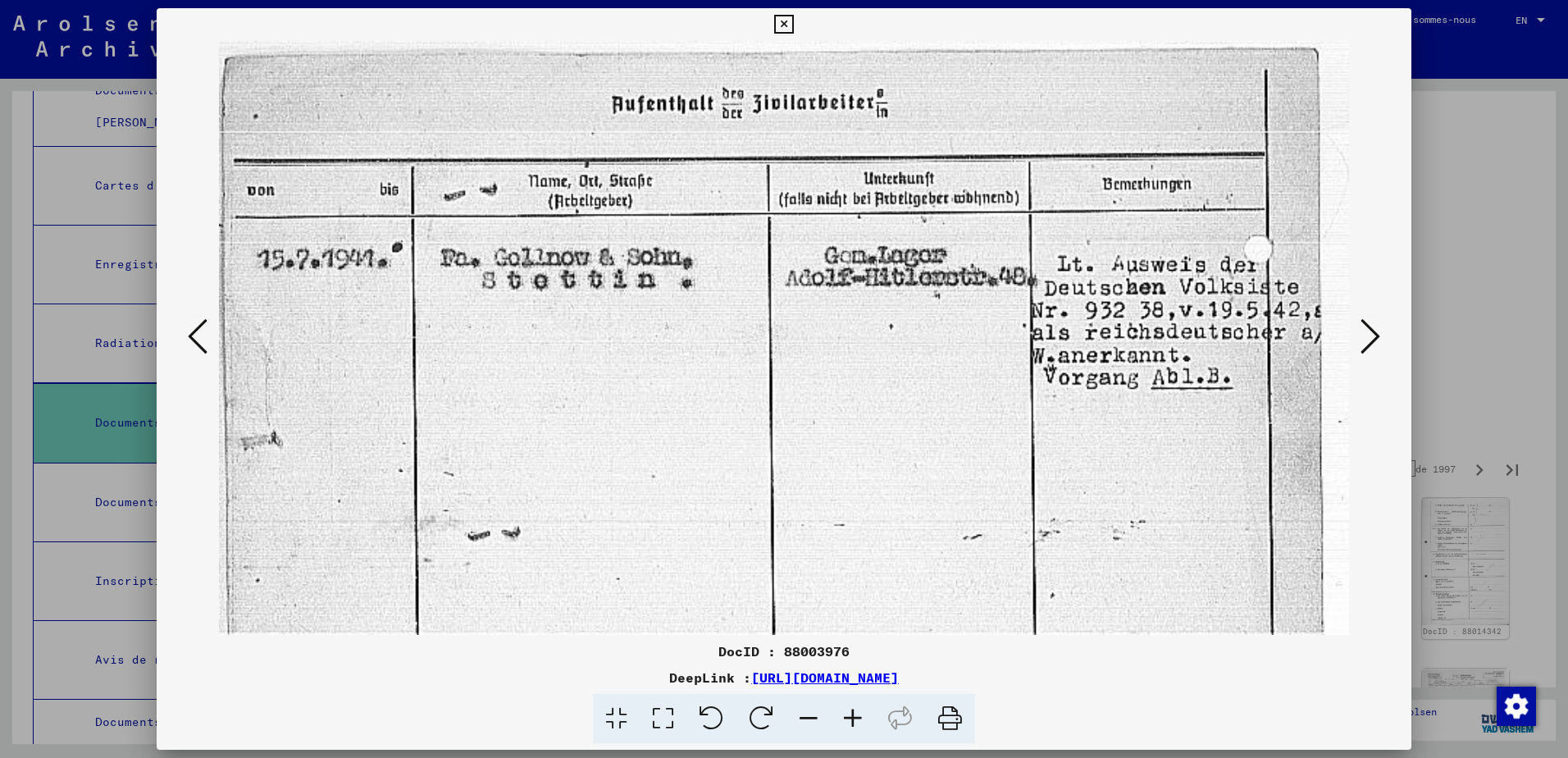
click at [784, 22] on icon at bounding box center [783, 24] width 19 height 20
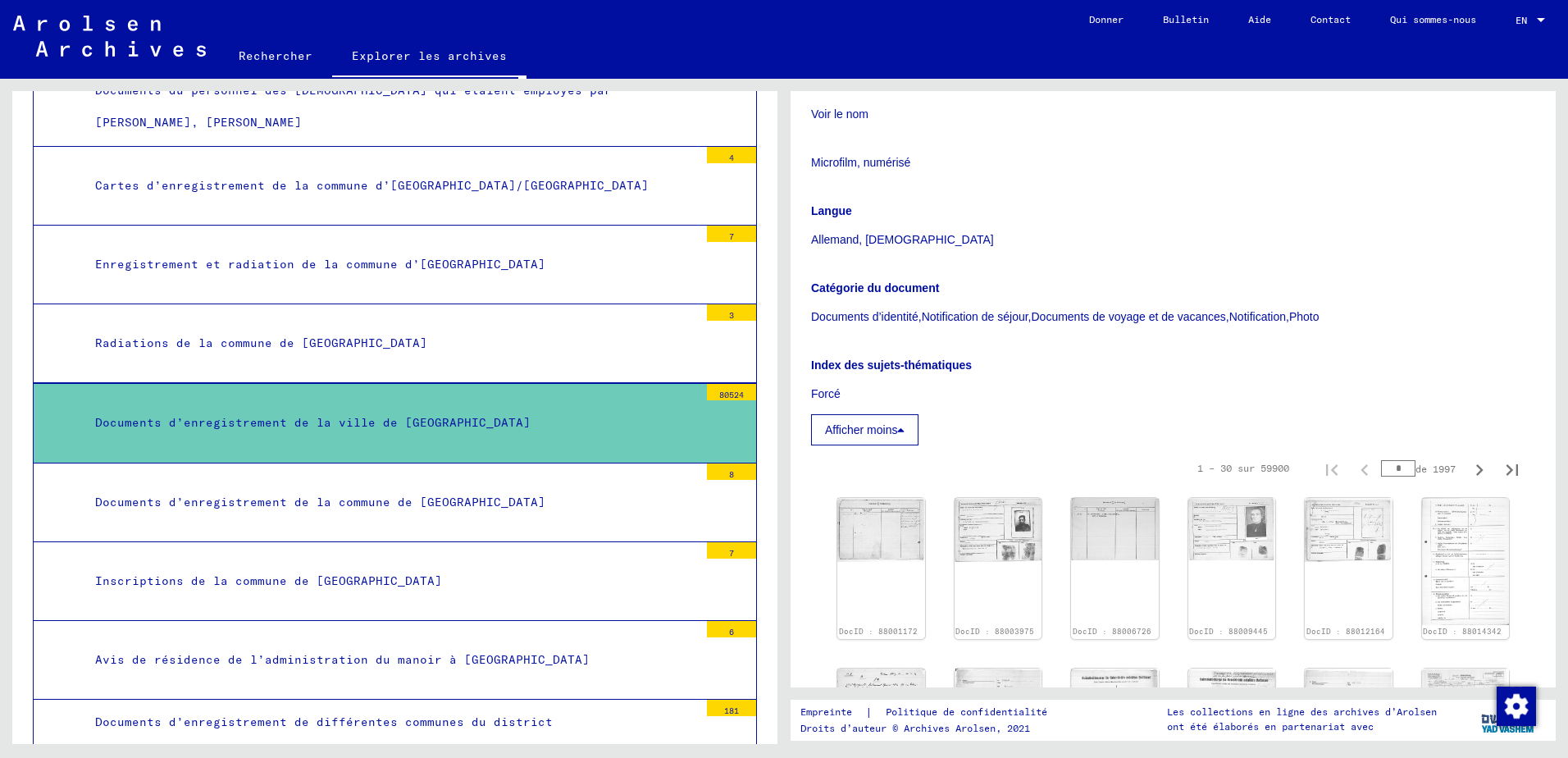
click at [1063, 425] on div "Créateur/Provenance Voir le nom Microfilm, numérisé Langue Allemand, Polonais C…" at bounding box center [1172, 252] width 724 height 388
click at [911, 314] on p "Documents d’identité,Notification de séjour,Documents de voyage et de vacances,…" at bounding box center [1172, 317] width 724 height 18
click at [897, 425] on font "Afficher moins" at bounding box center [861, 429] width 72 height 13
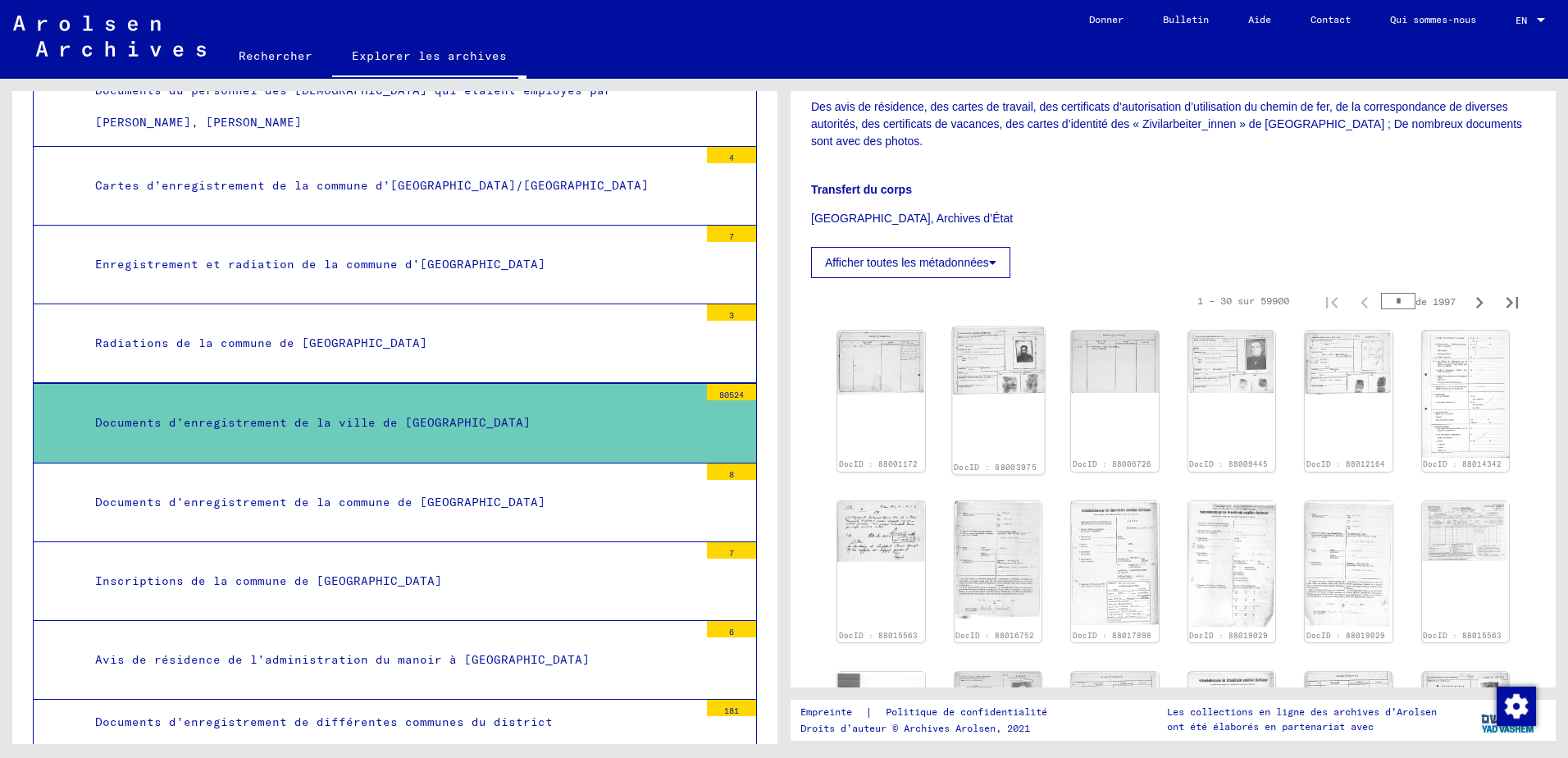
scroll to position [352, 0]
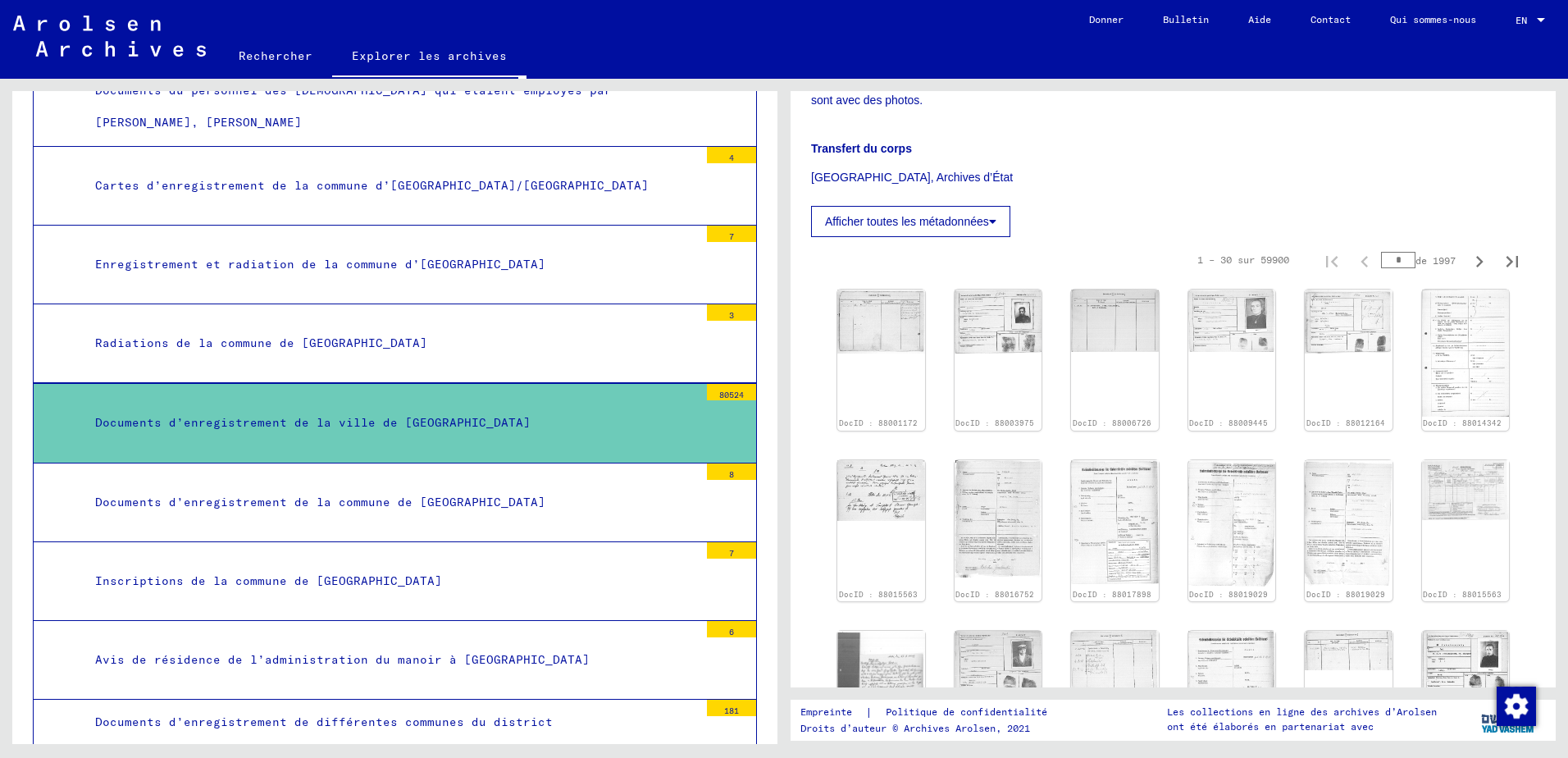
click at [966, 211] on button "Afficher toutes les métadonnées" at bounding box center [910, 222] width 200 height 32
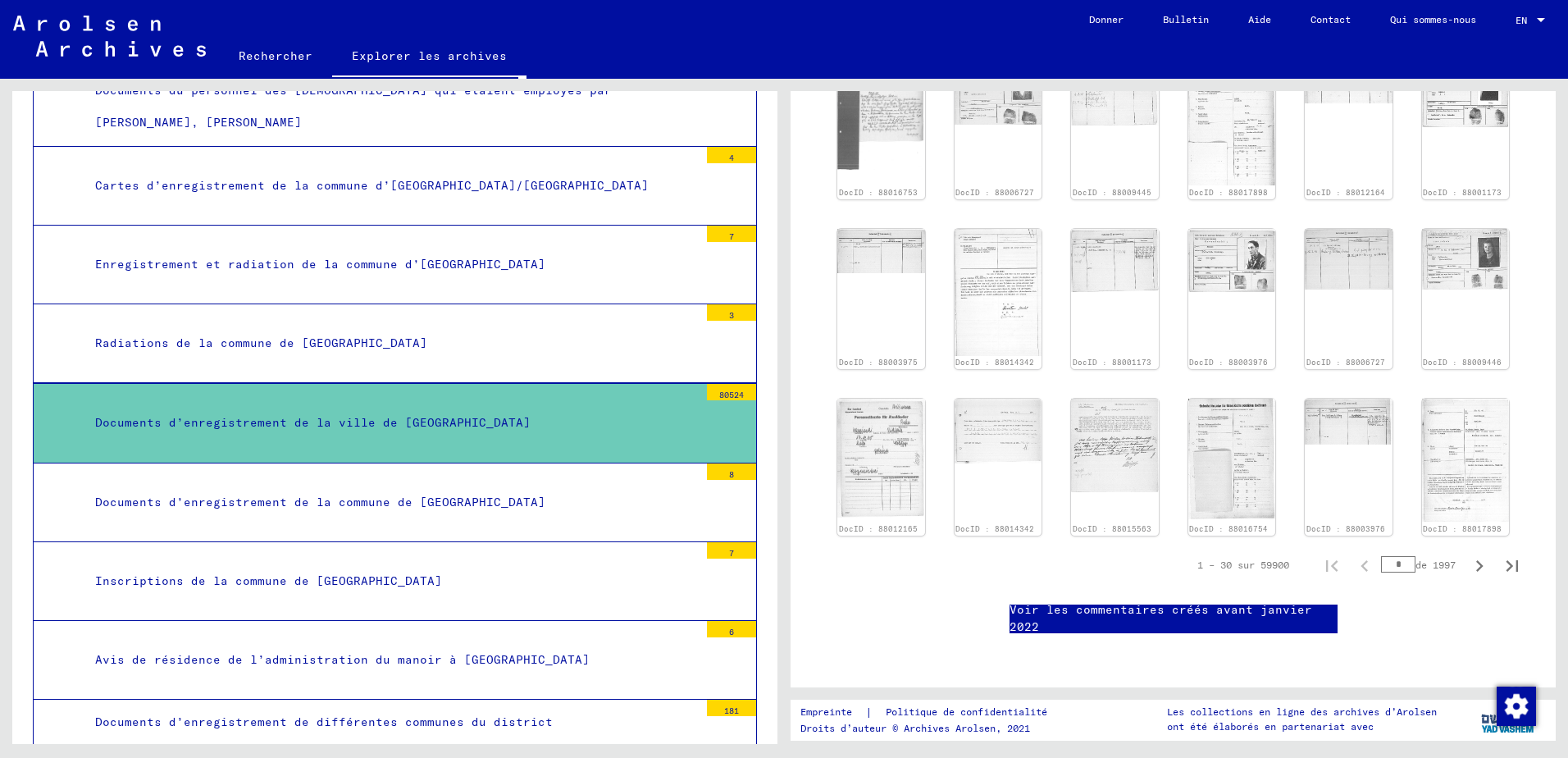
scroll to position [1364, 0]
click at [1150, 601] on link "Voir les commentaires créés avant janvier 2022" at bounding box center [1173, 618] width 328 height 34
